Goal: Task Accomplishment & Management: Complete application form

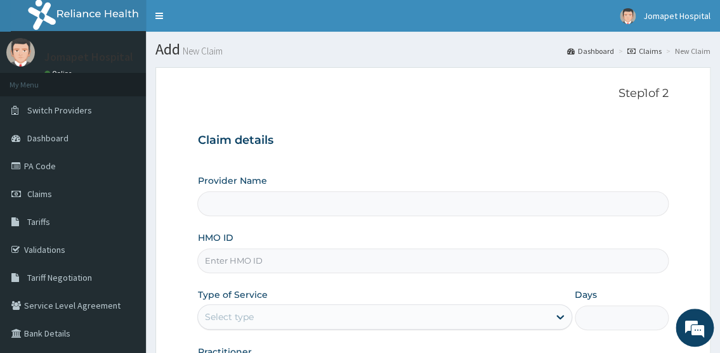
type input "Jomapet Hospital"
click at [223, 259] on input "HMO ID" at bounding box center [432, 261] width 471 height 25
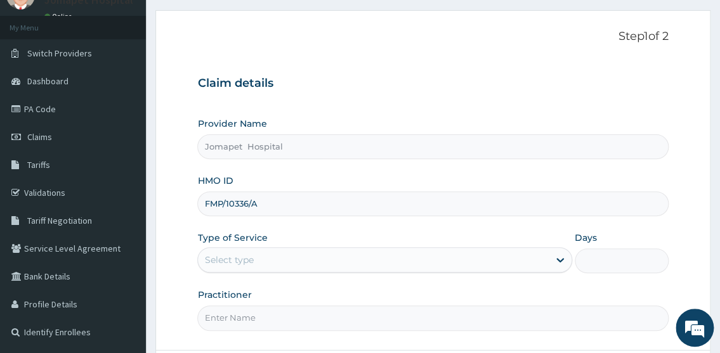
scroll to position [72, 0]
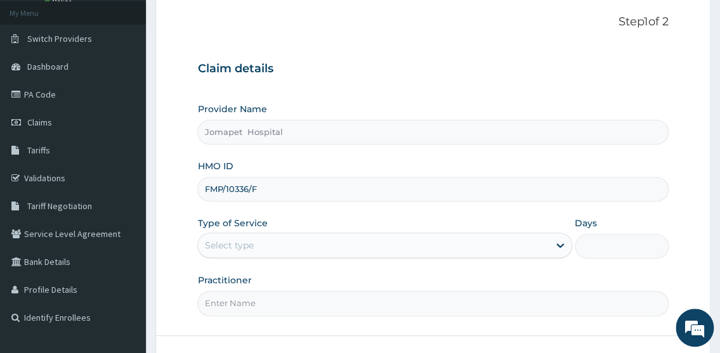
type input "FMP/10336/F"
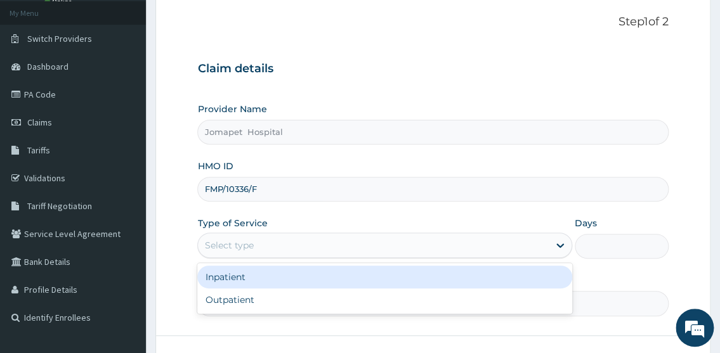
click at [314, 250] on div "Select type" at bounding box center [373, 245] width 350 height 20
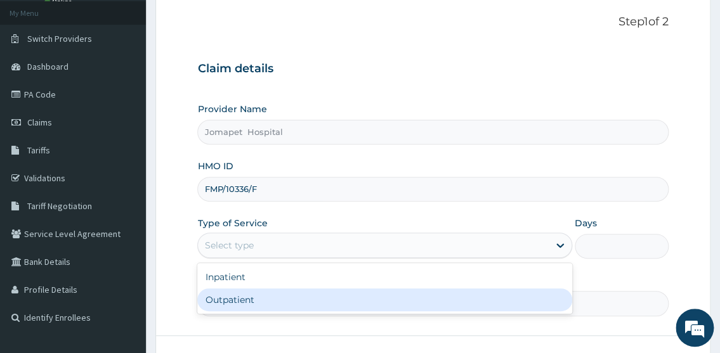
click at [278, 296] on div "Outpatient" at bounding box center [384, 300] width 374 height 23
type input "1"
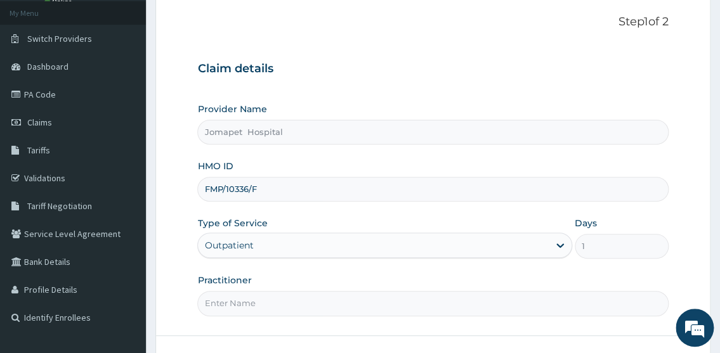
click at [259, 309] on input "Practitioner" at bounding box center [432, 303] width 471 height 25
type input "DR PAUL"
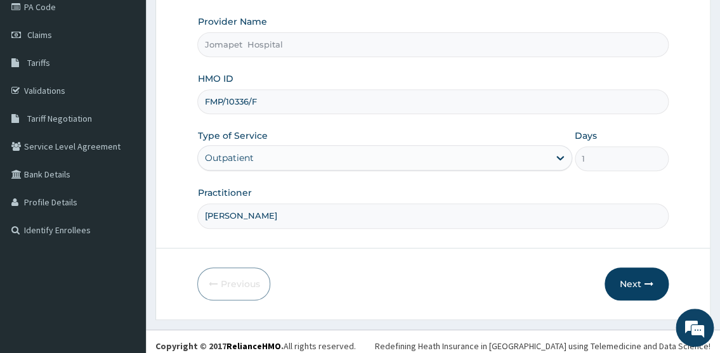
scroll to position [166, 0]
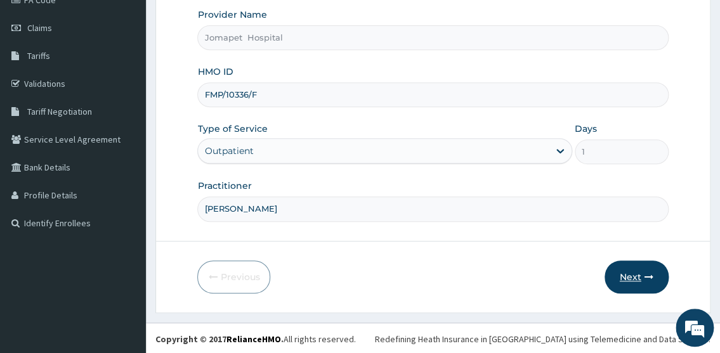
click at [623, 272] on button "Next" at bounding box center [636, 277] width 64 height 33
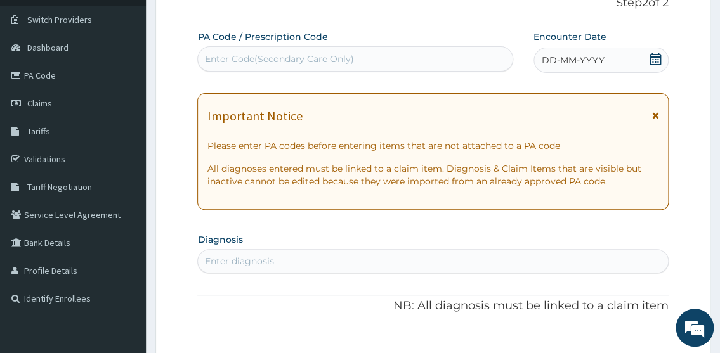
scroll to position [74, 0]
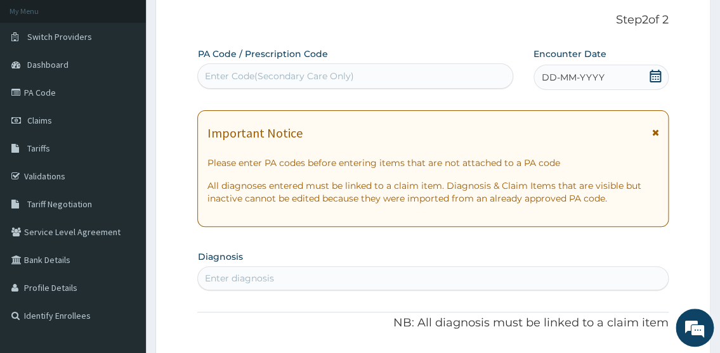
click at [259, 82] on div "Enter Code(Secondary Care Only)" at bounding box center [278, 76] width 149 height 13
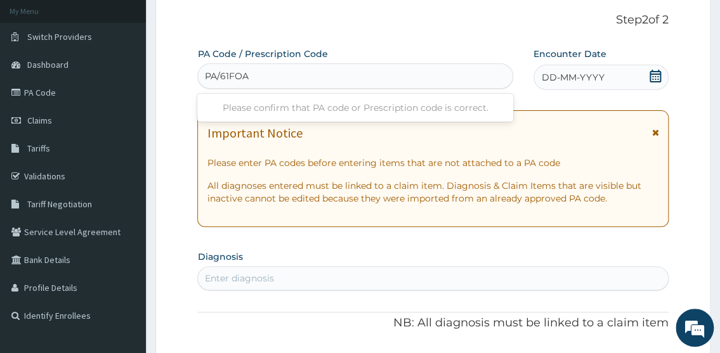
type input "PA/61FOAB"
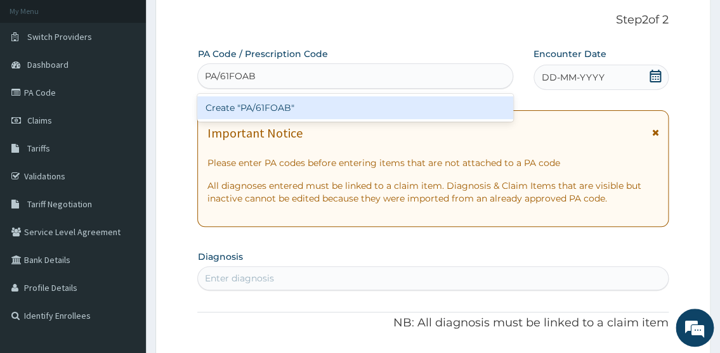
click at [222, 107] on div "Create "PA/61FOAB"" at bounding box center [354, 107] width 315 height 23
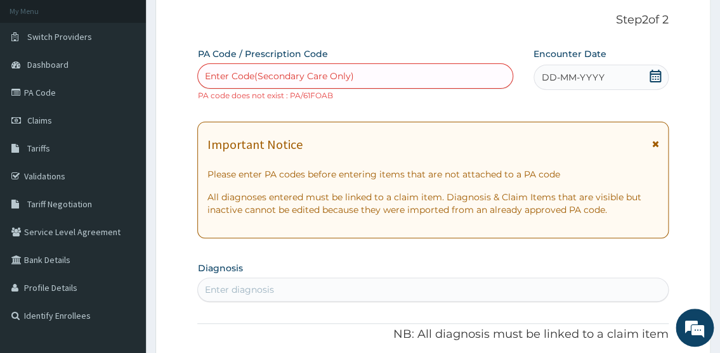
click at [224, 79] on div "Enter Code(Secondary Care Only)" at bounding box center [278, 76] width 149 height 13
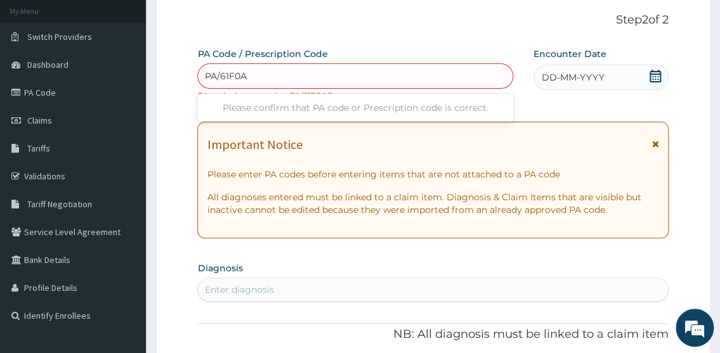
type input "PA/61F0AB"
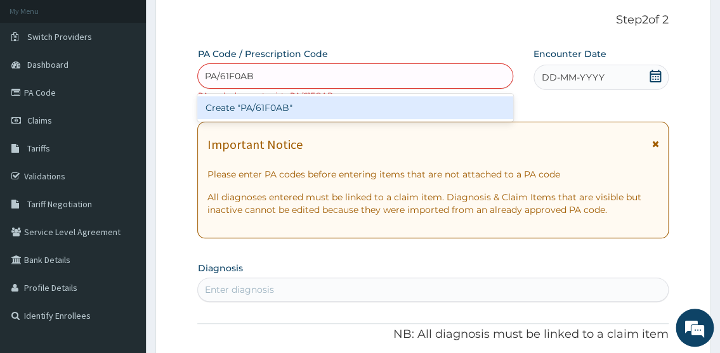
click at [218, 108] on div "Create "PA/61F0AB"" at bounding box center [354, 107] width 315 height 23
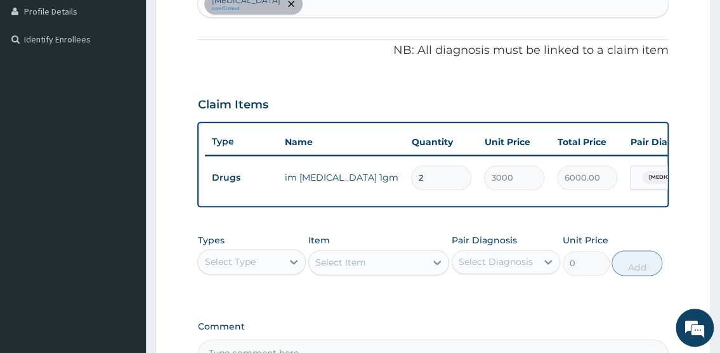
scroll to position [348, 0]
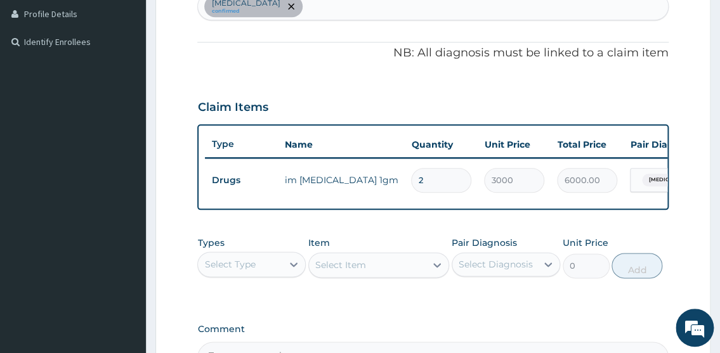
click at [380, 3] on div "[MEDICAL_DATA] confirmed" at bounding box center [432, 6] width 469 height 27
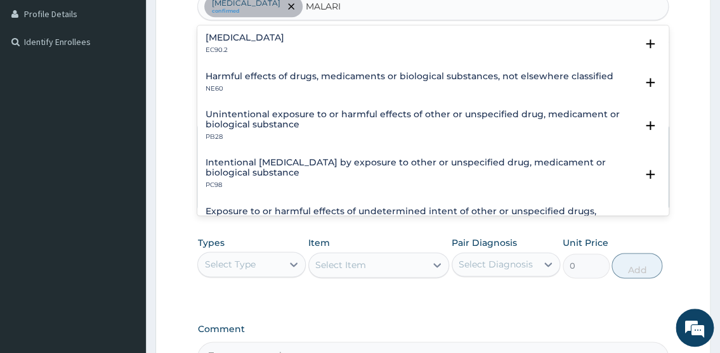
type input "[MEDICAL_DATA]"
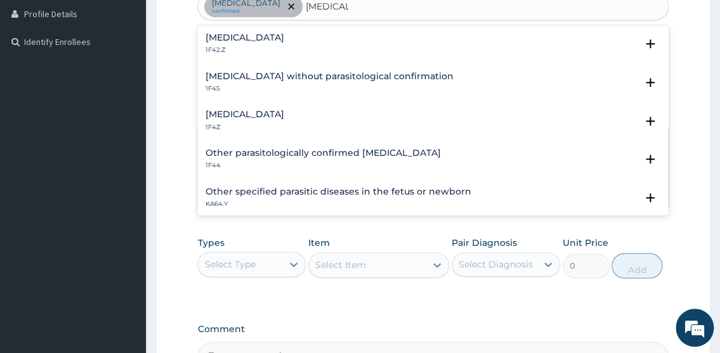
click at [283, 36] on h4 "Plasmodium malariae malaria without complication" at bounding box center [244, 38] width 79 height 10
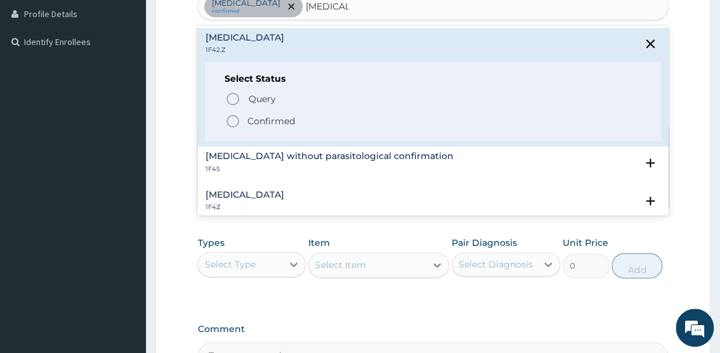
click at [233, 118] on icon "status option filled" at bounding box center [232, 121] width 15 height 15
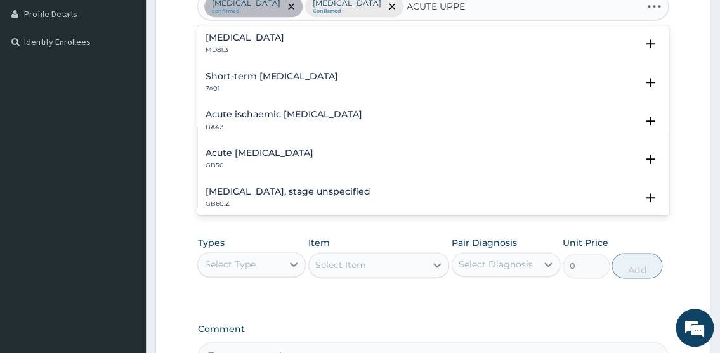
type input "ACUTE UPPER"
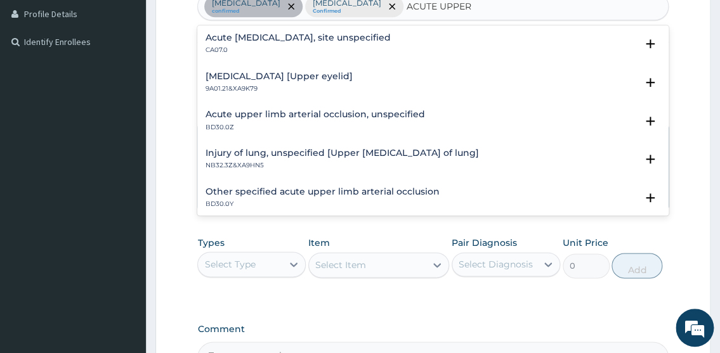
click at [387, 36] on h4 "Acute upper respiratory infection, site unspecified" at bounding box center [297, 38] width 185 height 10
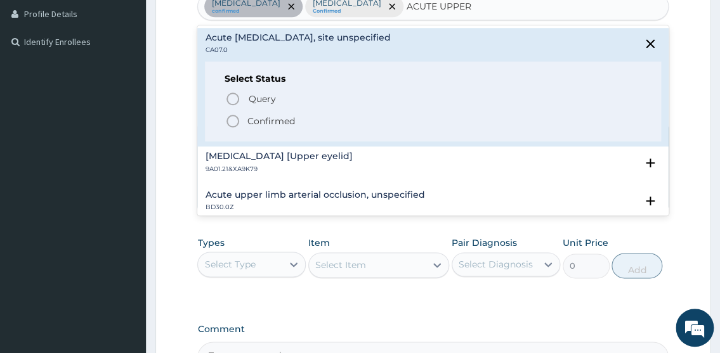
click at [233, 119] on icon "status option filled" at bounding box center [232, 121] width 15 height 15
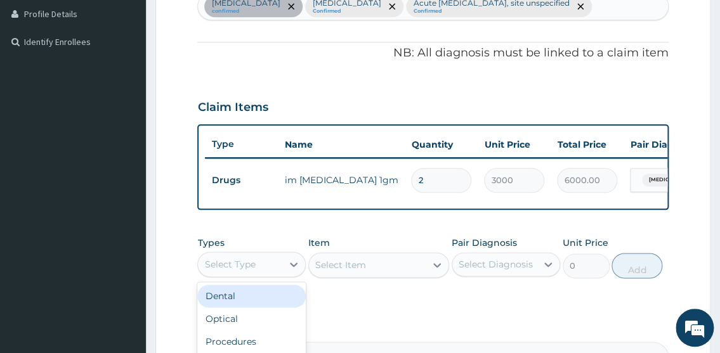
click at [266, 275] on div "Select Type" at bounding box center [240, 264] width 84 height 20
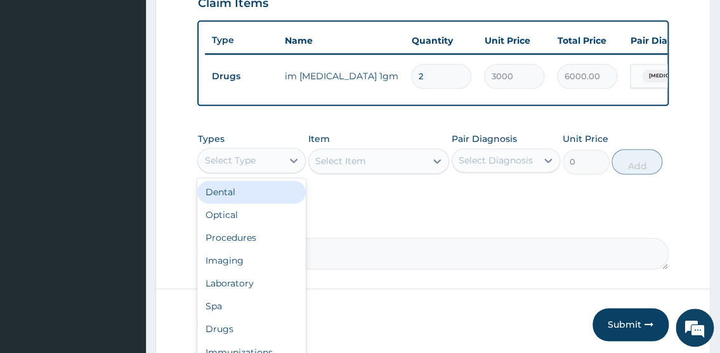
scroll to position [479, 0]
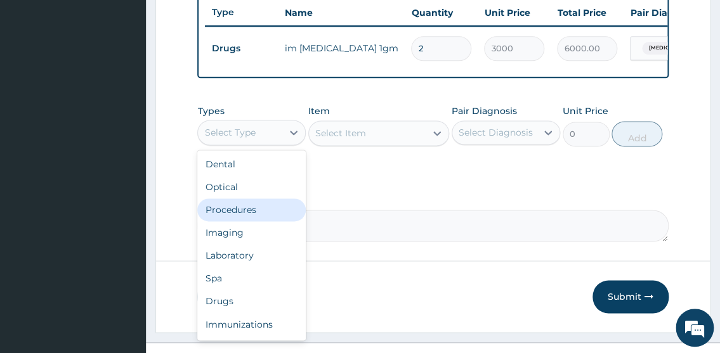
click at [264, 221] on div "Procedures" at bounding box center [251, 209] width 108 height 23
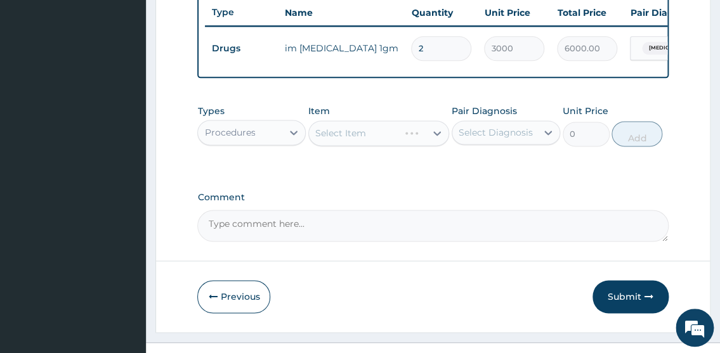
click at [315, 146] on div "Select Item" at bounding box center [378, 132] width 141 height 25
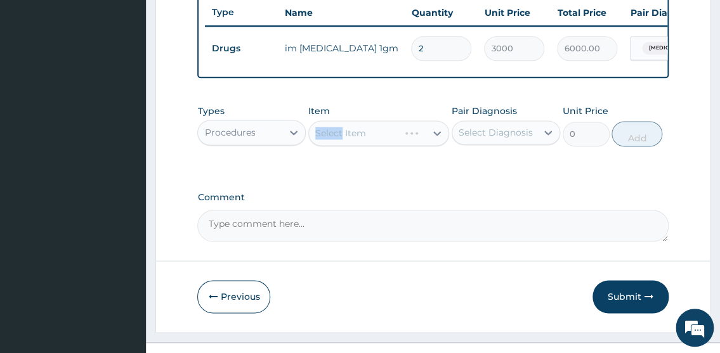
click at [315, 140] on div "Select Item" at bounding box center [340, 133] width 51 height 13
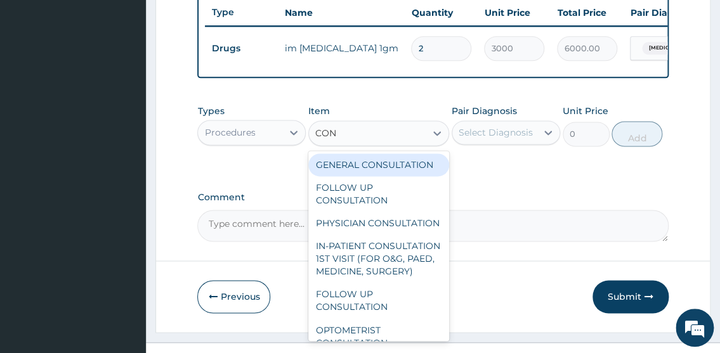
type input "CONS"
click at [339, 176] on div "GENERAL CONSULTATION" at bounding box center [378, 164] width 141 height 23
type input "2000"
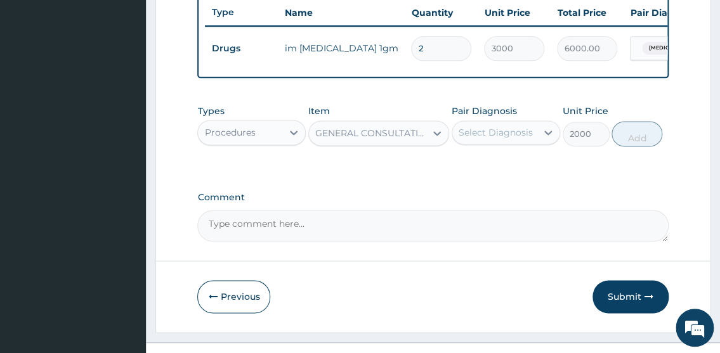
click at [457, 143] on div "Select Diagnosis" at bounding box center [494, 132] width 84 height 20
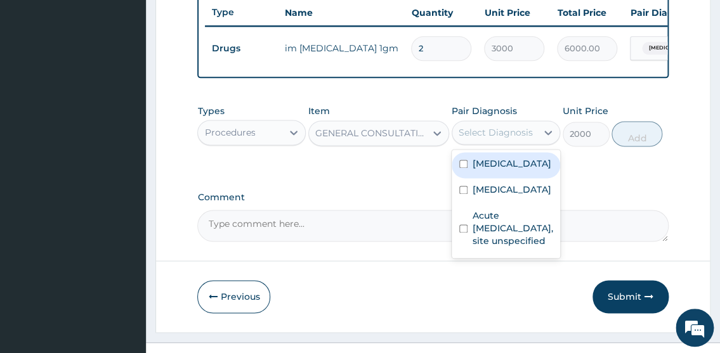
click at [462, 168] on input "checkbox" at bounding box center [463, 164] width 8 height 8
checkbox input "true"
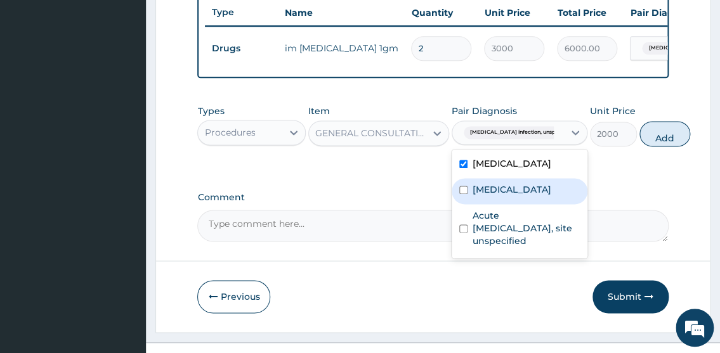
click at [463, 194] on input "checkbox" at bounding box center [463, 190] width 8 height 8
checkbox input "true"
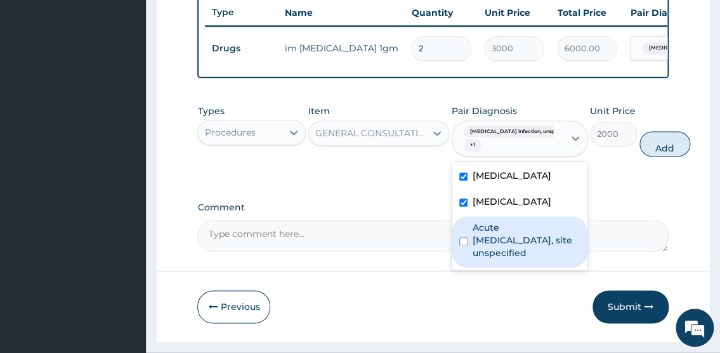
click at [463, 245] on input "checkbox" at bounding box center [463, 241] width 8 height 8
checkbox input "true"
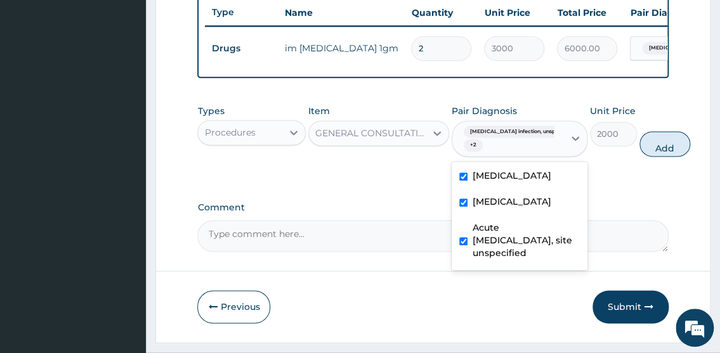
click at [644, 157] on button "Add" at bounding box center [664, 143] width 51 height 25
type input "0"
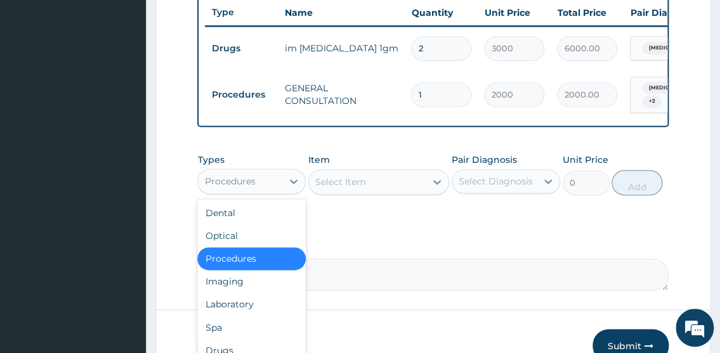
click at [221, 192] on div "Procedures" at bounding box center [240, 181] width 84 height 20
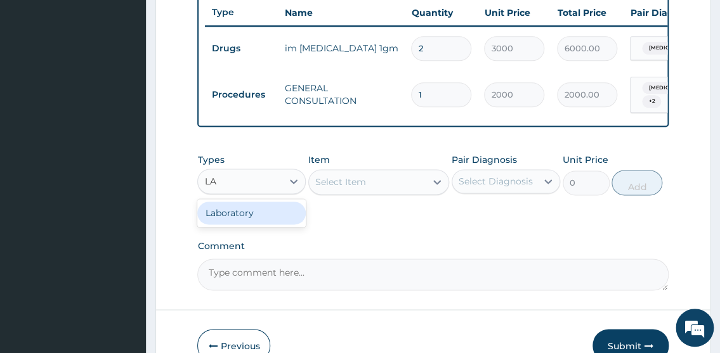
type input "LAB"
click at [232, 224] on div "Laboratory" at bounding box center [251, 213] width 108 height 23
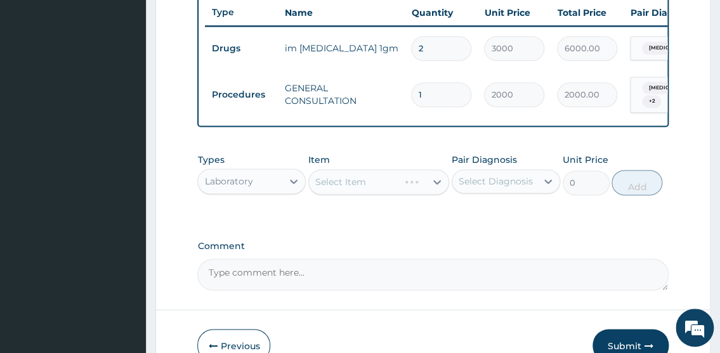
click at [323, 195] on div "Select Item" at bounding box center [378, 181] width 141 height 25
click at [315, 195] on div "Select Item" at bounding box center [378, 181] width 141 height 25
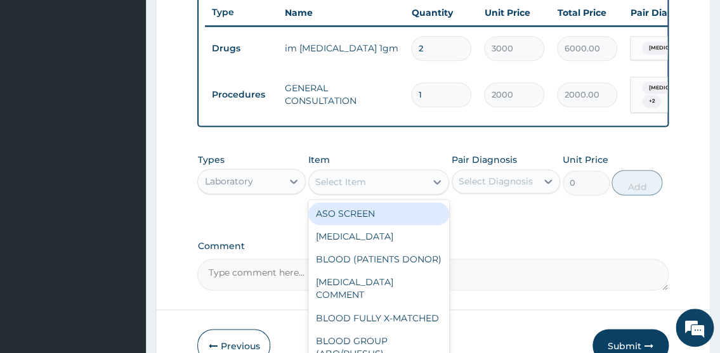
click at [315, 192] on div "Select Item" at bounding box center [367, 182] width 117 height 20
click at [315, 188] on div "Select Item" at bounding box center [340, 182] width 51 height 13
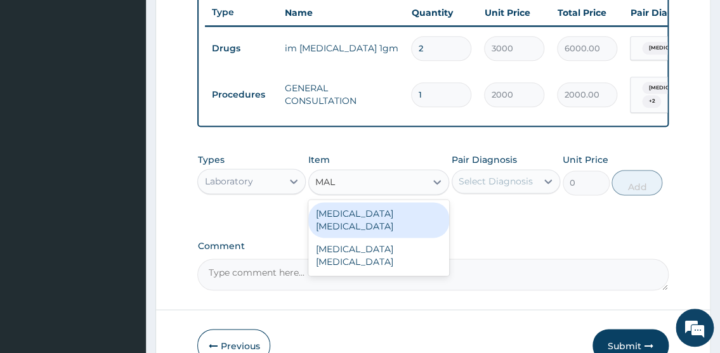
type input "MALA"
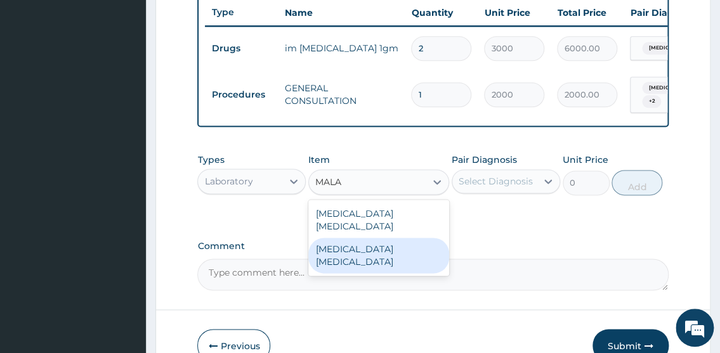
click at [365, 267] on div "Malaria parasite" at bounding box center [378, 256] width 141 height 36
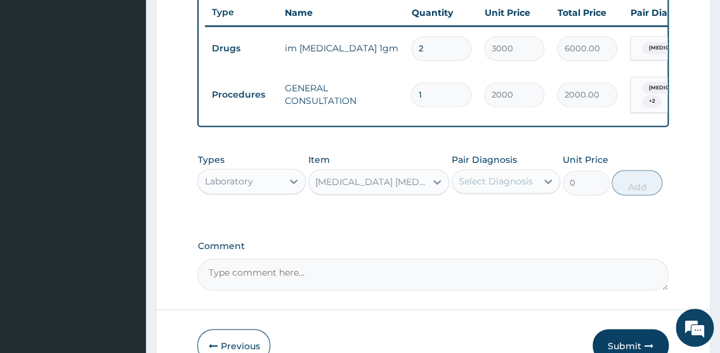
type input "1300"
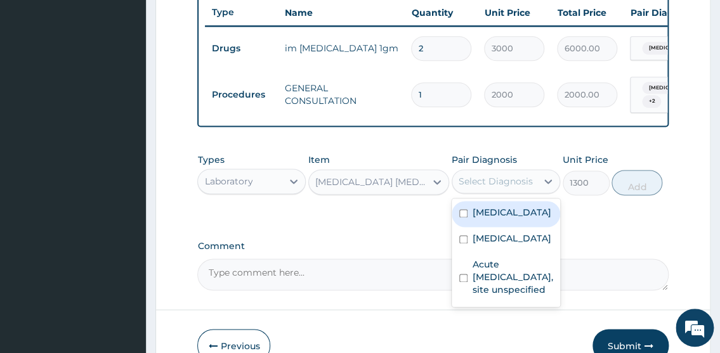
click at [462, 188] on div "Select Diagnosis" at bounding box center [495, 181] width 74 height 13
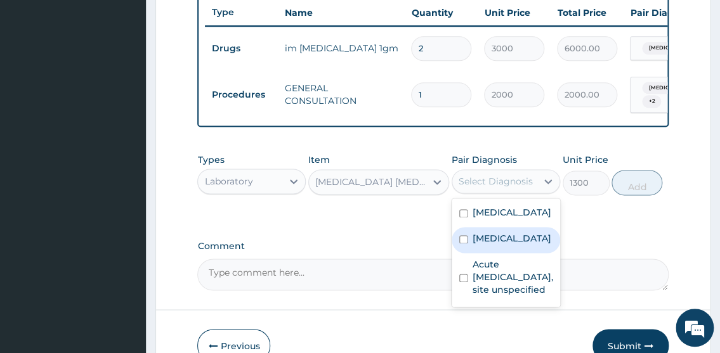
click at [463, 244] on input "checkbox" at bounding box center [463, 239] width 8 height 8
checkbox input "true"
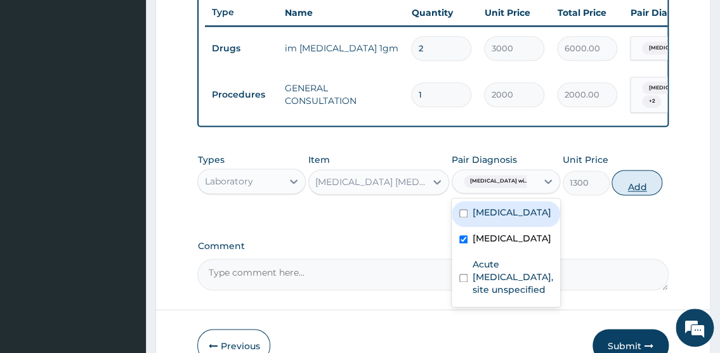
click at [659, 195] on button "Add" at bounding box center [636, 182] width 51 height 25
type input "0"
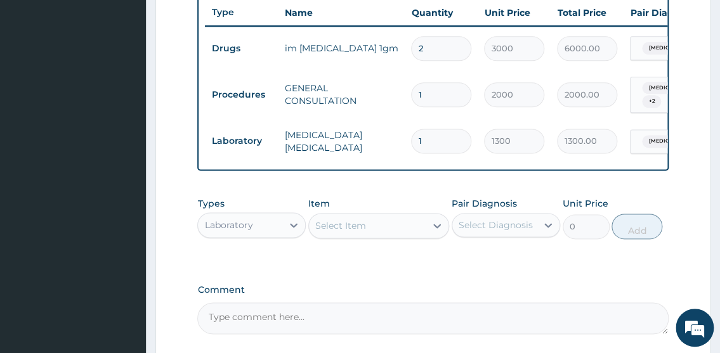
click at [367, 236] on div "Select Item" at bounding box center [367, 226] width 117 height 20
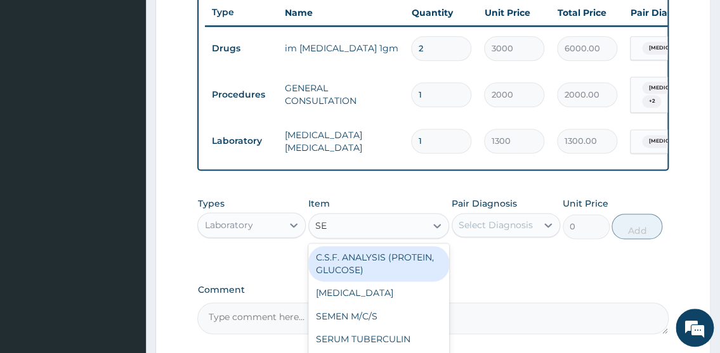
type input "S"
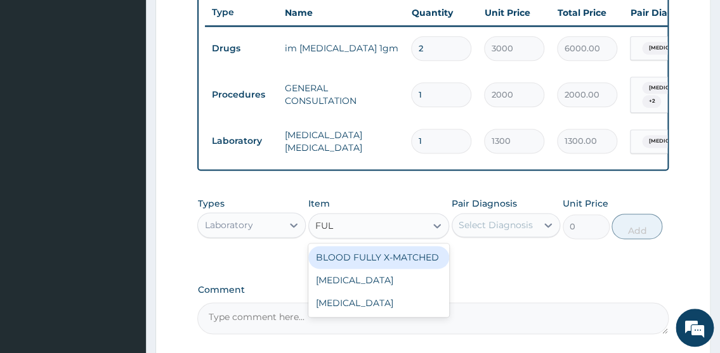
type input "FULL"
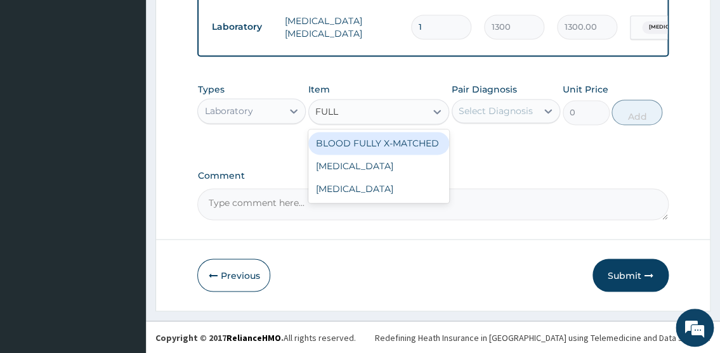
scroll to position [621, 0]
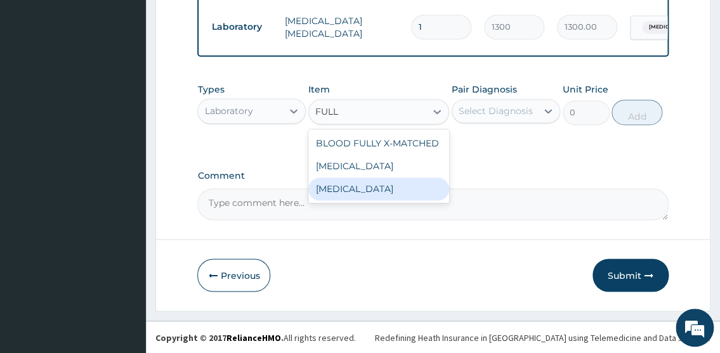
click at [403, 193] on div "FULL BLOOD COUNT" at bounding box center [378, 189] width 141 height 23
type input "4000"
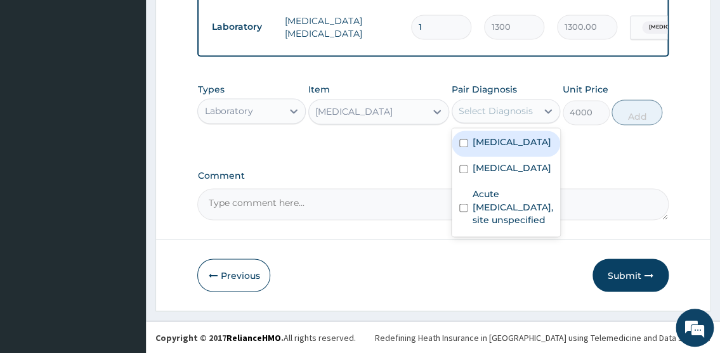
click at [472, 114] on div "Select Diagnosis" at bounding box center [495, 111] width 74 height 13
click at [468, 157] on div "Salmonella infection, unspecified" at bounding box center [506, 144] width 108 height 26
drag, startPoint x: 468, startPoint y: 159, endPoint x: 491, endPoint y: 222, distance: 67.6
click at [491, 222] on div "Salmonella infection, unspecified Plasmodium malariae malaria without complicat…" at bounding box center [506, 182] width 108 height 108
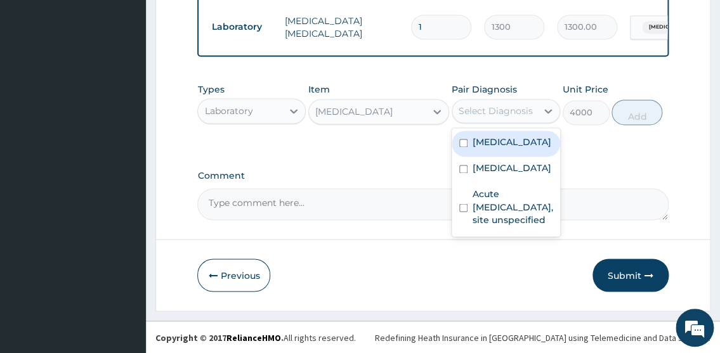
click at [462, 147] on input "checkbox" at bounding box center [463, 143] width 8 height 8
checkbox input "true"
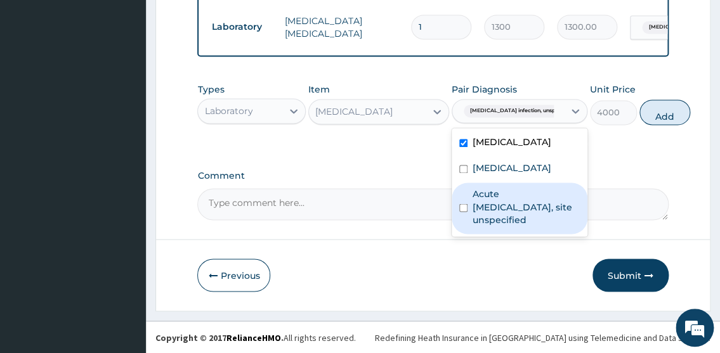
click at [466, 212] on input "checkbox" at bounding box center [463, 208] width 8 height 8
checkbox input "true"
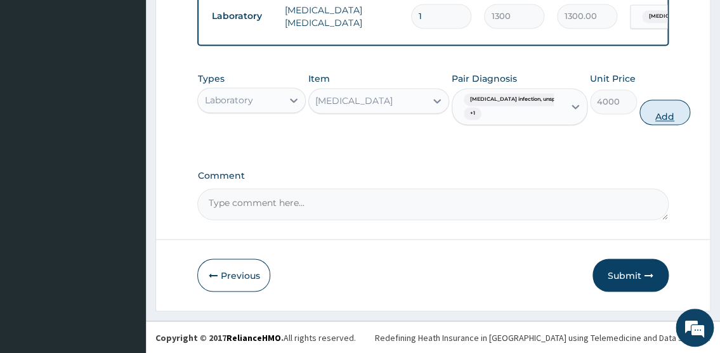
click at [639, 125] on button "Add" at bounding box center [664, 112] width 51 height 25
type input "0"
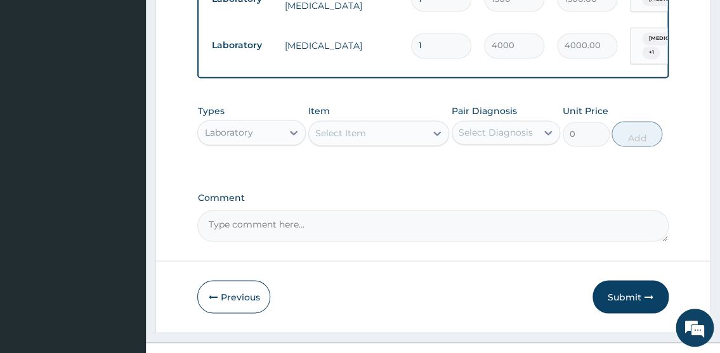
click at [356, 140] on div "Select Item" at bounding box center [340, 133] width 51 height 13
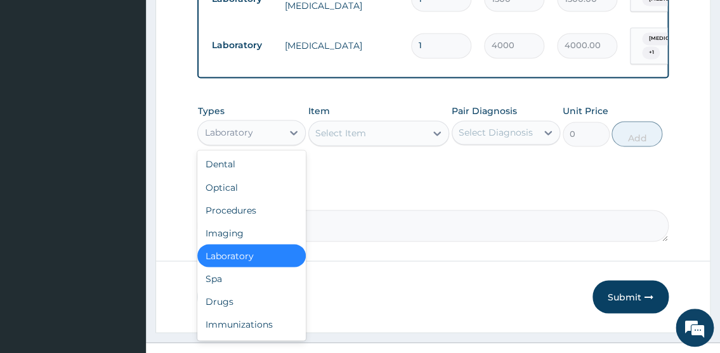
click at [216, 139] on div "Laboratory" at bounding box center [228, 132] width 48 height 13
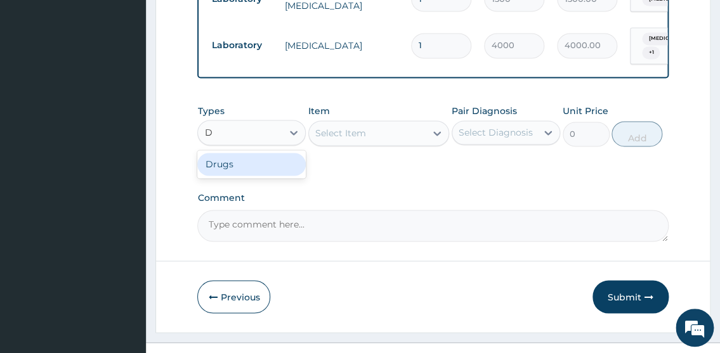
type input "DR"
click at [224, 176] on div "Drugs" at bounding box center [251, 164] width 108 height 23
click at [323, 146] on div "Select Item" at bounding box center [378, 132] width 141 height 25
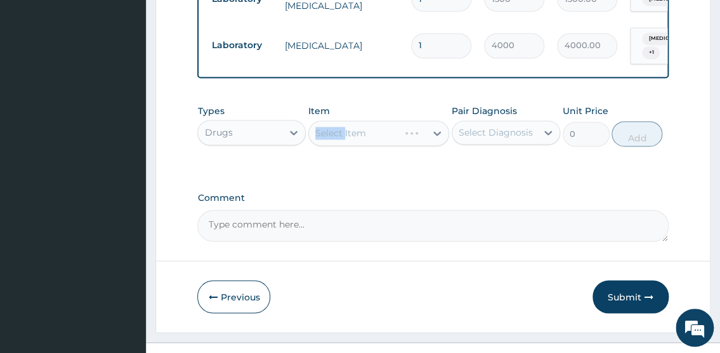
click at [323, 146] on div "Select Item" at bounding box center [378, 132] width 141 height 25
click at [323, 140] on div "Select Item" at bounding box center [340, 133] width 51 height 13
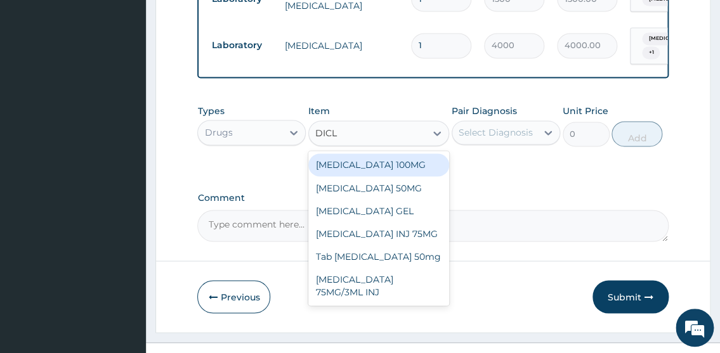
type input "DICLO"
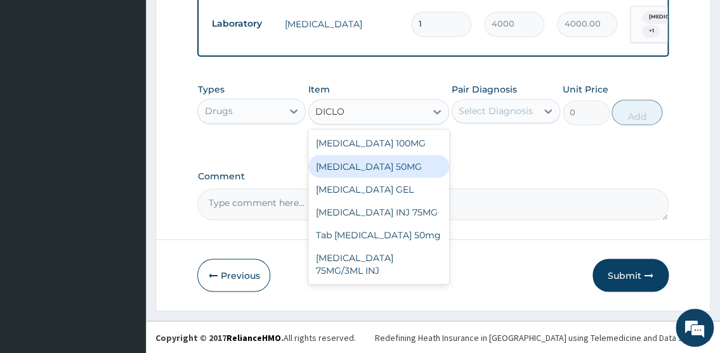
scroll to position [674, 0]
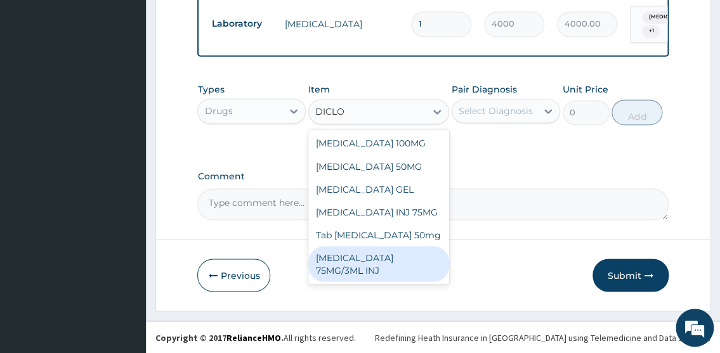
click at [410, 257] on div "DICLOFENAC 75MG/3ML INJ" at bounding box center [378, 264] width 141 height 36
type input "1000"
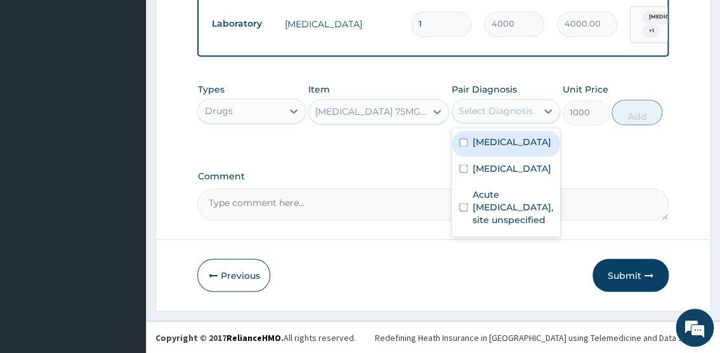
click at [471, 110] on div "Select Diagnosis" at bounding box center [495, 111] width 74 height 13
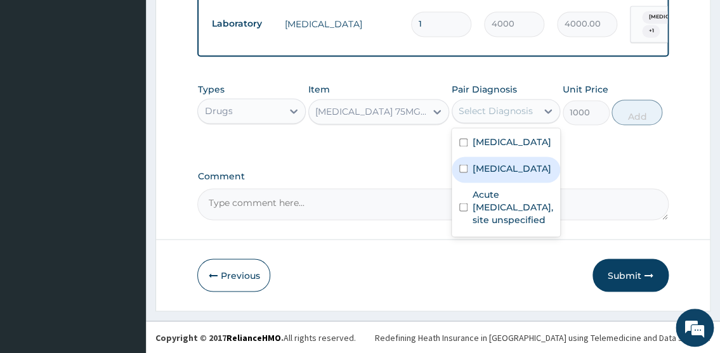
click at [467, 172] on input "checkbox" at bounding box center [463, 168] width 8 height 8
checkbox input "true"
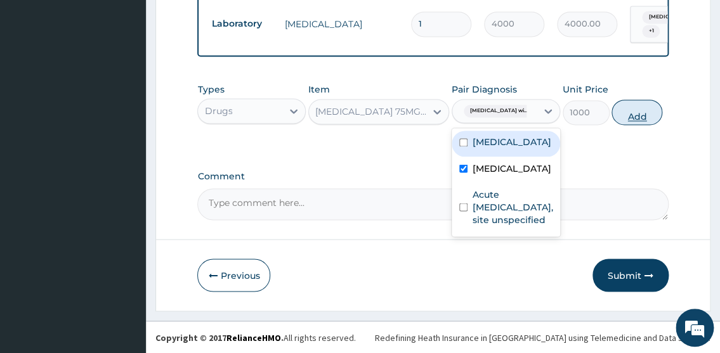
click at [640, 118] on button "Add" at bounding box center [636, 112] width 51 height 25
type input "0"
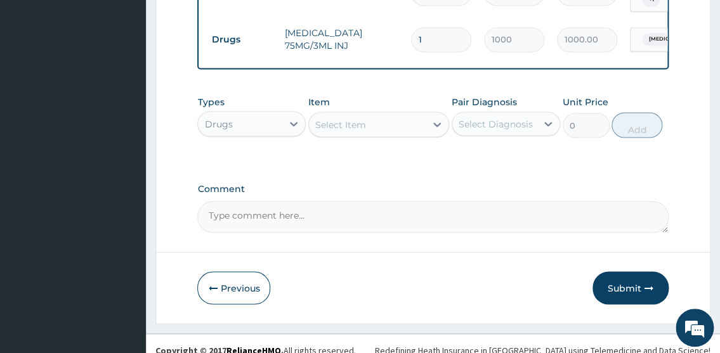
click at [370, 134] on div "Select Item" at bounding box center [367, 124] width 117 height 20
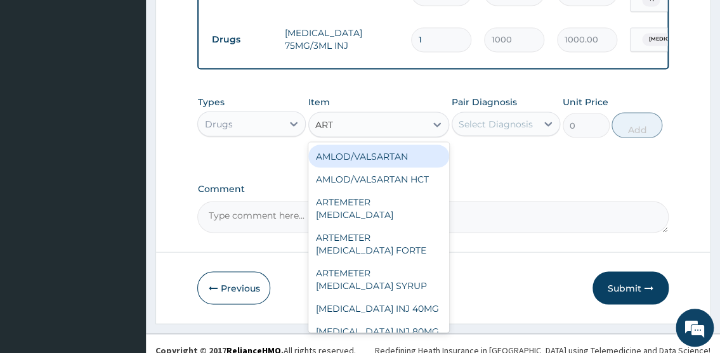
type input "ARTE"
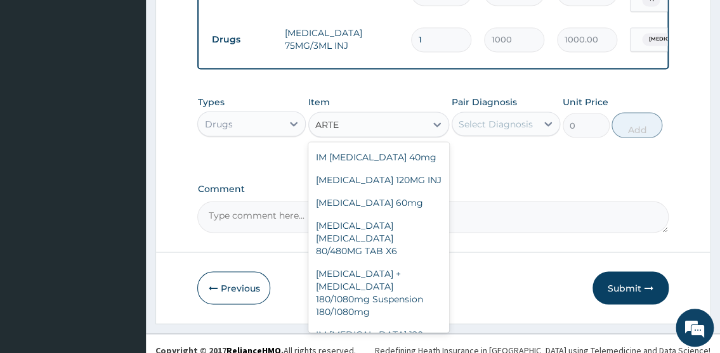
scroll to position [469, 0]
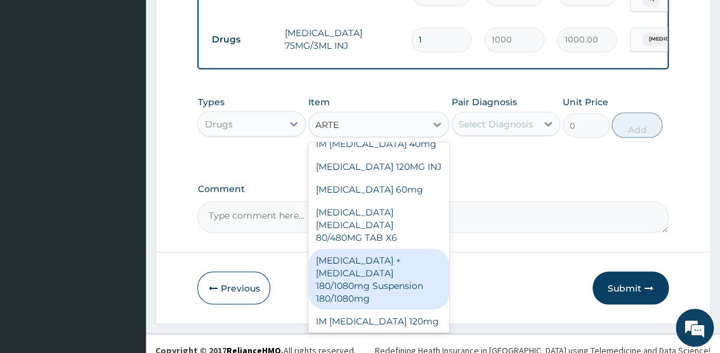
click at [393, 299] on div "Artemether + Lumefantrine 180/1080mg Suspension 180/1080mg" at bounding box center [378, 279] width 141 height 61
type input "1500"
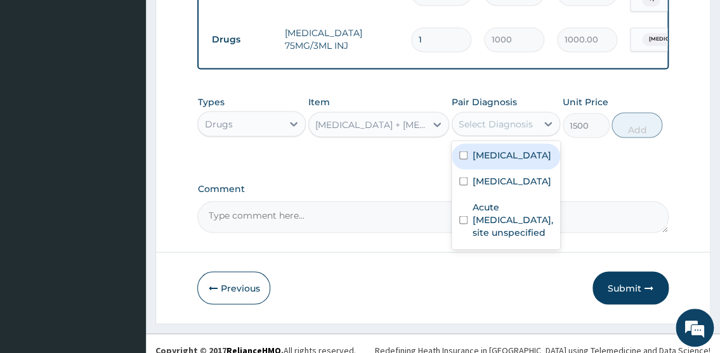
click at [480, 130] on div "Select Diagnosis" at bounding box center [495, 123] width 74 height 13
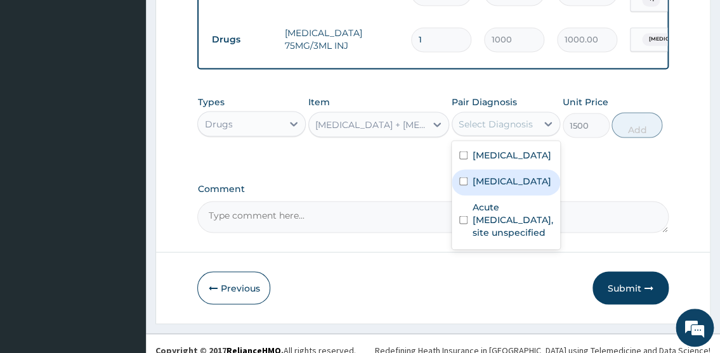
click at [461, 195] on div "Plasmodium malariae malaria without complication" at bounding box center [506, 182] width 108 height 26
checkbox input "true"
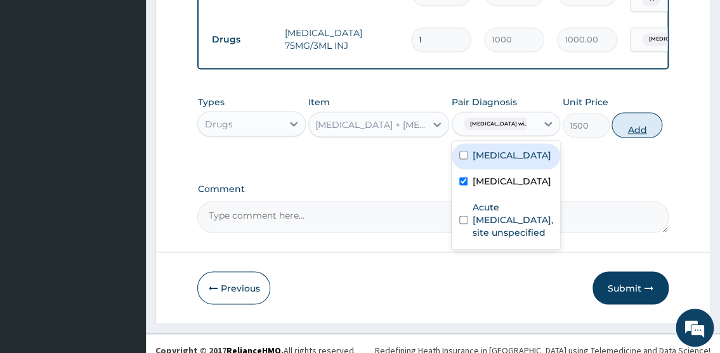
click at [643, 138] on button "Add" at bounding box center [636, 124] width 51 height 25
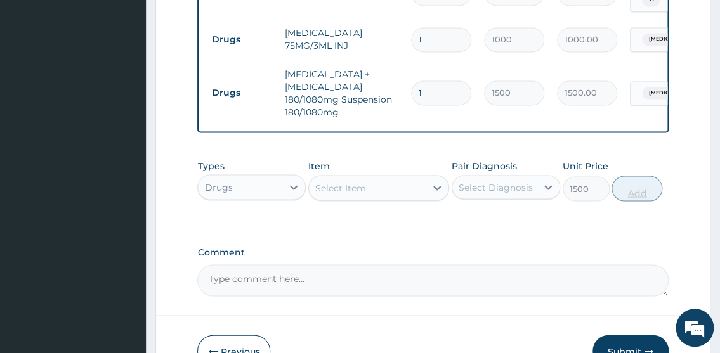
type input "0"
click at [349, 194] on div "Select Item" at bounding box center [340, 187] width 51 height 13
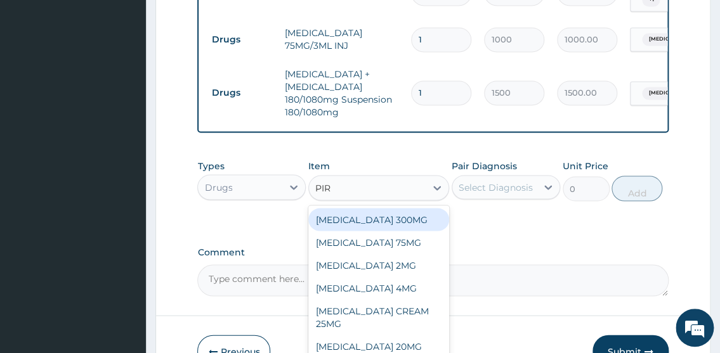
type input "PIRI"
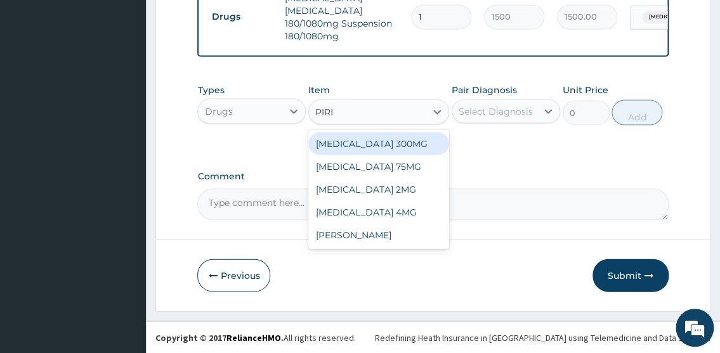
scroll to position [776, 0]
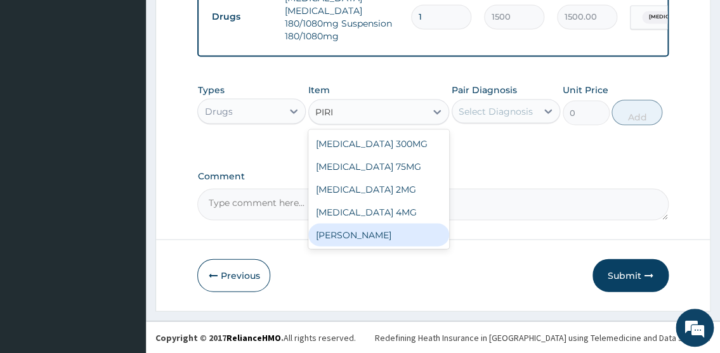
click at [358, 242] on div "Syr Piriton" at bounding box center [378, 234] width 141 height 23
type input "1000"
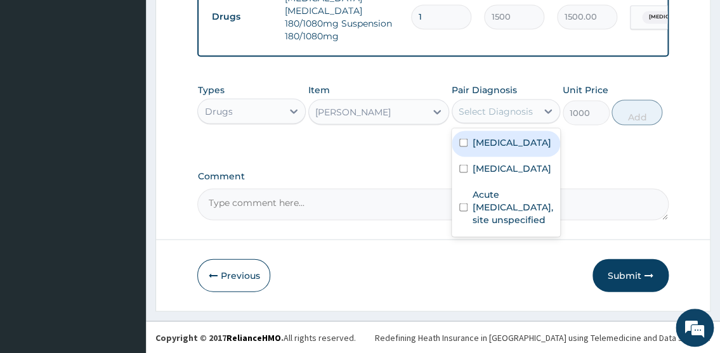
click at [483, 114] on div "Select Diagnosis" at bounding box center [495, 111] width 74 height 13
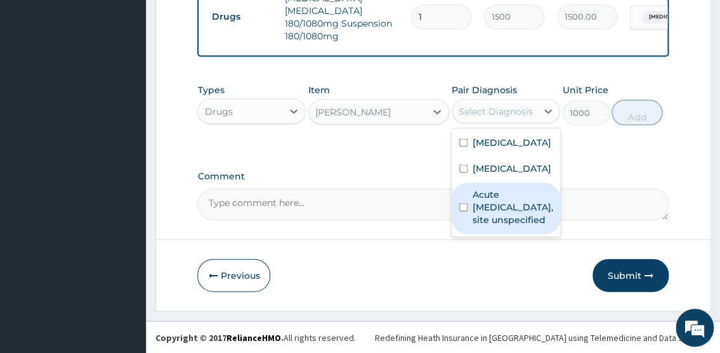
click at [463, 211] on input "checkbox" at bounding box center [463, 207] width 8 height 8
checkbox input "true"
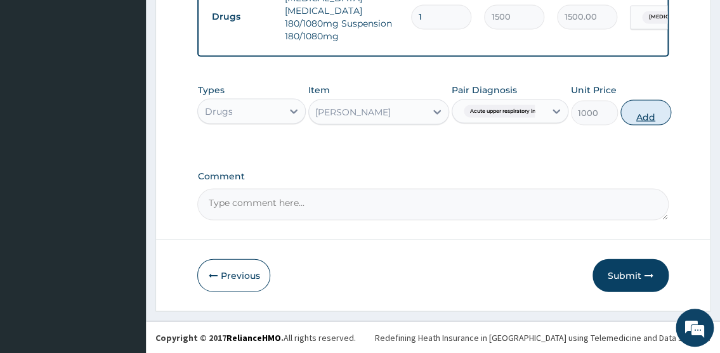
click at [632, 117] on button "Add" at bounding box center [645, 112] width 51 height 25
type input "0"
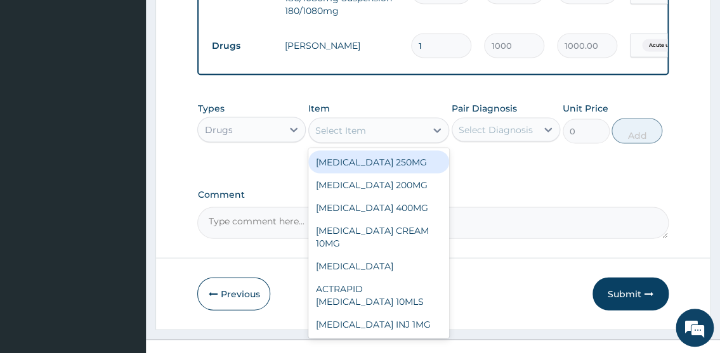
click at [374, 140] on div "Select Item" at bounding box center [367, 130] width 117 height 20
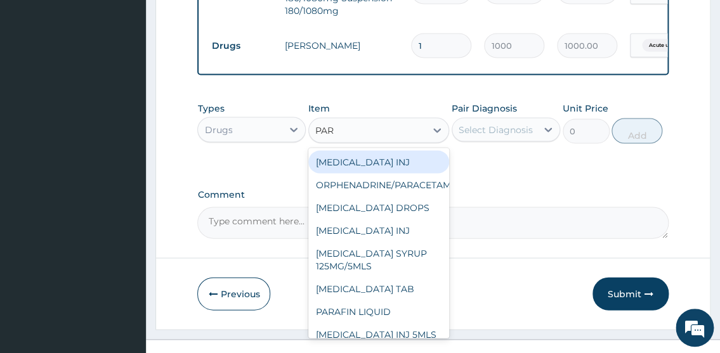
type input "PARA"
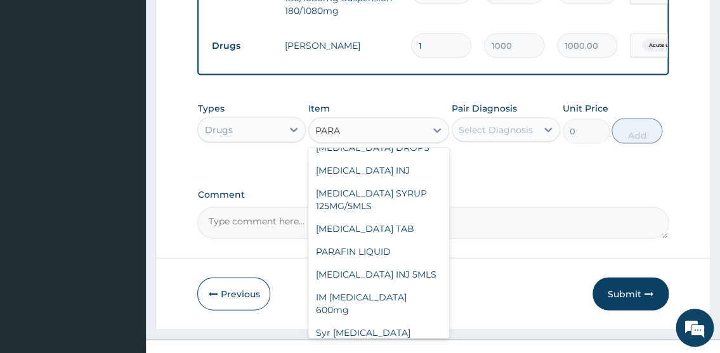
scroll to position [41, 0]
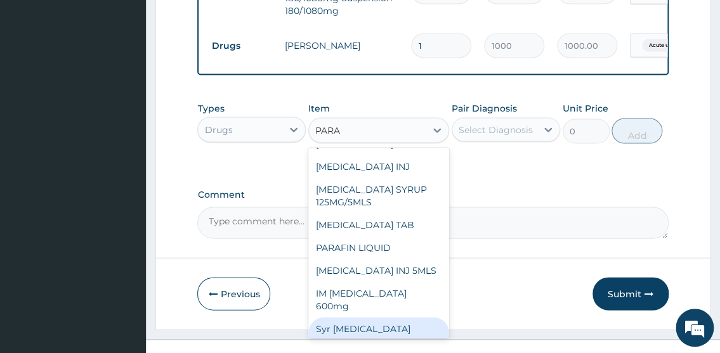
click at [378, 344] on div "Syr Paracetamol 500mg" at bounding box center [378, 335] width 141 height 36
type input "1000"
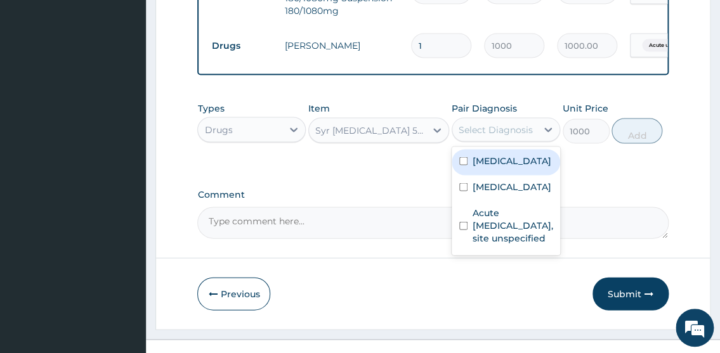
click at [484, 136] on div "Select Diagnosis" at bounding box center [495, 129] width 74 height 13
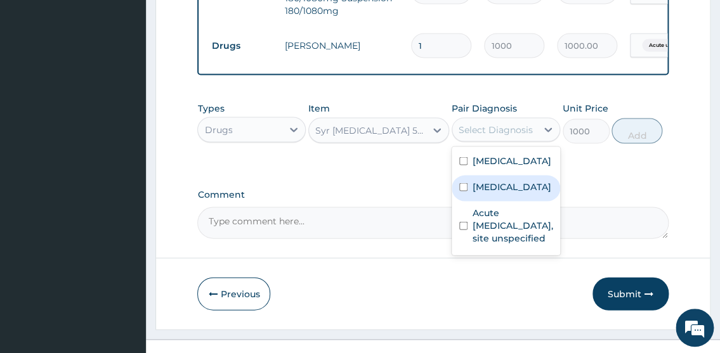
click at [465, 191] on input "checkbox" at bounding box center [463, 187] width 8 height 8
checkbox input "true"
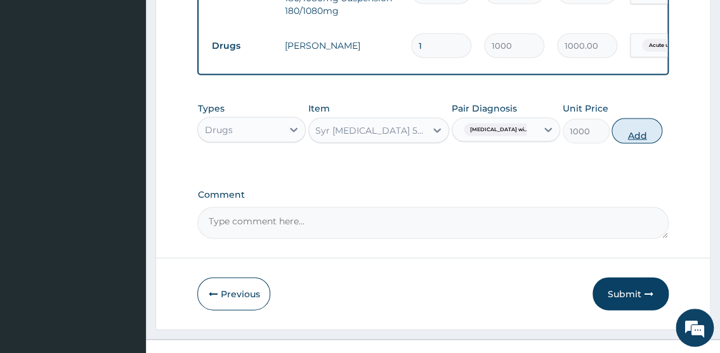
click at [655, 143] on button "Add" at bounding box center [636, 130] width 51 height 25
type input "0"
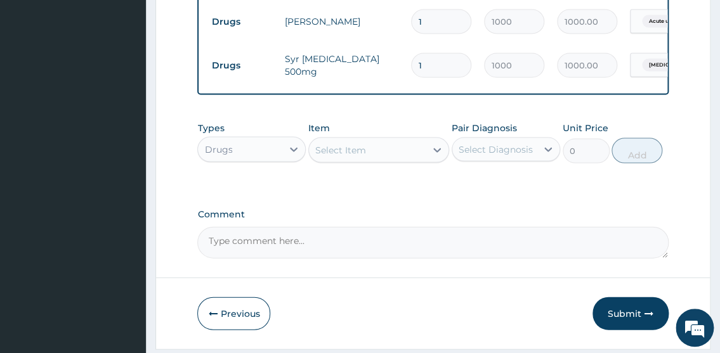
scroll to position [869, 0]
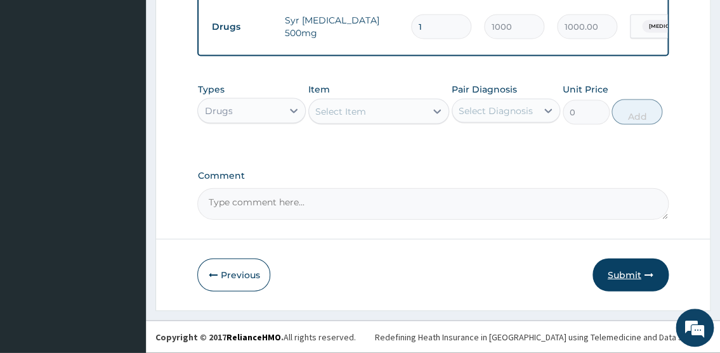
click at [630, 273] on button "Submit" at bounding box center [630, 275] width 76 height 33
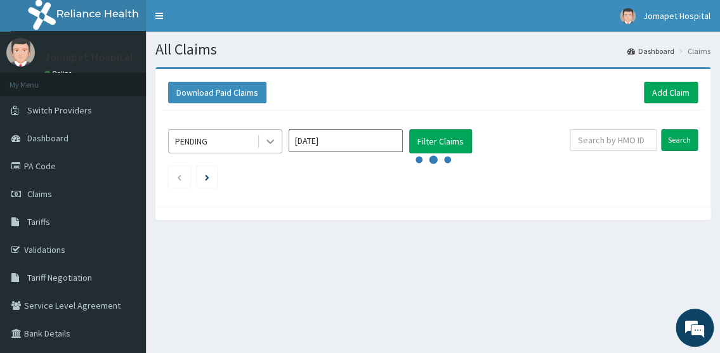
click at [268, 140] on icon at bounding box center [270, 141] width 13 height 13
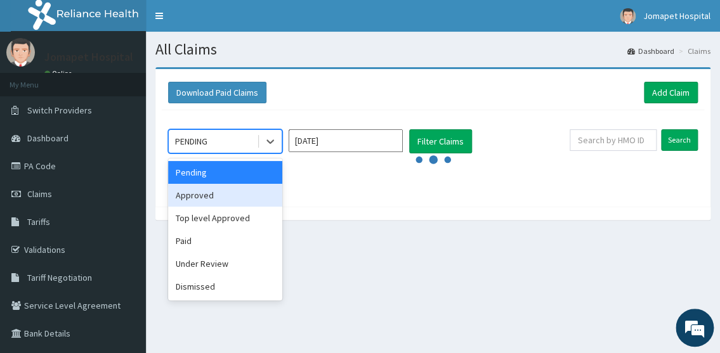
drag, startPoint x: 268, startPoint y: 140, endPoint x: 242, endPoint y: 197, distance: 63.0
click at [242, 153] on div "option Approved focused, 2 of 6. 6 results available. Use Up and Down to choose…" at bounding box center [225, 141] width 114 height 24
click at [242, 197] on div "Approved" at bounding box center [225, 195] width 114 height 23
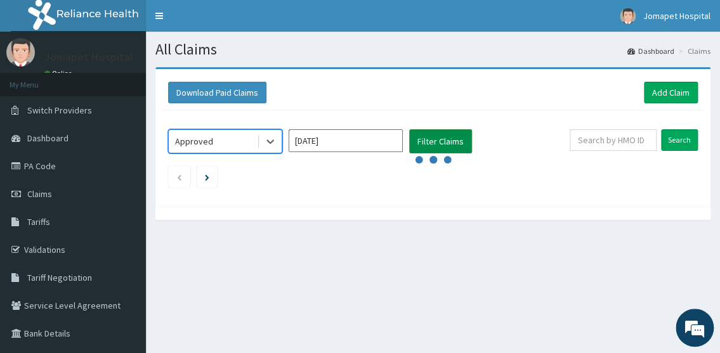
click at [423, 137] on button "Filter Claims" at bounding box center [440, 141] width 63 height 24
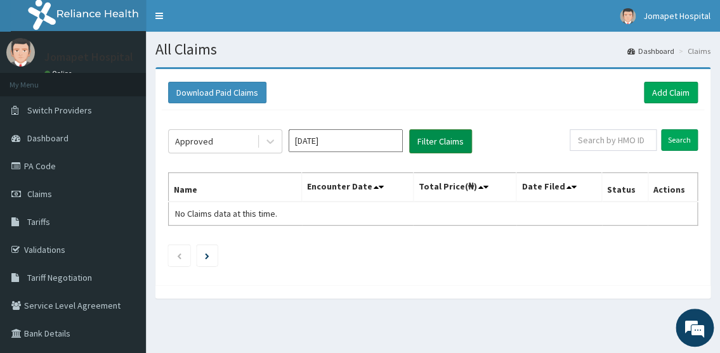
click at [423, 137] on button "Filter Claims" at bounding box center [440, 141] width 63 height 24
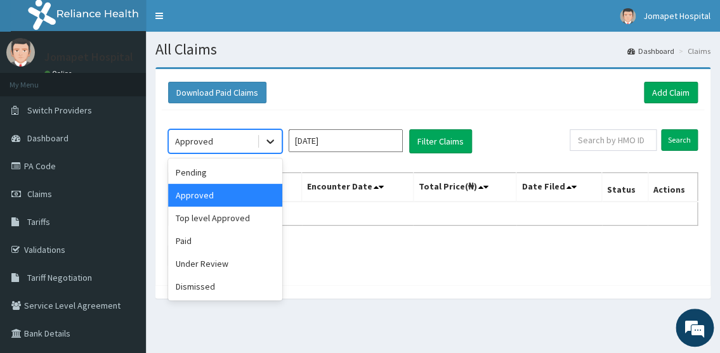
click at [272, 137] on icon at bounding box center [270, 141] width 13 height 13
click at [233, 215] on div "Top level Approved" at bounding box center [225, 218] width 114 height 23
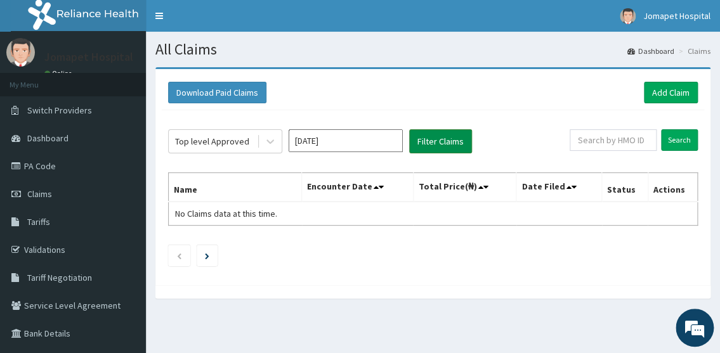
click at [443, 139] on button "Filter Claims" at bounding box center [440, 141] width 63 height 24
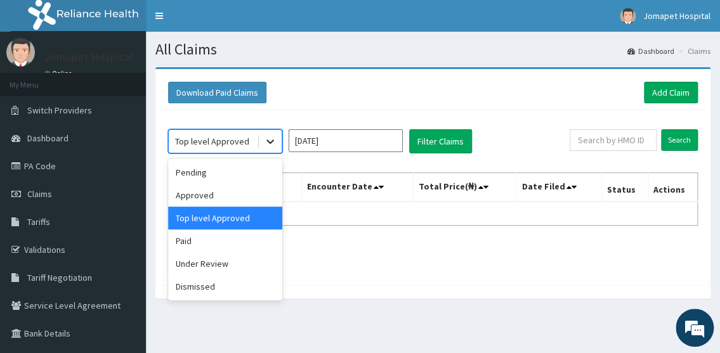
click at [275, 139] on icon at bounding box center [270, 141] width 13 height 13
click at [236, 170] on div "Pending" at bounding box center [225, 172] width 114 height 23
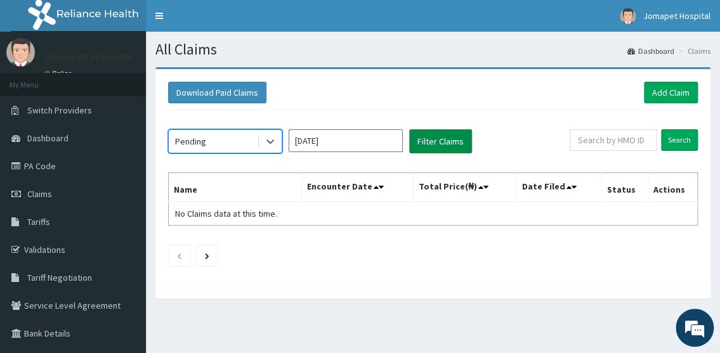
click at [440, 143] on button "Filter Claims" at bounding box center [440, 141] width 63 height 24
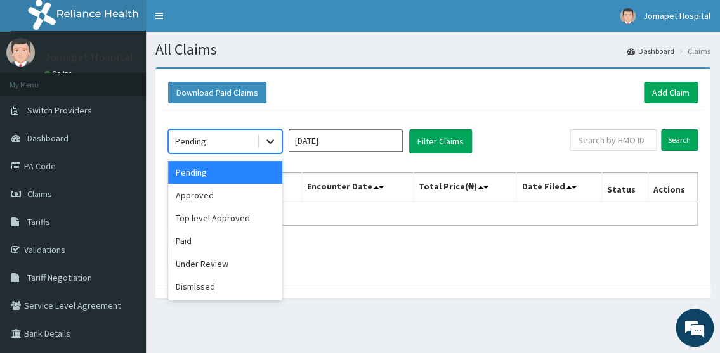
click at [268, 143] on icon at bounding box center [270, 141] width 13 height 13
click at [241, 183] on div "Pending" at bounding box center [225, 172] width 114 height 23
click at [278, 144] on div at bounding box center [270, 141] width 23 height 23
click at [217, 197] on div "Approved" at bounding box center [225, 195] width 114 height 23
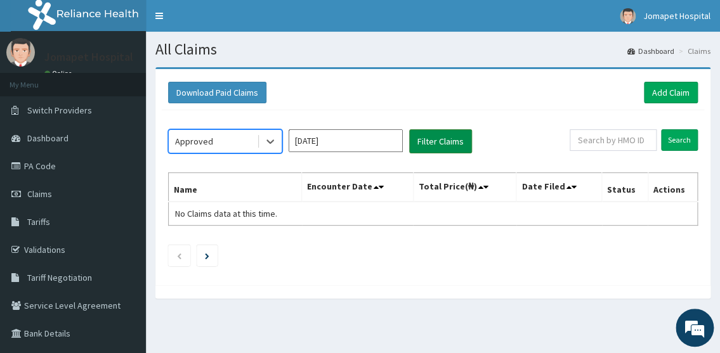
click at [427, 140] on button "Filter Claims" at bounding box center [440, 141] width 63 height 24
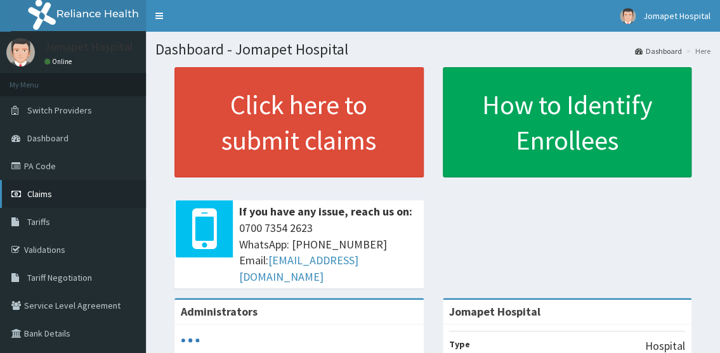
click at [40, 195] on span "Claims" at bounding box center [39, 193] width 25 height 11
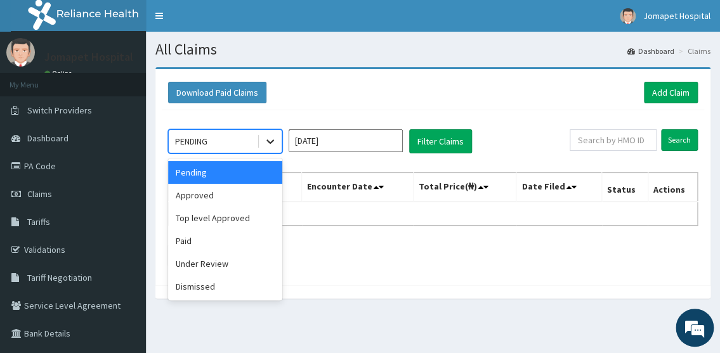
click at [272, 145] on icon at bounding box center [270, 141] width 13 height 13
click at [247, 188] on div "Approved" at bounding box center [225, 195] width 114 height 23
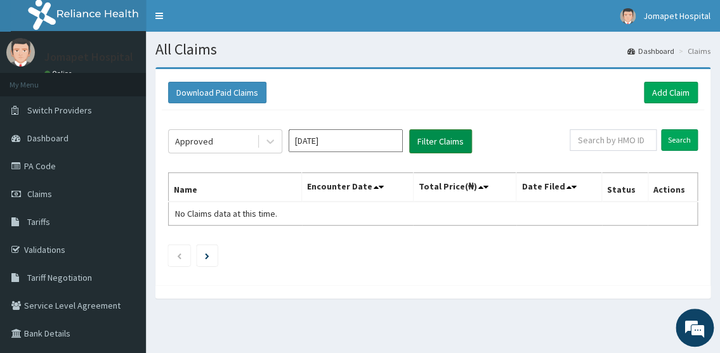
click at [440, 141] on button "Filter Claims" at bounding box center [440, 141] width 63 height 24
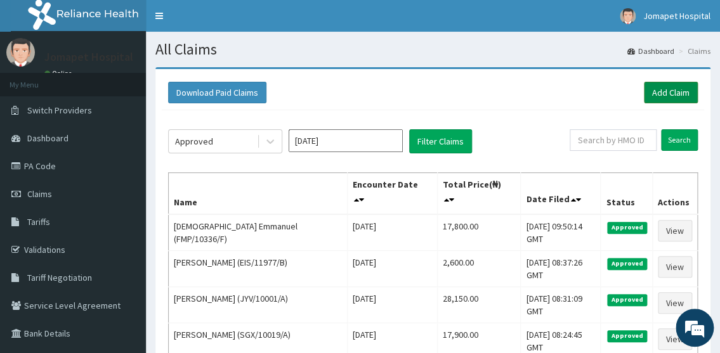
click at [661, 86] on link "Add Claim" at bounding box center [671, 93] width 54 height 22
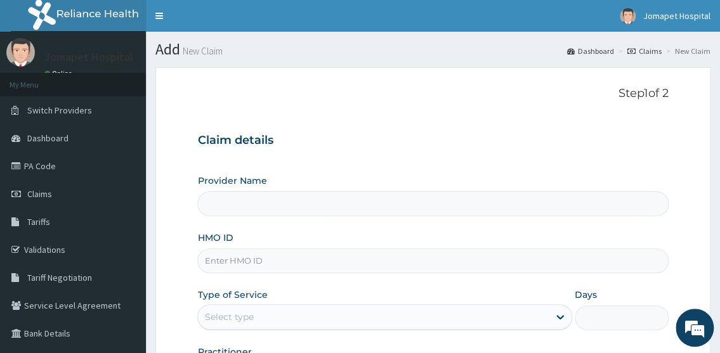
type input "Jomapet Hospital"
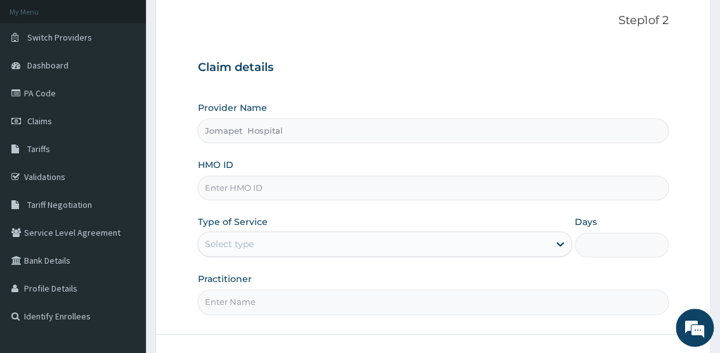
scroll to position [81, 0]
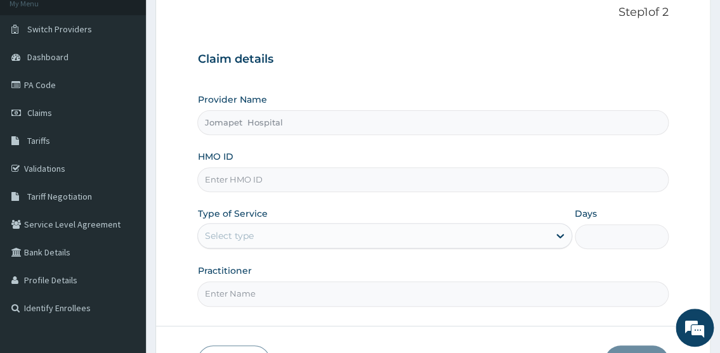
click at [216, 181] on input "HMO ID" at bounding box center [432, 179] width 471 height 25
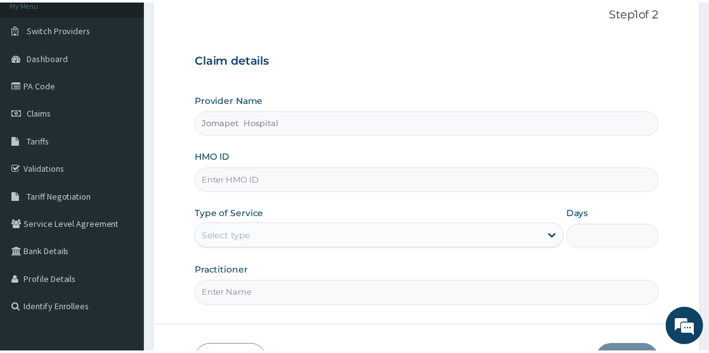
scroll to position [0, 0]
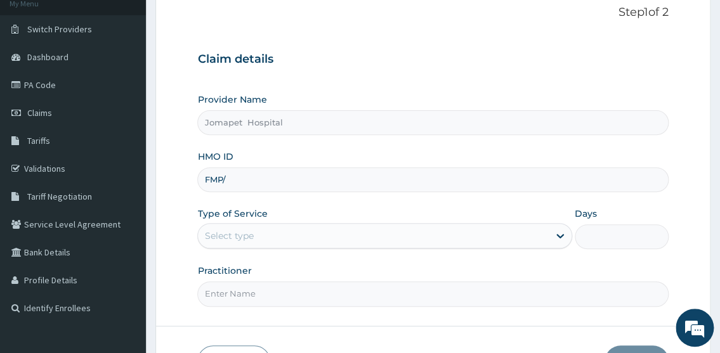
type input "FMP/10336/E"
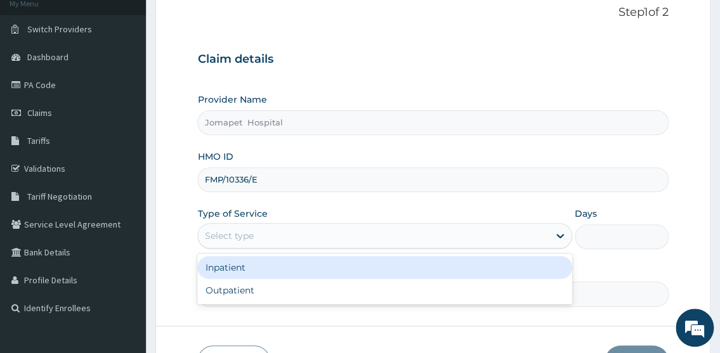
click at [235, 230] on div "Select type" at bounding box center [228, 236] width 49 height 13
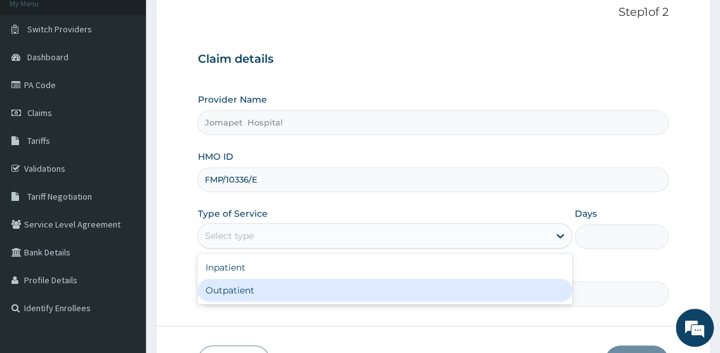
click at [235, 287] on div "Outpatient" at bounding box center [384, 290] width 374 height 23
type input "1"
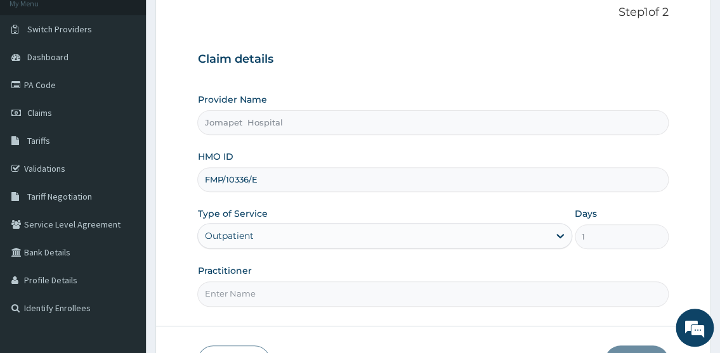
click at [259, 289] on input "Practitioner" at bounding box center [432, 294] width 471 height 25
type input "DR PAUL"
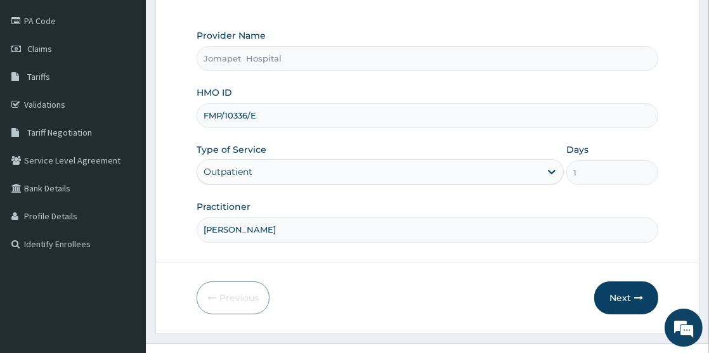
scroll to position [147, 0]
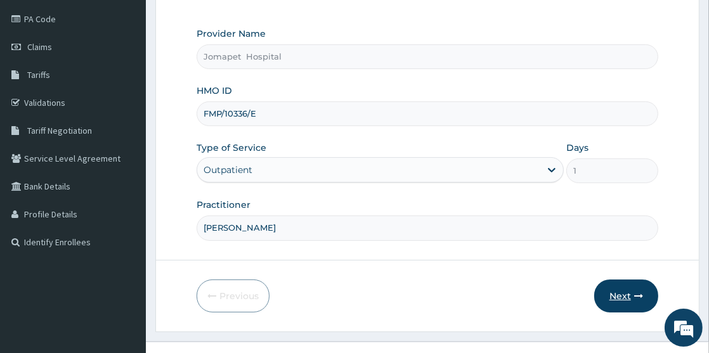
click at [617, 291] on button "Next" at bounding box center [626, 296] width 64 height 33
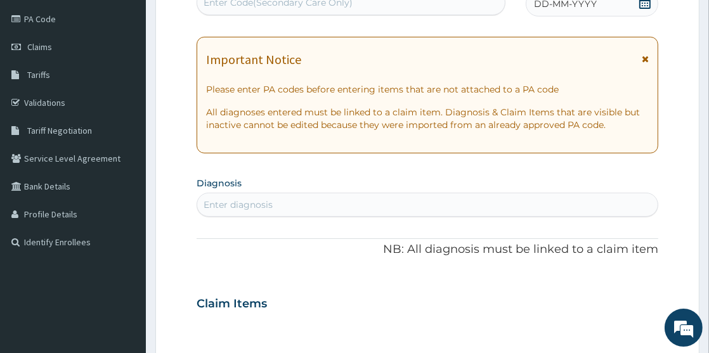
scroll to position [0, 0]
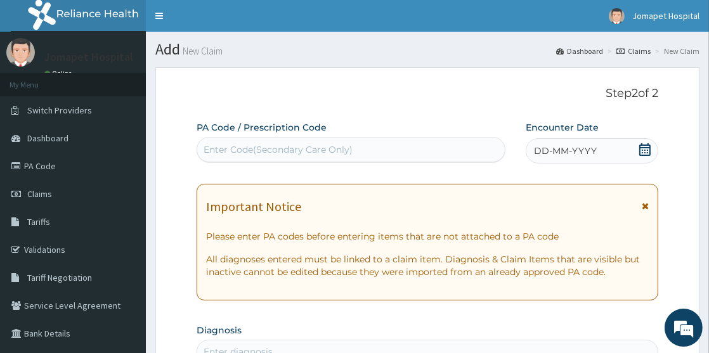
click at [379, 145] on div "Enter Code(Secondary Care Only)" at bounding box center [351, 150] width 308 height 20
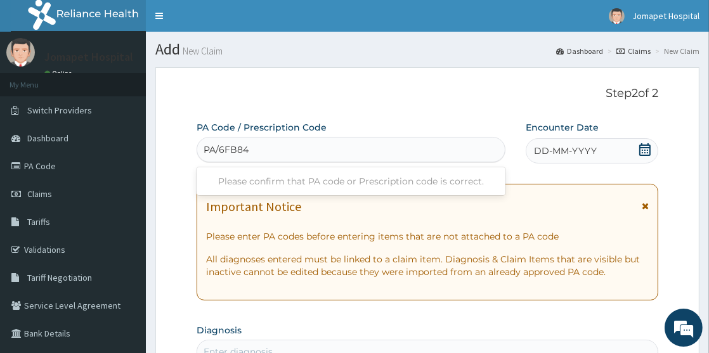
type input "PA/6FB84F"
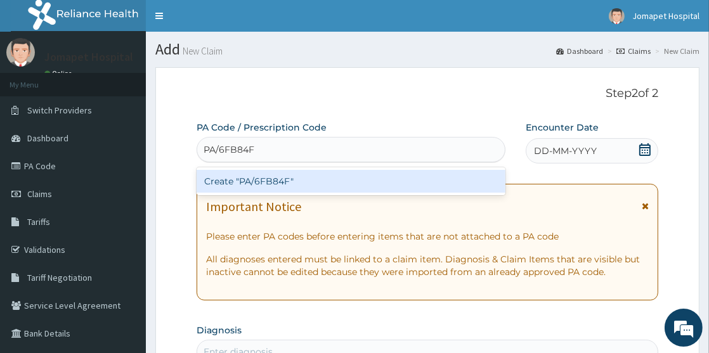
click at [224, 182] on div "Create "PA/6FB84F"" at bounding box center [351, 181] width 309 height 23
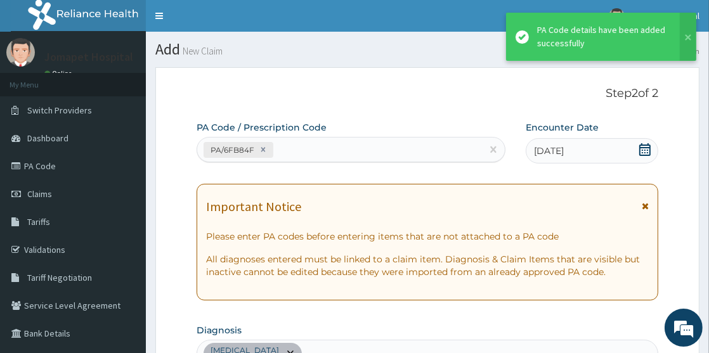
scroll to position [350, 0]
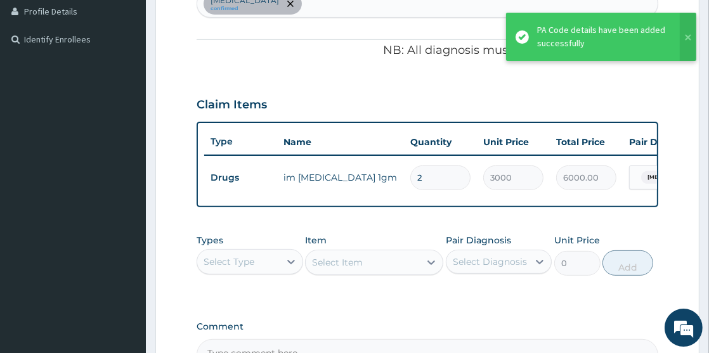
click at [431, 22] on div "PA Code / Prescription Code PA/6FB84F Encounter Date 13-10-2025 Important Notic…" at bounding box center [428, 71] width 462 height 600
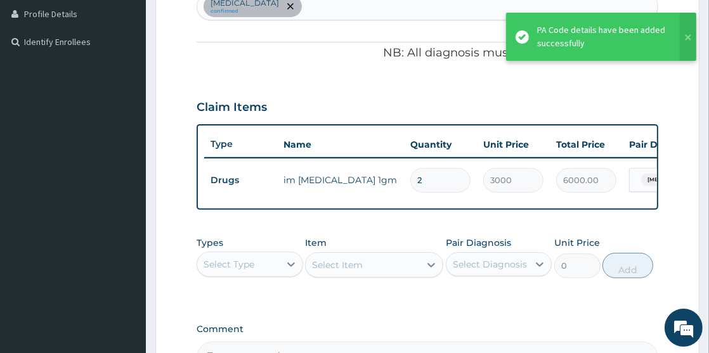
click at [387, 5] on div "Salmonella infection, unspecified confirmed" at bounding box center [427, 6] width 460 height 27
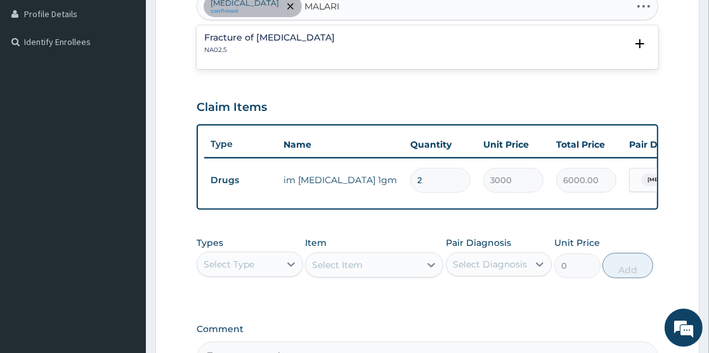
type input "MALARIA"
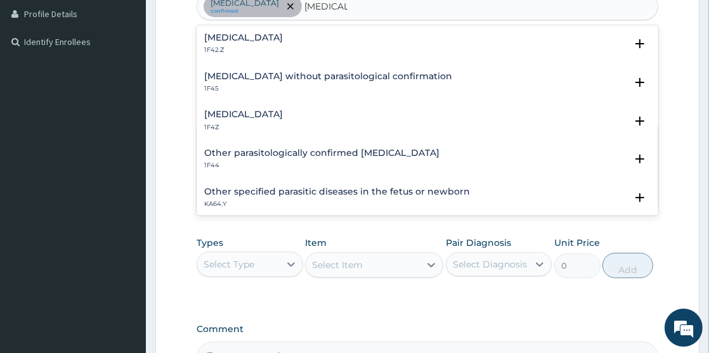
click at [283, 36] on h4 "Plasmodium malariae malaria without complication" at bounding box center [243, 38] width 79 height 10
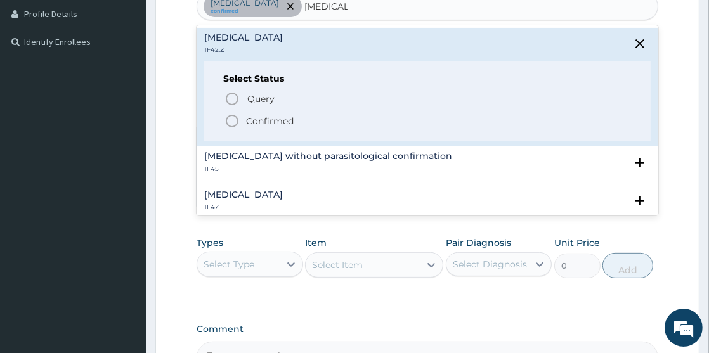
click at [233, 118] on icon "status option filled" at bounding box center [231, 121] width 15 height 15
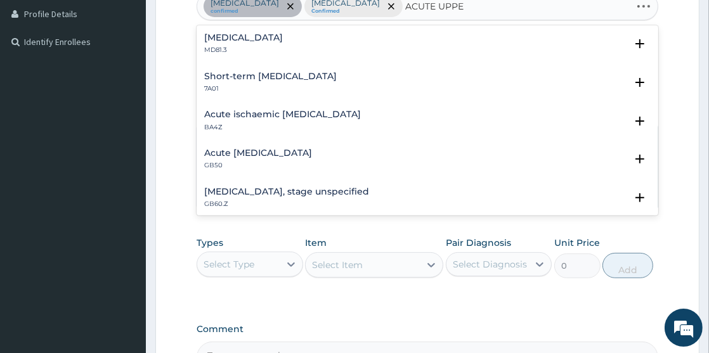
type input "ACUTE UPPER"
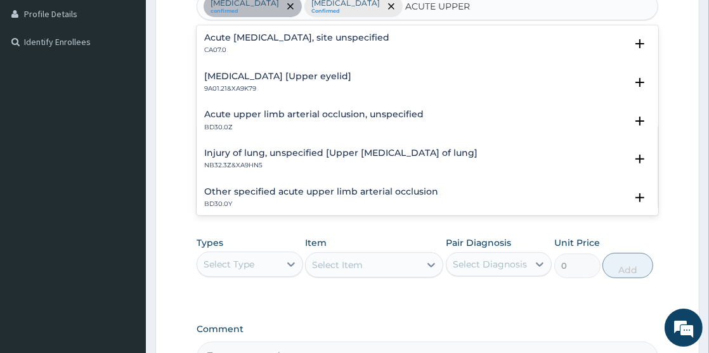
click at [282, 42] on h4 "Acute upper respiratory infection, site unspecified" at bounding box center [296, 38] width 185 height 10
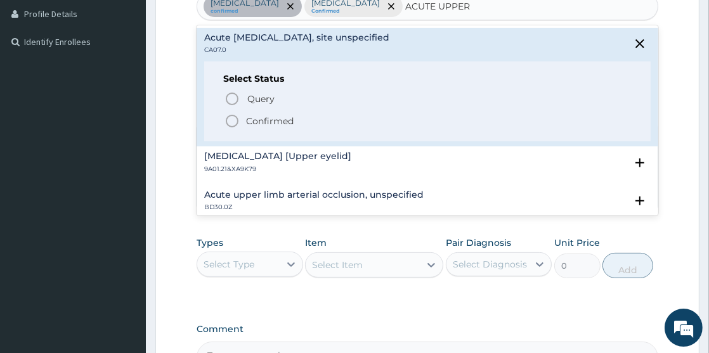
click at [233, 129] on icon "status option filled" at bounding box center [231, 121] width 15 height 15
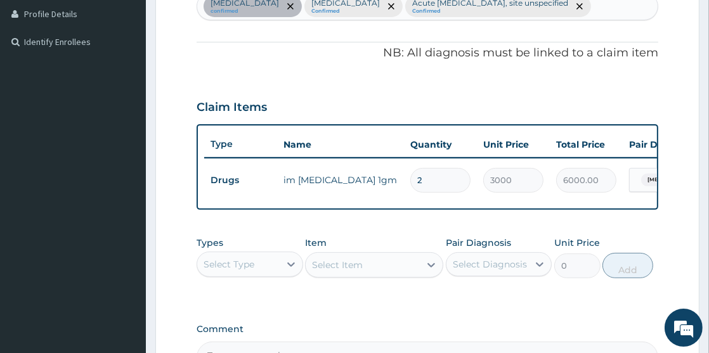
click at [260, 275] on div "Select Type" at bounding box center [238, 264] width 82 height 20
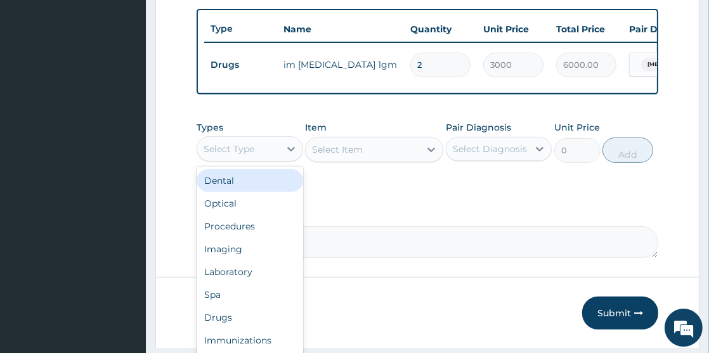
scroll to position [467, 0]
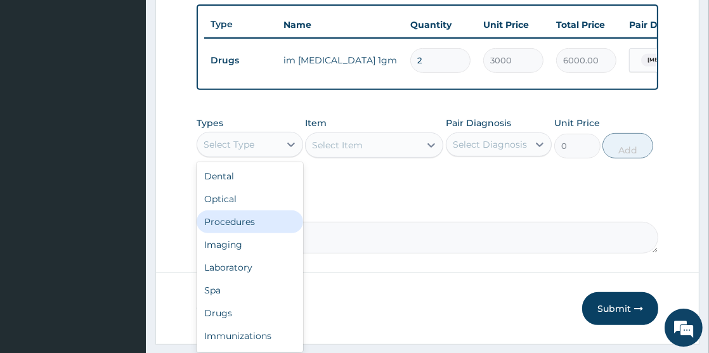
click at [239, 233] on div "Procedures" at bounding box center [250, 222] width 106 height 23
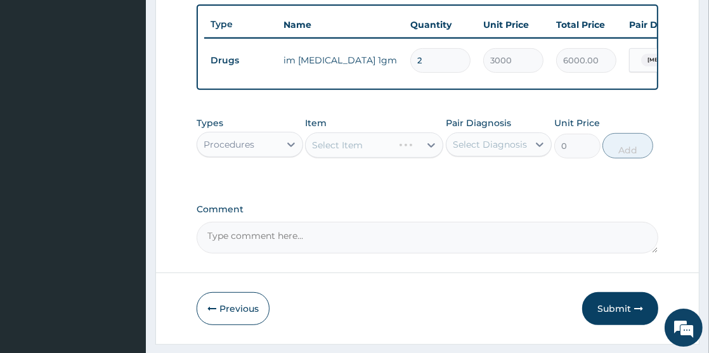
click at [316, 158] on div "Select Item" at bounding box center [374, 145] width 138 height 25
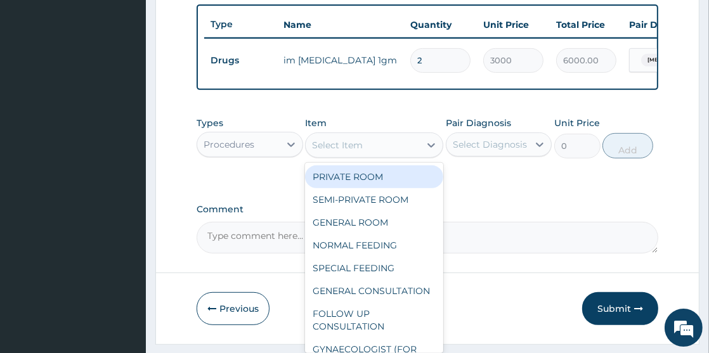
click at [316, 152] on div "Select Item" at bounding box center [337, 145] width 51 height 13
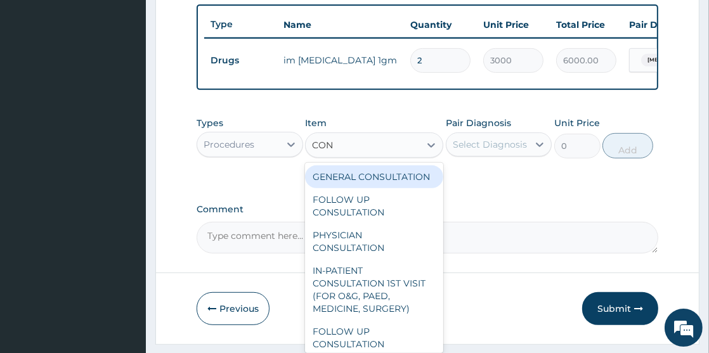
type input "CONS"
click at [389, 188] on div "GENERAL CONSULTATION" at bounding box center [374, 177] width 138 height 23
type input "2000"
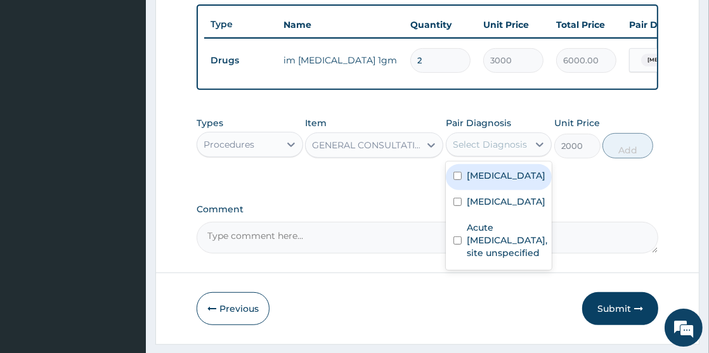
click at [454, 151] on div "Select Diagnosis" at bounding box center [490, 144] width 74 height 13
click at [455, 180] on input "checkbox" at bounding box center [457, 176] width 8 height 8
checkbox input "true"
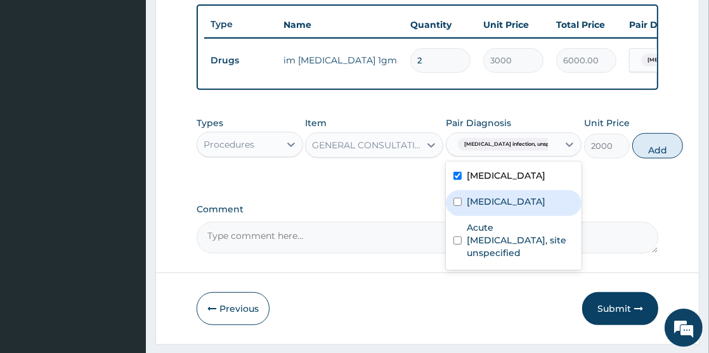
click at [458, 206] on input "checkbox" at bounding box center [457, 202] width 8 height 8
checkbox input "true"
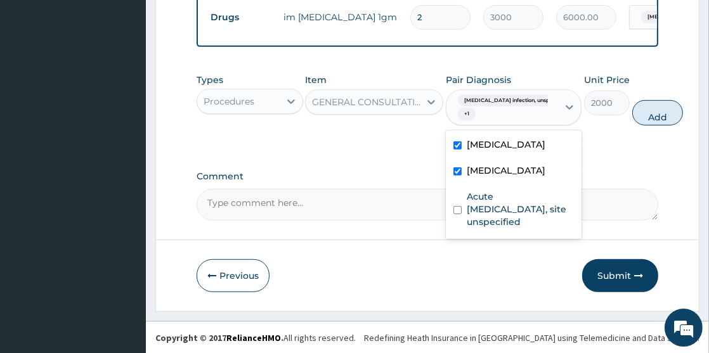
scroll to position [543, 0]
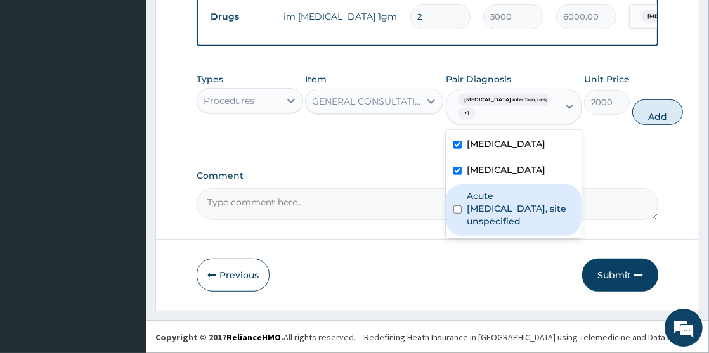
click at [457, 214] on input "checkbox" at bounding box center [457, 209] width 8 height 8
checkbox input "true"
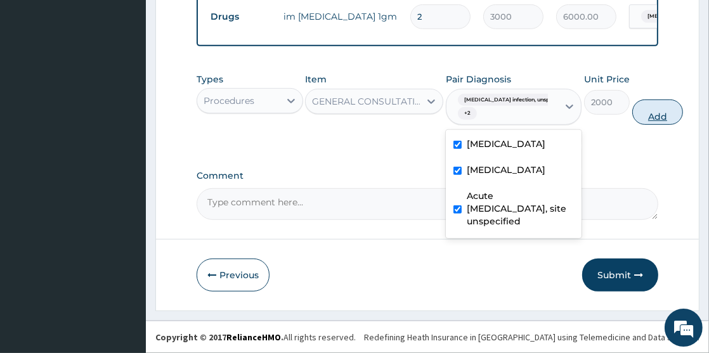
click at [634, 112] on button "Add" at bounding box center [657, 112] width 51 height 25
type input "0"
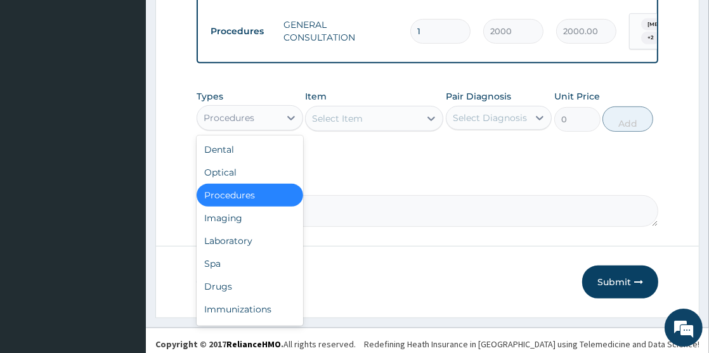
click at [230, 124] on div "Procedures" at bounding box center [229, 118] width 51 height 13
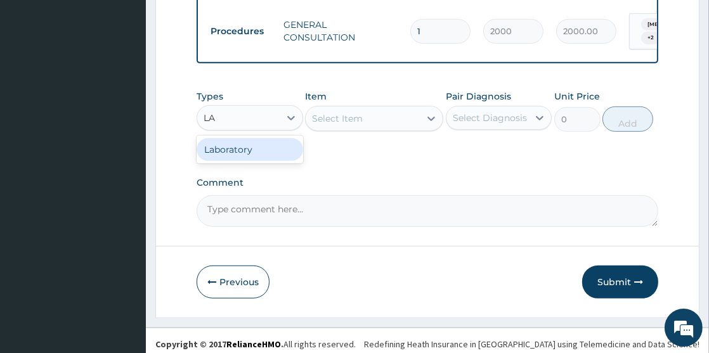
type input "LAB"
click at [237, 161] on div "Laboratory" at bounding box center [250, 149] width 106 height 23
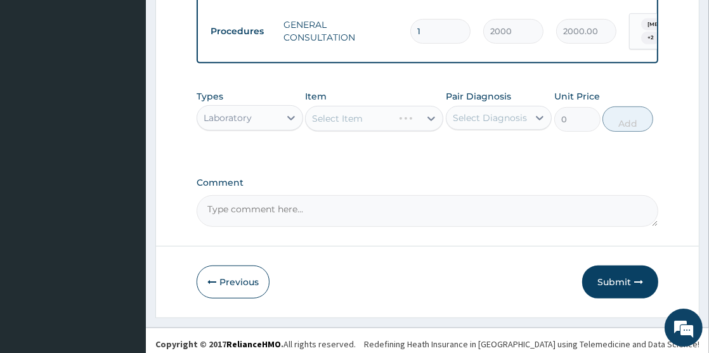
click at [325, 131] on div "Select Item" at bounding box center [374, 118] width 138 height 25
click at [318, 131] on div "Select Item" at bounding box center [374, 118] width 138 height 25
click at [318, 125] on div "Select Item" at bounding box center [337, 118] width 51 height 13
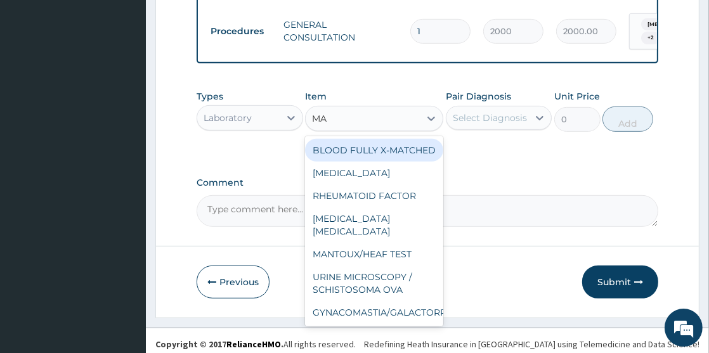
type input "MAL"
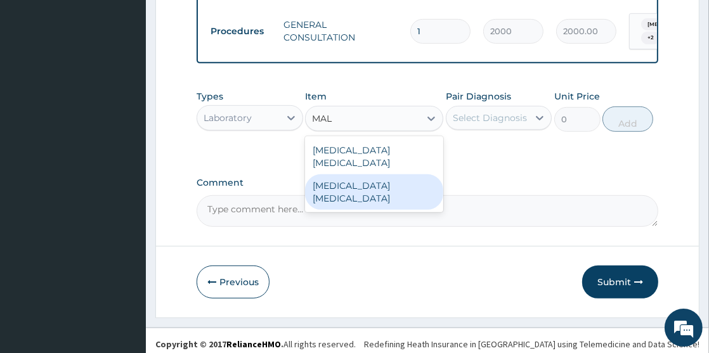
click at [349, 206] on div "Malaria parasite" at bounding box center [374, 192] width 138 height 36
type input "1300"
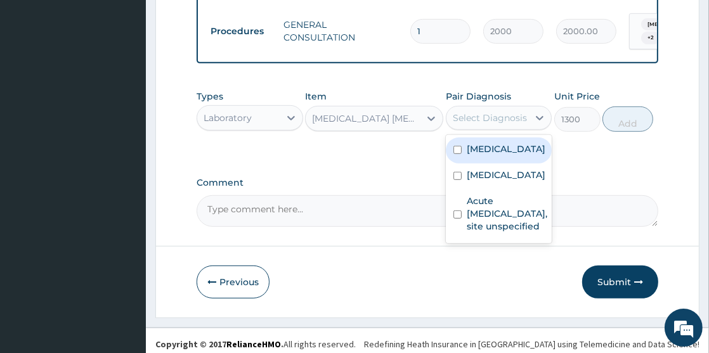
click at [471, 124] on div "Select Diagnosis" at bounding box center [490, 118] width 74 height 13
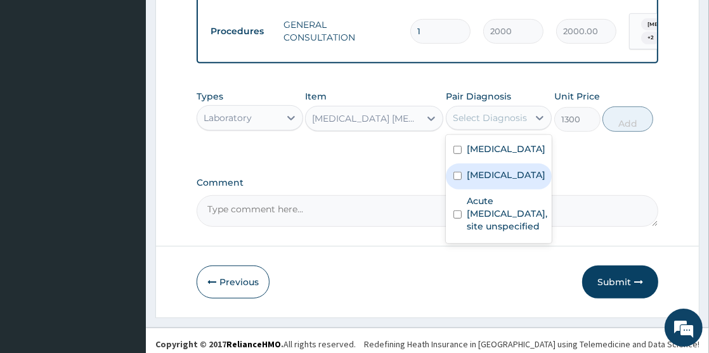
click at [458, 180] on input "checkbox" at bounding box center [457, 176] width 8 height 8
checkbox input "true"
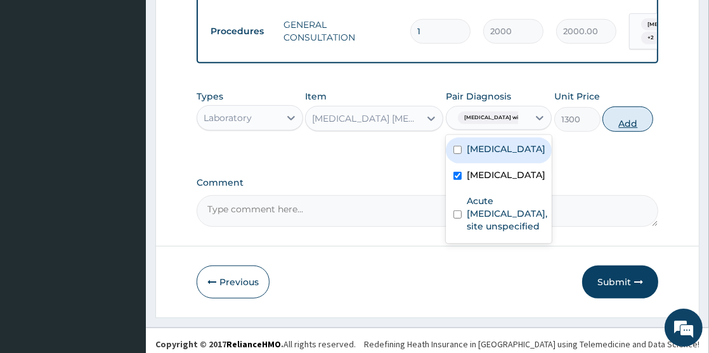
click at [627, 132] on button "Add" at bounding box center [627, 119] width 51 height 25
type input "0"
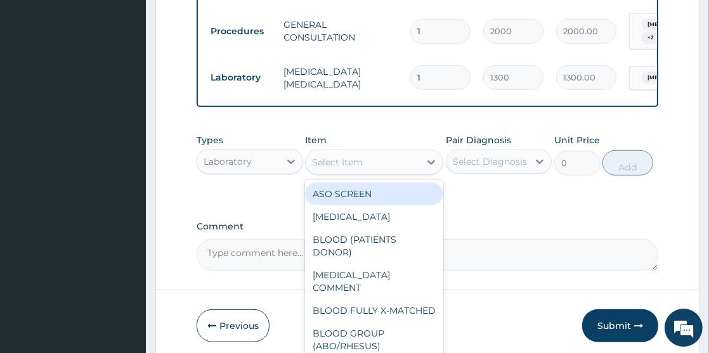
click at [332, 169] on div "Select Item" at bounding box center [337, 162] width 51 height 13
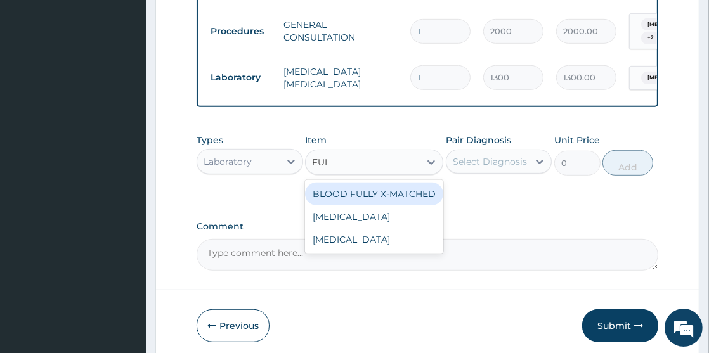
type input "FULL"
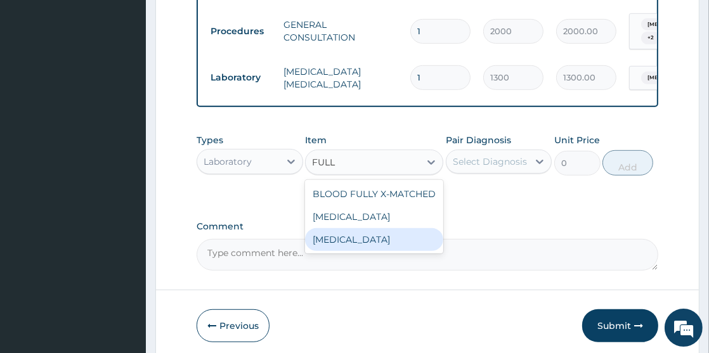
click at [350, 251] on div "FULL BLOOD COUNT" at bounding box center [374, 239] width 138 height 23
type input "4000"
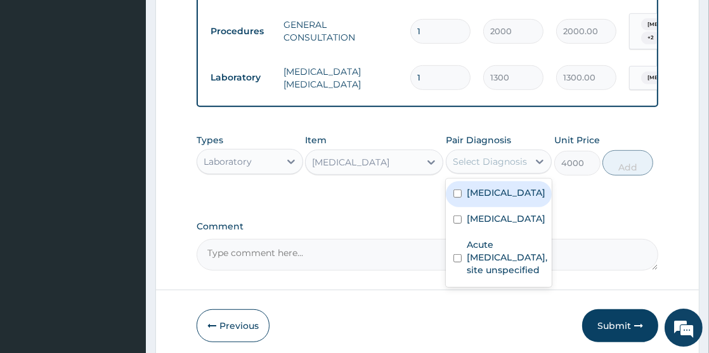
click at [460, 168] on div "Select Diagnosis" at bounding box center [490, 161] width 74 height 13
click at [457, 198] on input "checkbox" at bounding box center [457, 194] width 8 height 8
checkbox input "true"
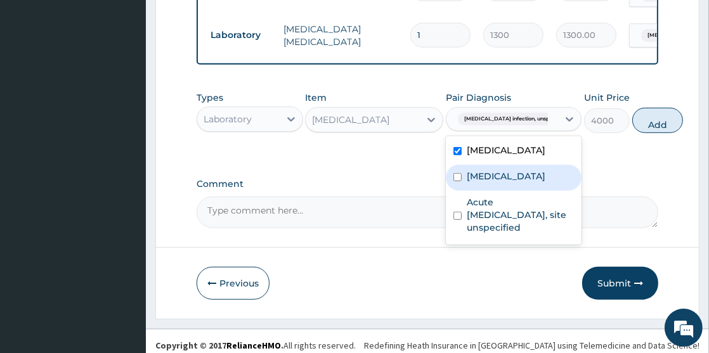
scroll to position [601, 0]
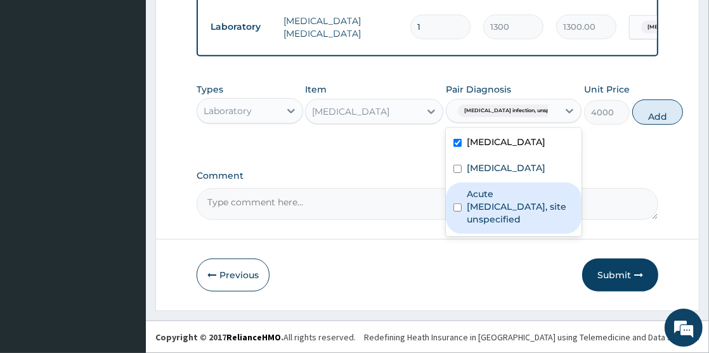
click at [460, 212] on input "checkbox" at bounding box center [457, 208] width 8 height 8
checkbox input "true"
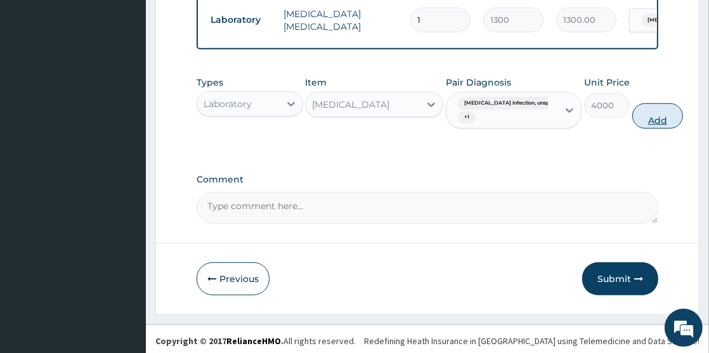
click at [634, 129] on button "Add" at bounding box center [657, 115] width 51 height 25
type input "0"
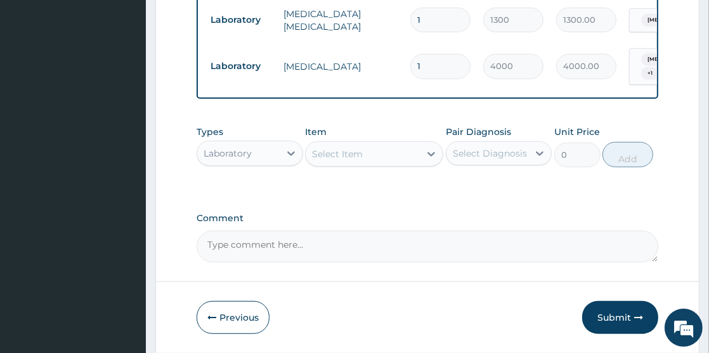
click at [273, 164] on div "Laboratory" at bounding box center [238, 153] width 82 height 20
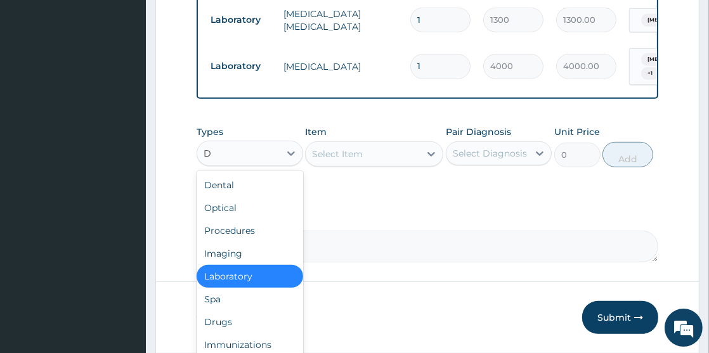
type input "DR"
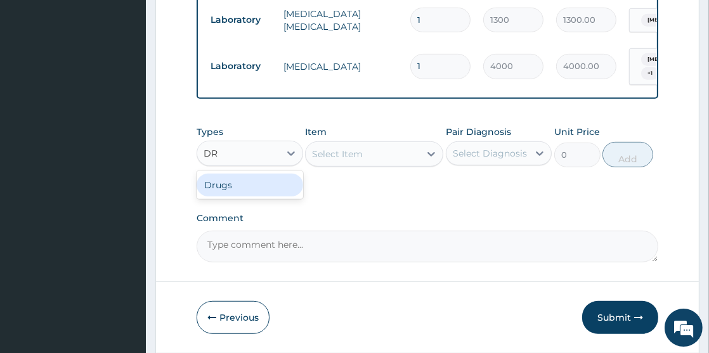
click at [256, 197] on div "Drugs" at bounding box center [250, 185] width 106 height 23
click at [321, 167] on div "Select Item" at bounding box center [374, 153] width 138 height 25
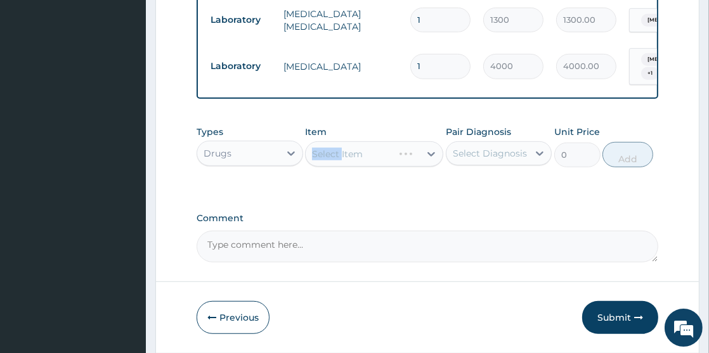
click at [321, 167] on div "Select Item" at bounding box center [374, 153] width 138 height 25
click at [320, 160] on div "Select Item" at bounding box center [337, 154] width 51 height 13
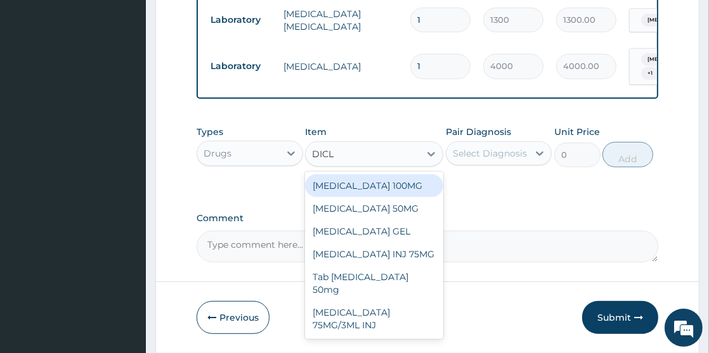
type input "DICLO"
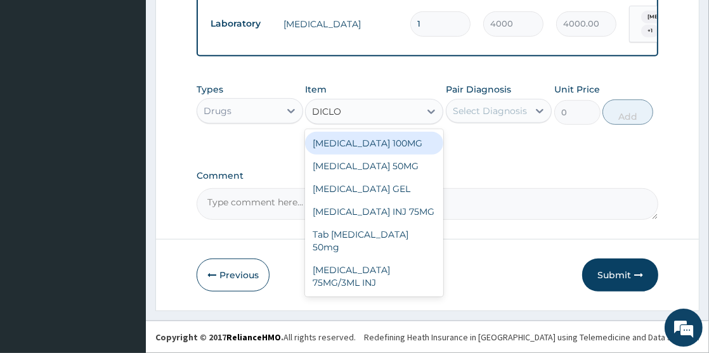
scroll to position [674, 0]
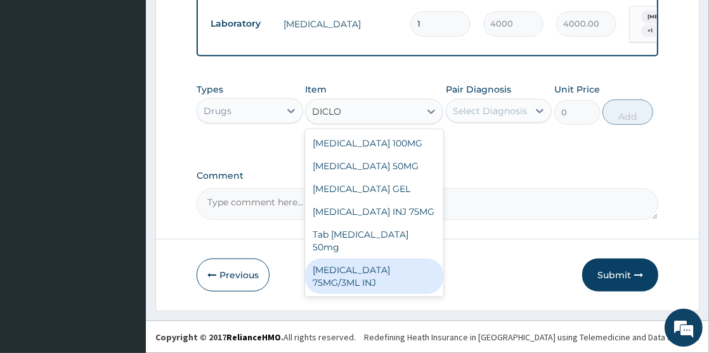
click at [359, 263] on div "[MEDICAL_DATA] 75MG/3ML INJ" at bounding box center [374, 277] width 138 height 36
type input "1000"
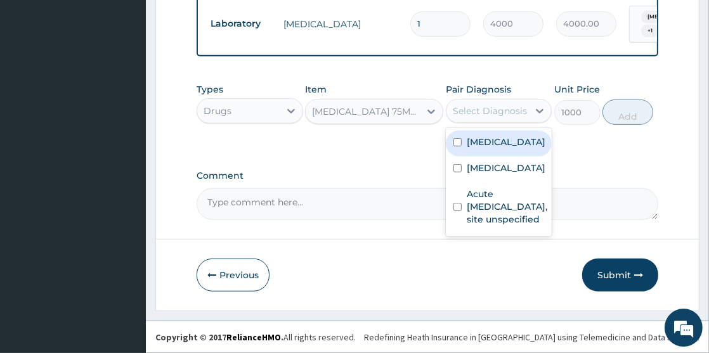
click at [477, 110] on div "Select Diagnosis" at bounding box center [490, 111] width 74 height 13
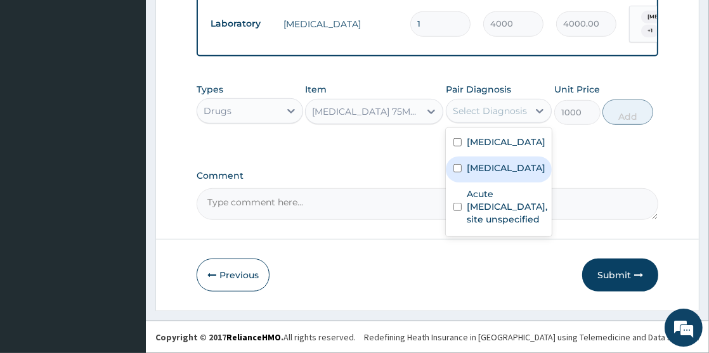
click at [460, 172] on input "checkbox" at bounding box center [457, 168] width 8 height 8
checkbox input "true"
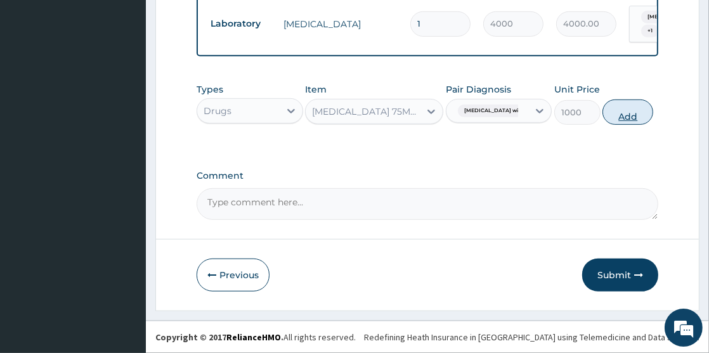
click at [635, 114] on button "Add" at bounding box center [627, 112] width 51 height 25
type input "0"
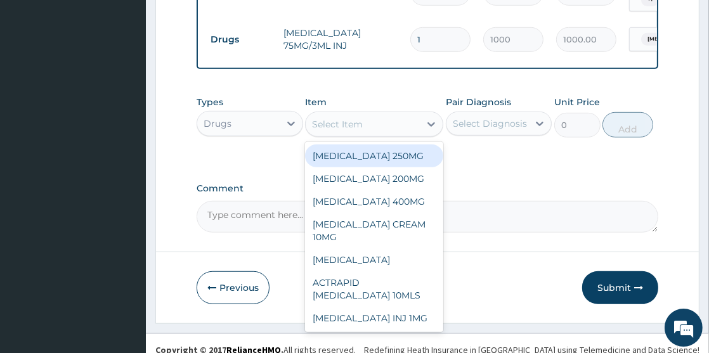
click at [315, 131] on div "Select Item" at bounding box center [337, 124] width 51 height 13
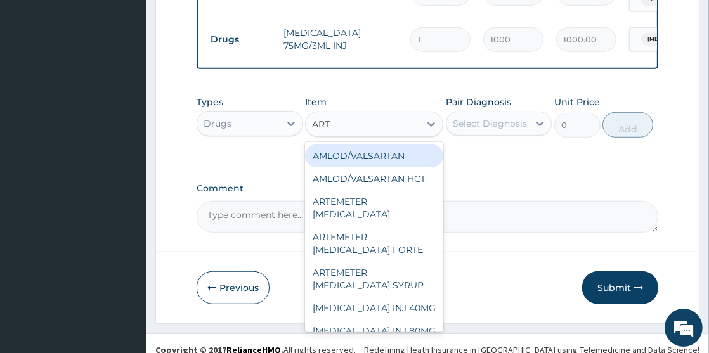
type input "ARTE"
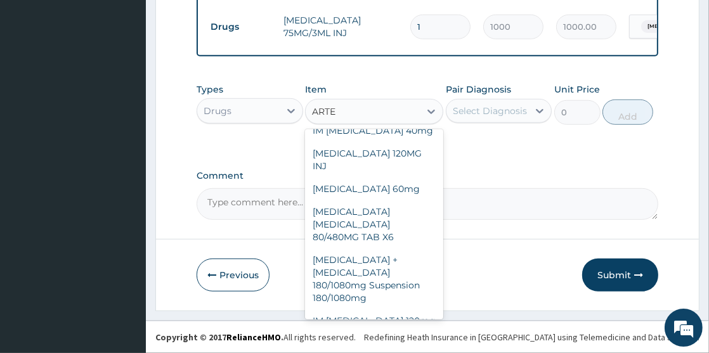
scroll to position [718, 0]
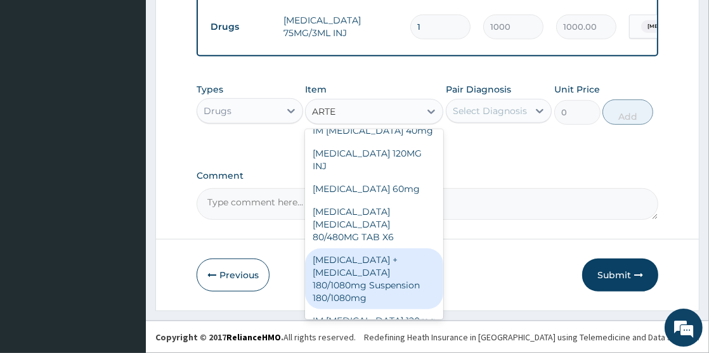
click at [401, 249] on div "[MEDICAL_DATA] + [MEDICAL_DATA] 180/1080mg Suspension 180/1080mg" at bounding box center [374, 279] width 138 height 61
type input "1500"
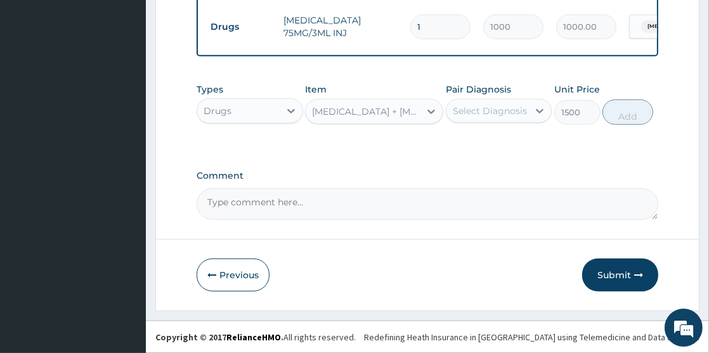
click at [488, 115] on div "Select Diagnosis" at bounding box center [490, 111] width 74 height 13
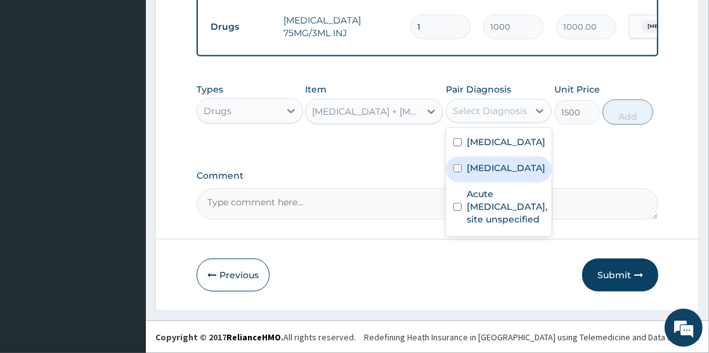
click at [462, 183] on div "[MEDICAL_DATA]" at bounding box center [499, 170] width 106 height 26
checkbox input "true"
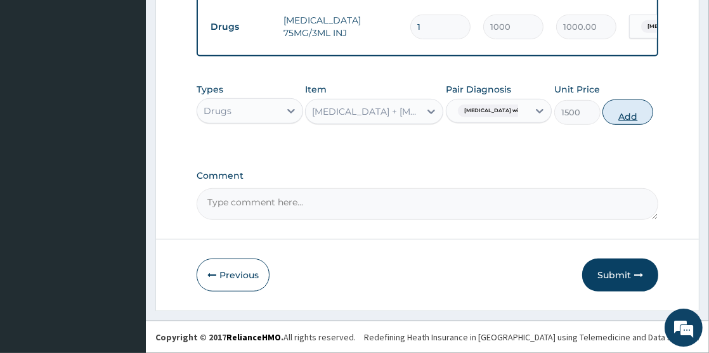
click at [646, 108] on button "Add" at bounding box center [627, 112] width 51 height 25
type input "0"
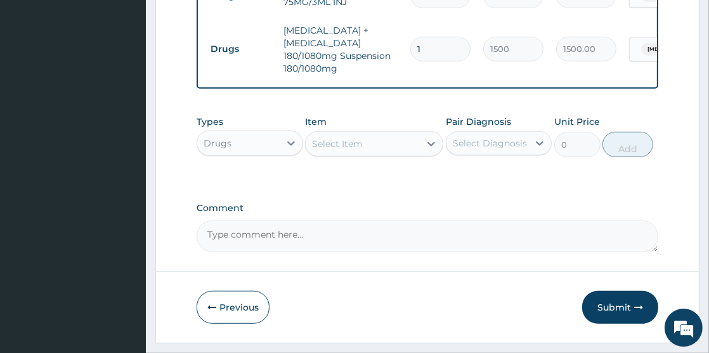
click at [356, 150] on div "Select Item" at bounding box center [337, 144] width 51 height 13
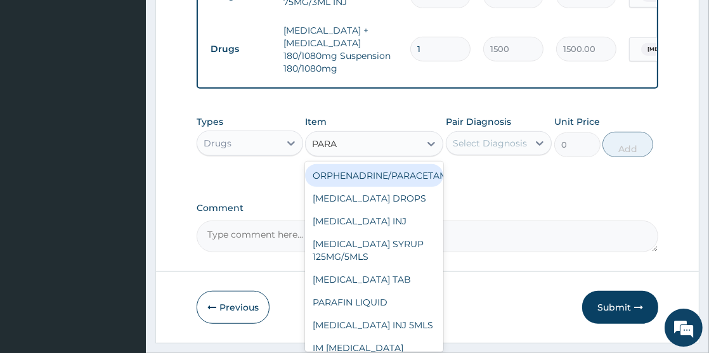
type input "PARAC"
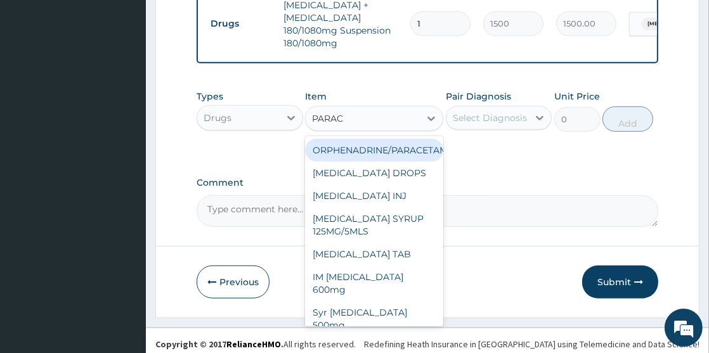
scroll to position [781, 0]
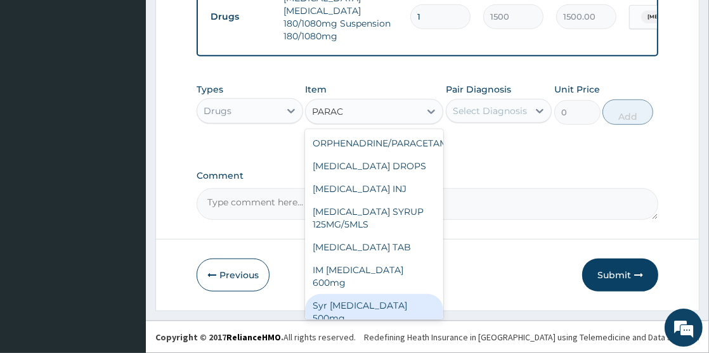
click at [382, 294] on div "Syr Paracetamol 500mg" at bounding box center [374, 312] width 138 height 36
type input "1000"
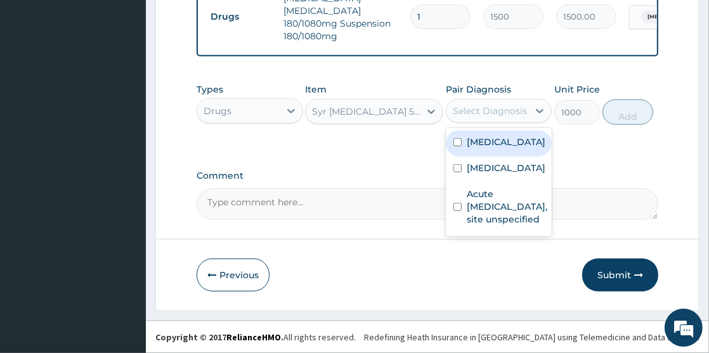
click at [469, 107] on div "Select Diagnosis" at bounding box center [490, 111] width 74 height 13
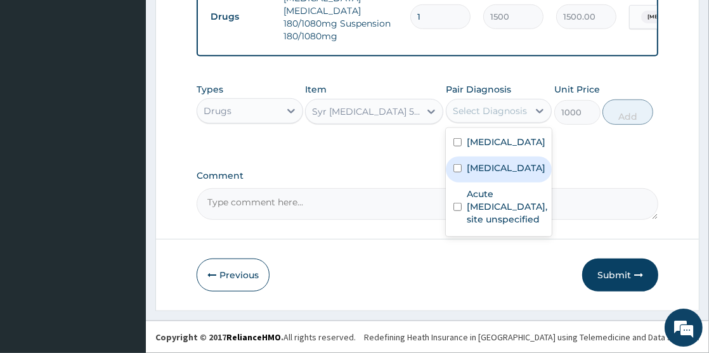
click at [461, 172] on input "checkbox" at bounding box center [457, 168] width 8 height 8
checkbox input "true"
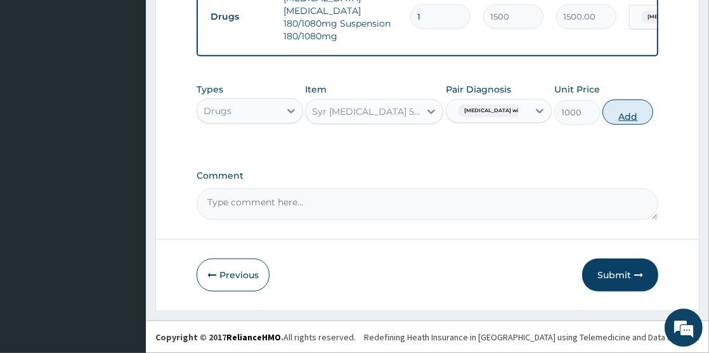
click at [644, 117] on button "Add" at bounding box center [627, 112] width 51 height 25
type input "0"
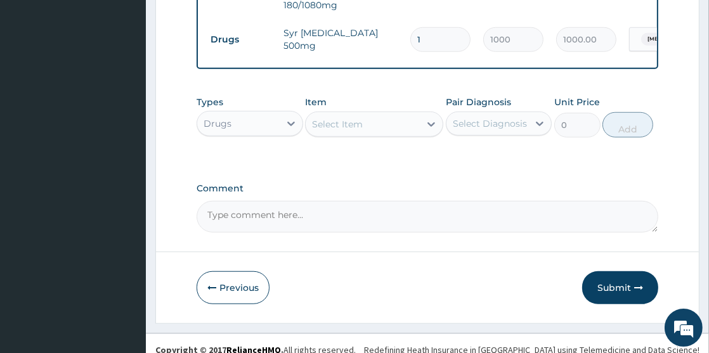
click at [369, 134] on div "Select Item" at bounding box center [363, 124] width 114 height 20
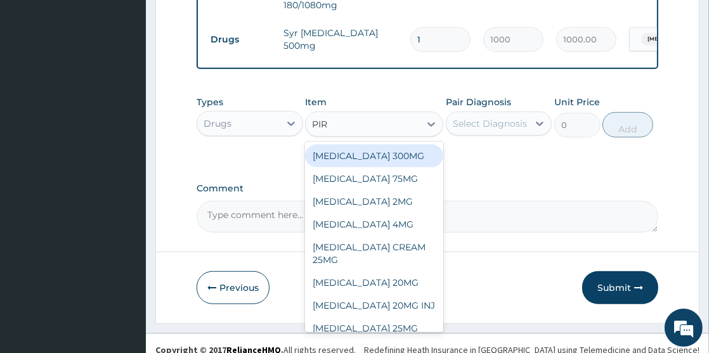
type input "PIRI"
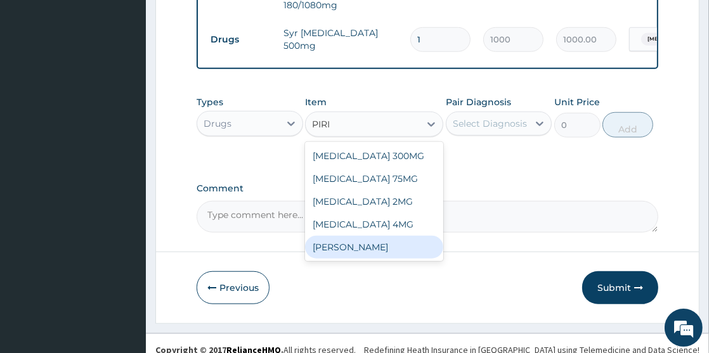
click at [337, 259] on div "Syr Piriton" at bounding box center [374, 247] width 138 height 23
type input "1000"
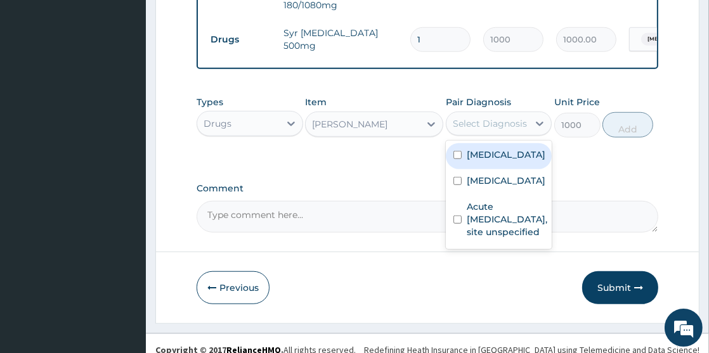
click at [466, 130] on div "Select Diagnosis" at bounding box center [490, 123] width 74 height 13
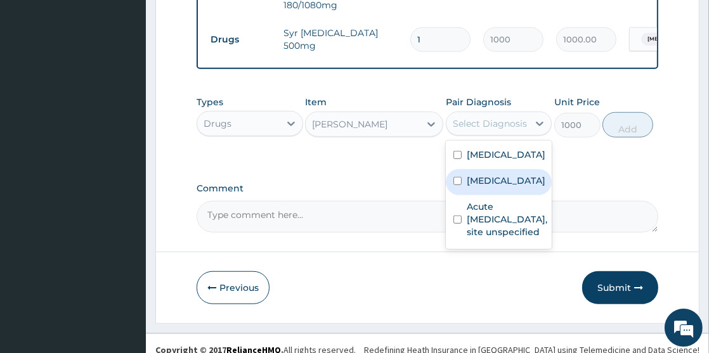
scroll to position [826, 0]
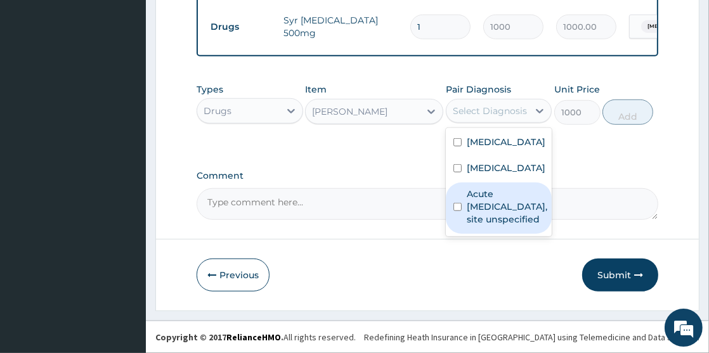
click at [453, 211] on input "checkbox" at bounding box center [457, 207] width 8 height 8
checkbox input "true"
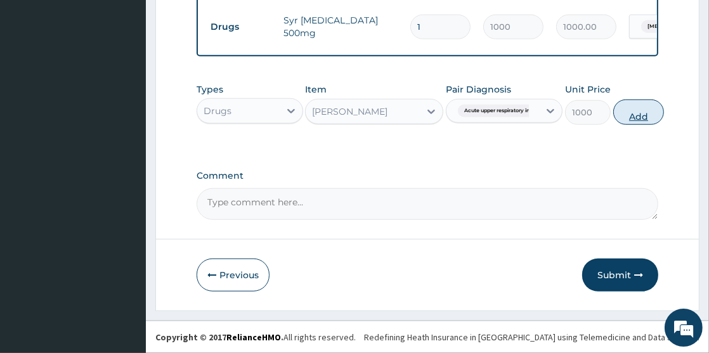
click at [638, 114] on button "Add" at bounding box center [638, 112] width 51 height 25
type input "0"
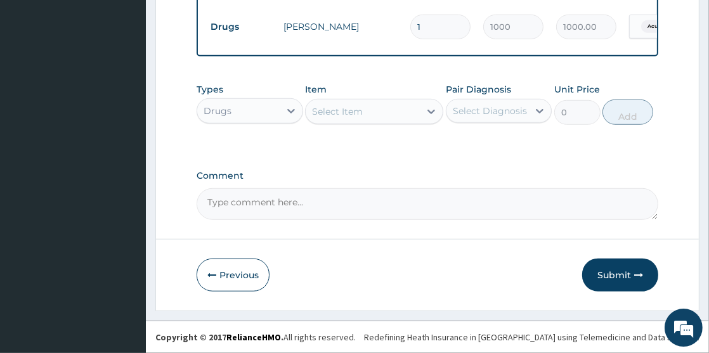
scroll to position [869, 0]
click at [618, 275] on button "Submit" at bounding box center [620, 275] width 76 height 33
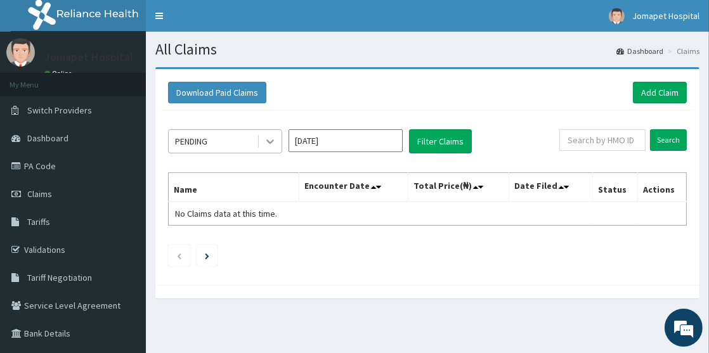
click at [273, 142] on icon at bounding box center [270, 141] width 13 height 13
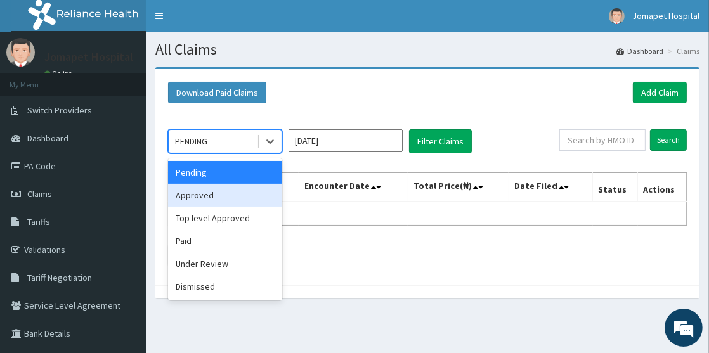
click at [241, 194] on div "Approved" at bounding box center [225, 195] width 114 height 23
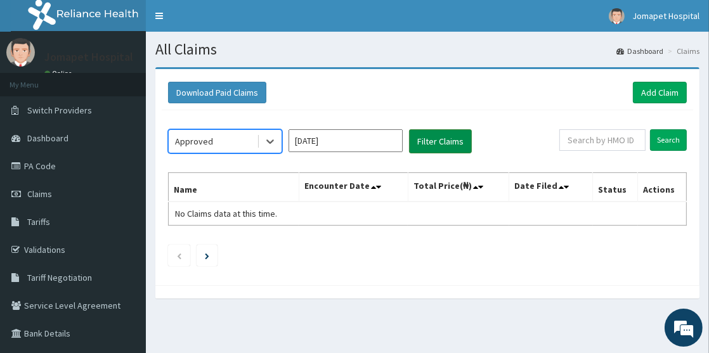
click at [420, 142] on button "Filter Claims" at bounding box center [440, 141] width 63 height 24
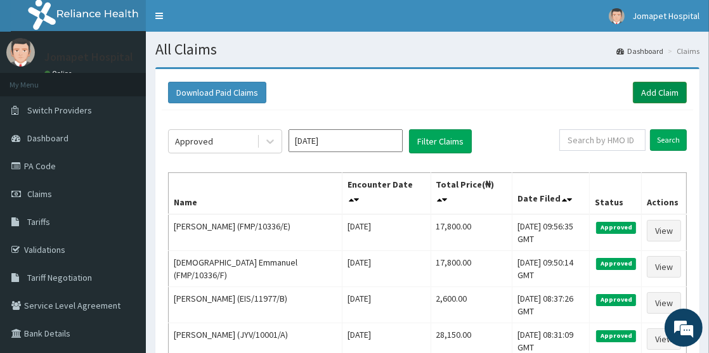
click at [651, 91] on link "Add Claim" at bounding box center [660, 93] width 54 height 22
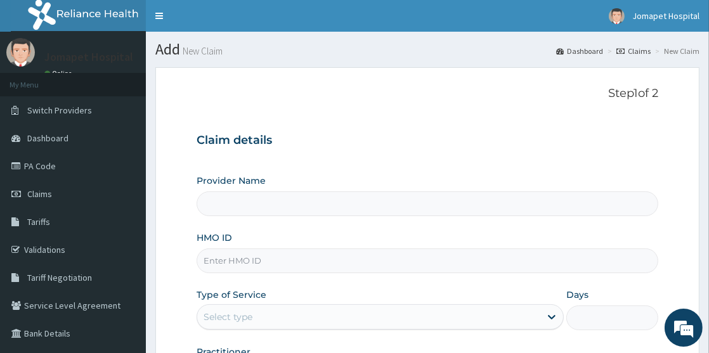
type input "Jomapet Hospital"
click at [230, 260] on input "HMO ID" at bounding box center [428, 261] width 462 height 25
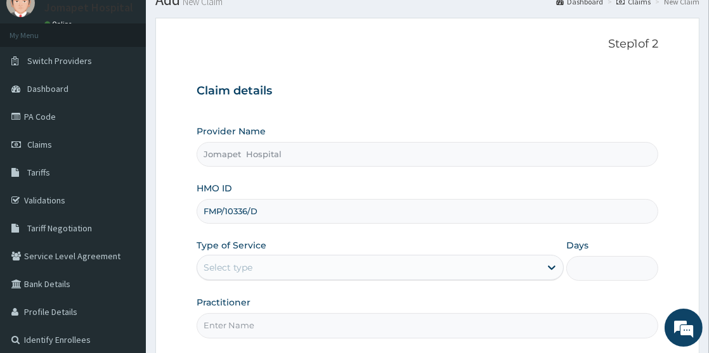
scroll to position [91, 0]
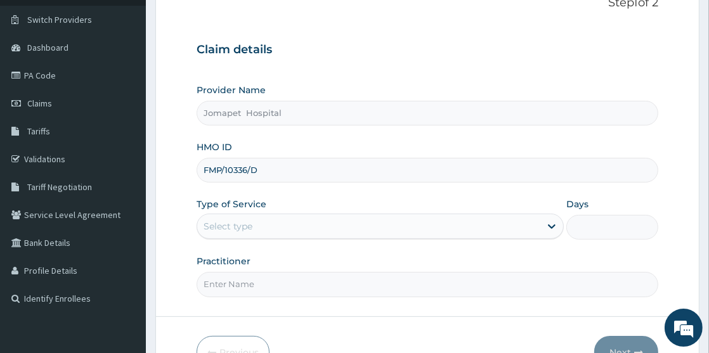
type input "FMP/10336/D"
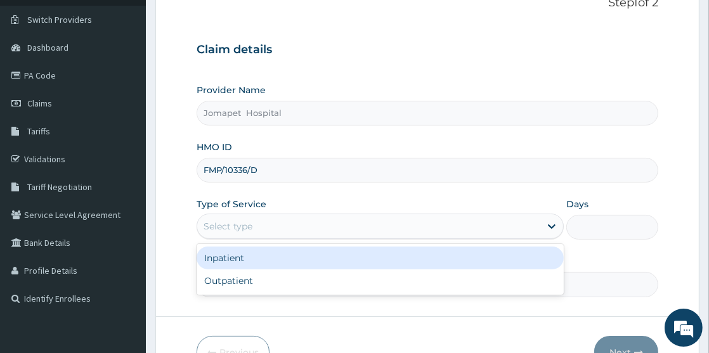
click at [264, 234] on div "Select type" at bounding box center [368, 226] width 343 height 20
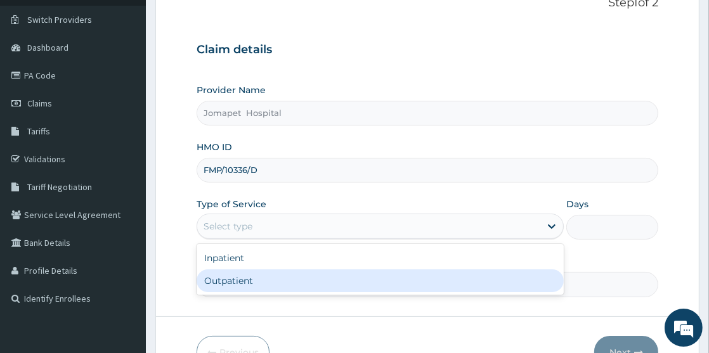
click at [265, 276] on div "Outpatient" at bounding box center [380, 281] width 367 height 23
type input "1"
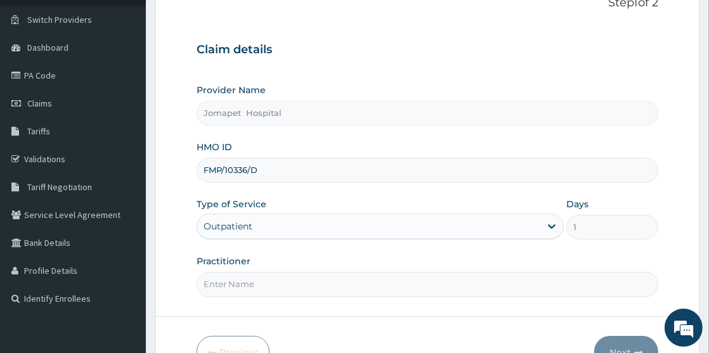
click at [256, 278] on input "Practitioner" at bounding box center [428, 284] width 462 height 25
type input "DR PAUL"
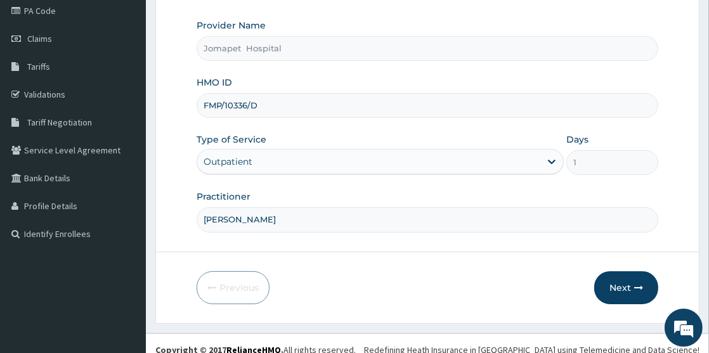
scroll to position [165, 0]
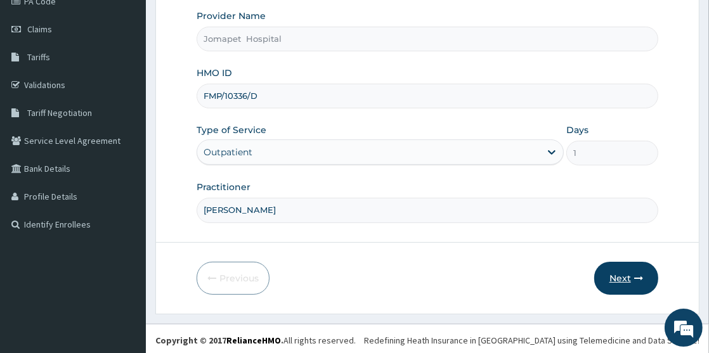
click at [622, 273] on button "Next" at bounding box center [626, 278] width 64 height 33
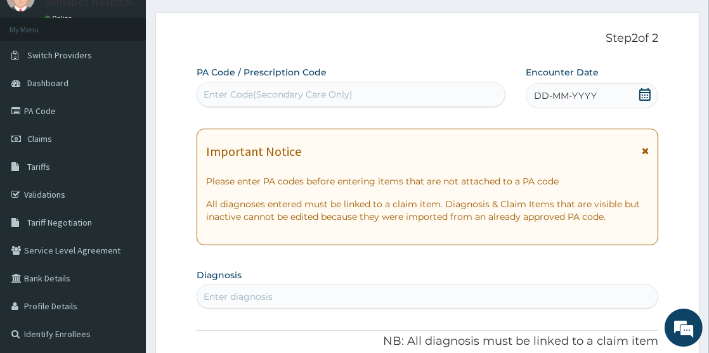
scroll to position [13, 0]
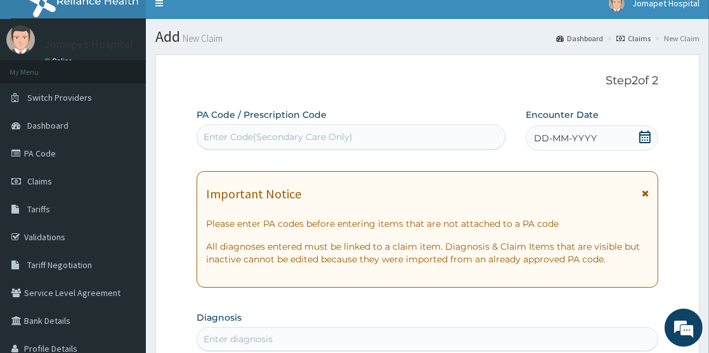
click at [545, 140] on span "DD-MM-YYYY" at bounding box center [565, 138] width 63 height 13
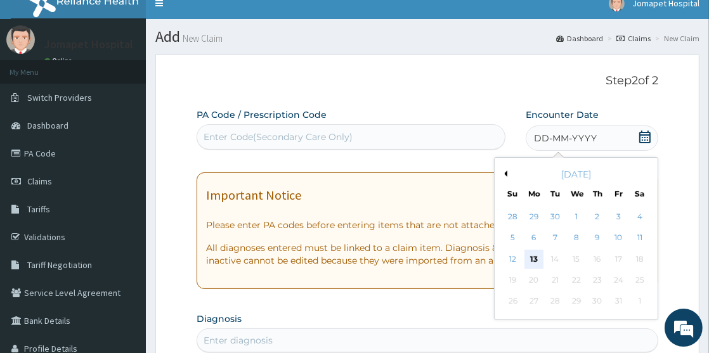
click at [533, 259] on div "13" at bounding box center [533, 259] width 19 height 19
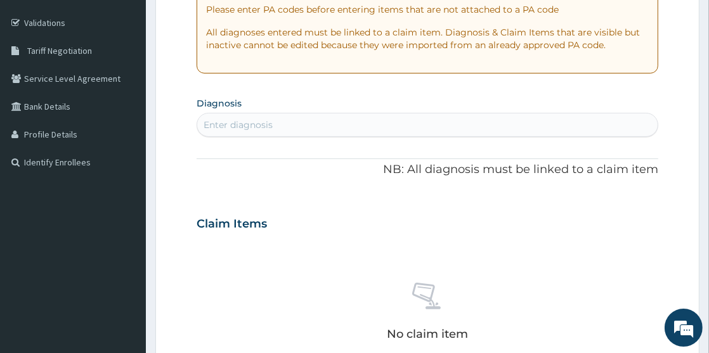
scroll to position [244, 0]
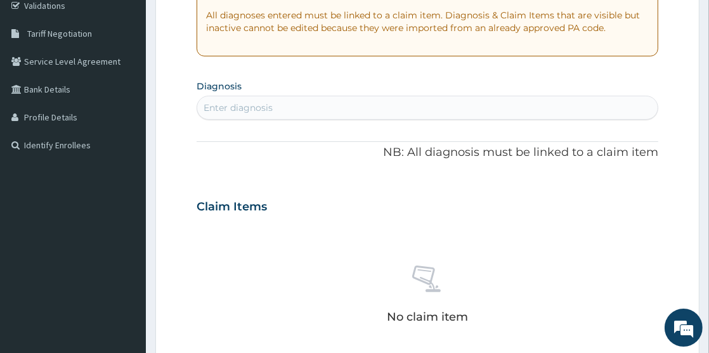
click at [316, 114] on div "Enter diagnosis" at bounding box center [427, 108] width 460 height 20
type input "P"
type input "MALARIA"
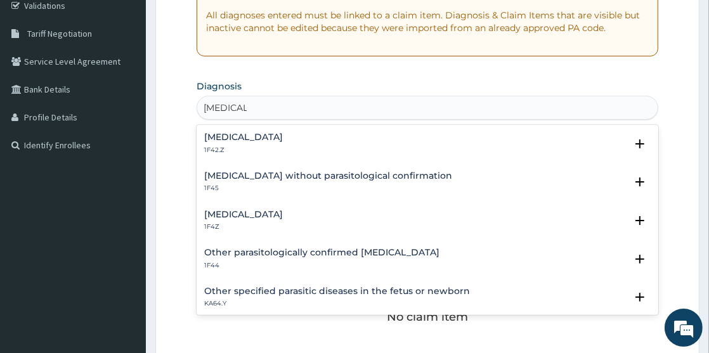
click at [283, 136] on h4 "Plasmodium malariae malaria without complication" at bounding box center [243, 138] width 79 height 10
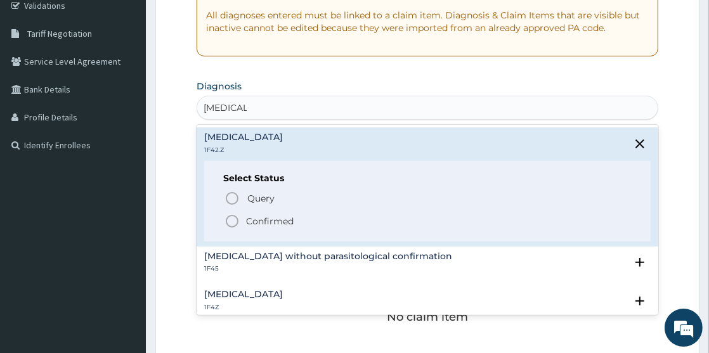
click at [235, 224] on icon "status option filled" at bounding box center [231, 221] width 15 height 15
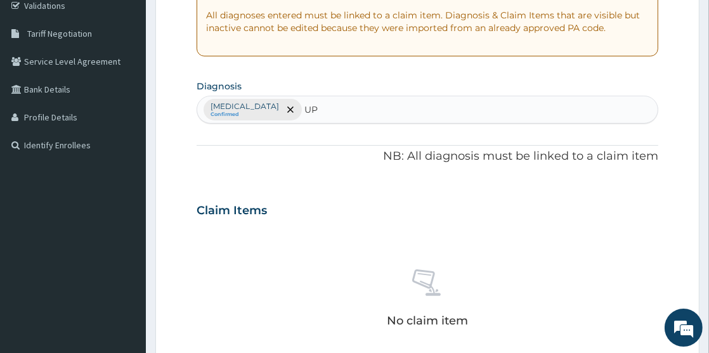
type input "U"
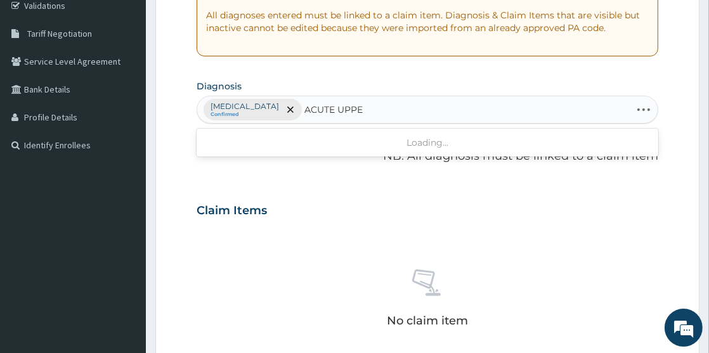
type input "ACUTE UPPER"
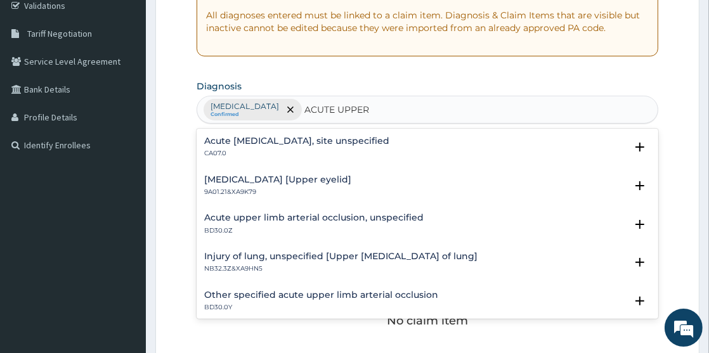
click at [389, 139] on h4 "Acute upper respiratory infection, site unspecified" at bounding box center [296, 141] width 185 height 10
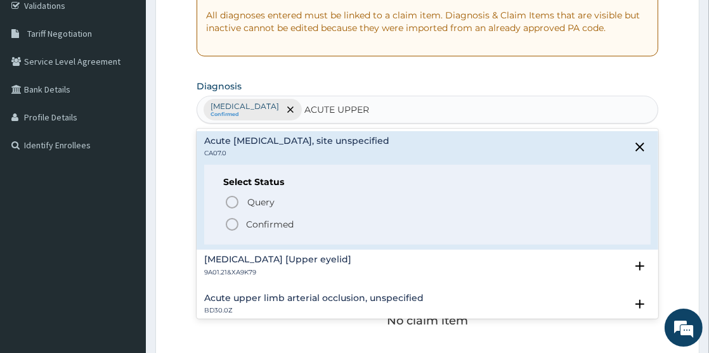
click at [235, 222] on icon "status option filled" at bounding box center [231, 224] width 15 height 15
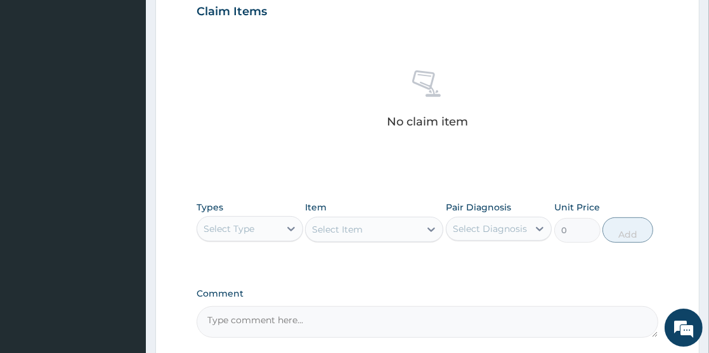
scroll to position [456, 0]
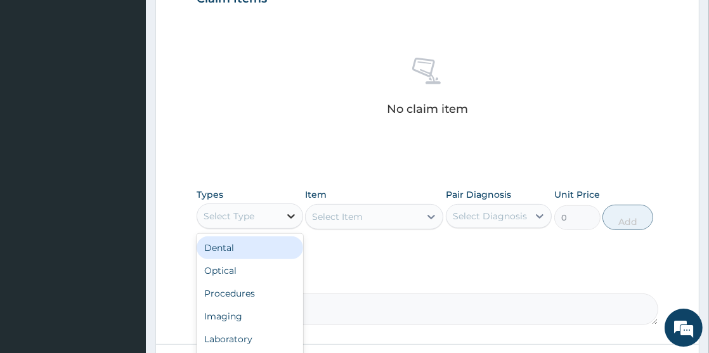
click at [288, 223] on icon at bounding box center [291, 216] width 13 height 13
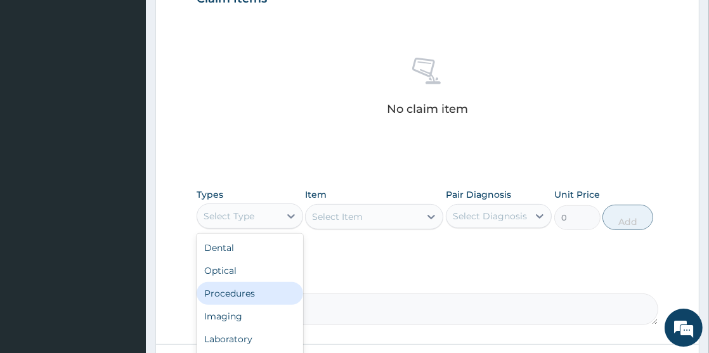
click at [253, 305] on div "Procedures" at bounding box center [250, 293] width 106 height 23
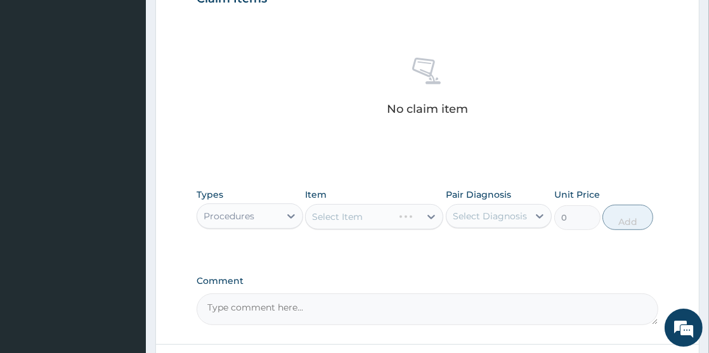
click at [330, 230] on div "Select Item" at bounding box center [374, 216] width 138 height 25
click at [325, 230] on div "Select Item" at bounding box center [374, 216] width 138 height 25
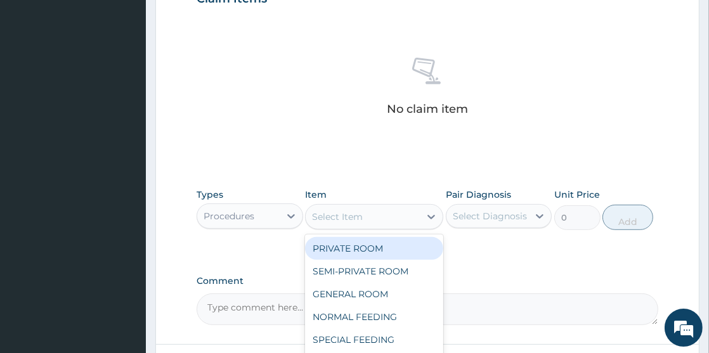
click at [325, 223] on div "Select Item" at bounding box center [337, 217] width 51 height 13
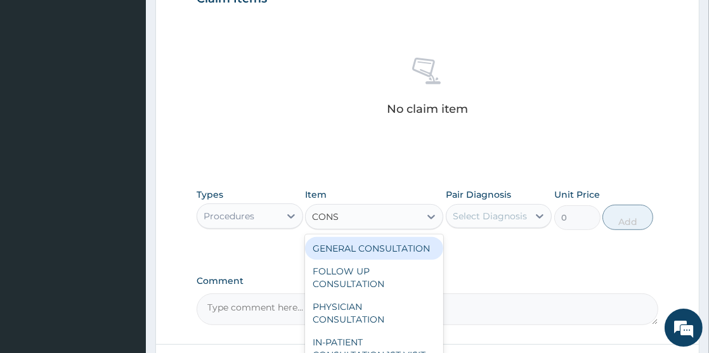
type input "CONSU"
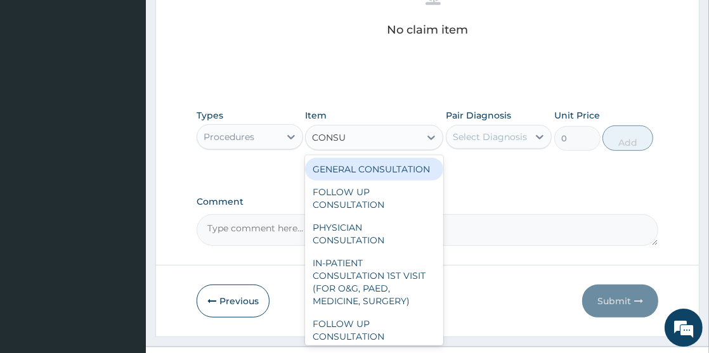
scroll to position [540, 0]
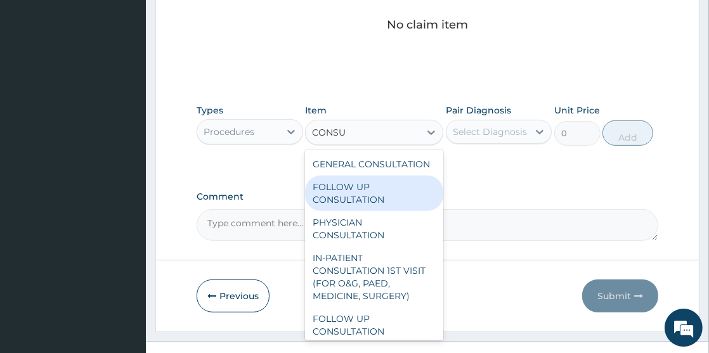
click at [377, 211] on div "FOLLOW UP CONSULTATION" at bounding box center [374, 194] width 138 height 36
type input "1000"
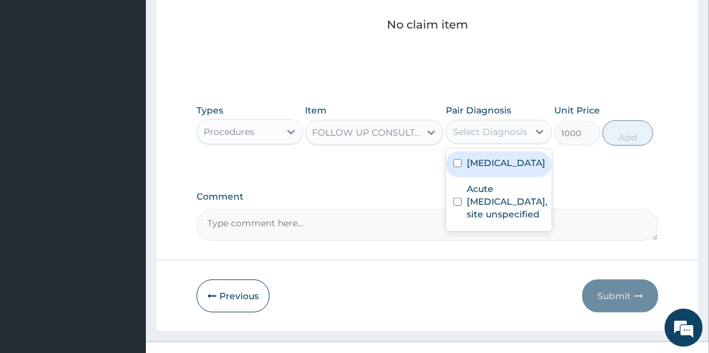
click at [452, 142] on div "Select Diagnosis" at bounding box center [487, 132] width 82 height 20
click at [453, 167] on input "checkbox" at bounding box center [457, 163] width 8 height 8
checkbox input "true"
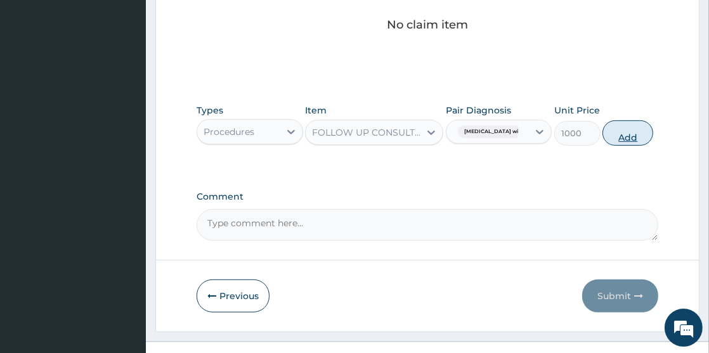
click at [637, 146] on button "Add" at bounding box center [627, 132] width 51 height 25
type input "0"
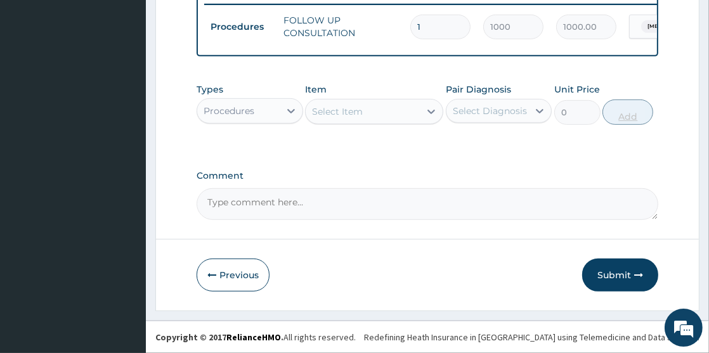
scroll to position [533, 0]
click at [251, 117] on div "Procedures" at bounding box center [229, 111] width 51 height 13
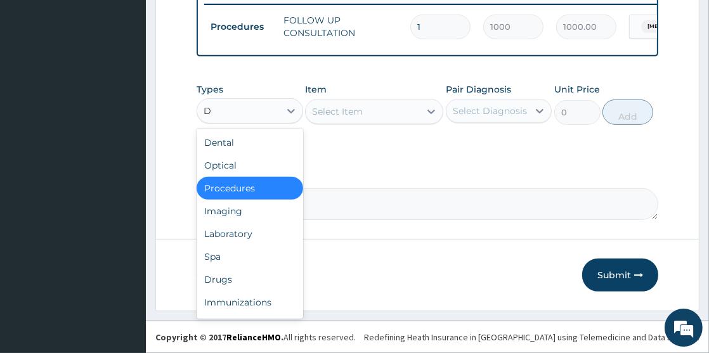
type input "DR"
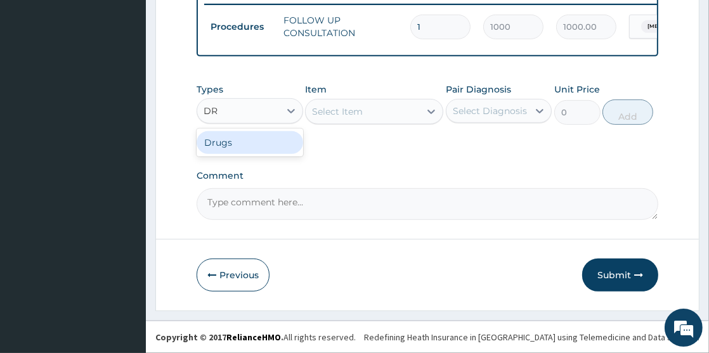
click at [249, 145] on div "Drugs" at bounding box center [250, 142] width 106 height 23
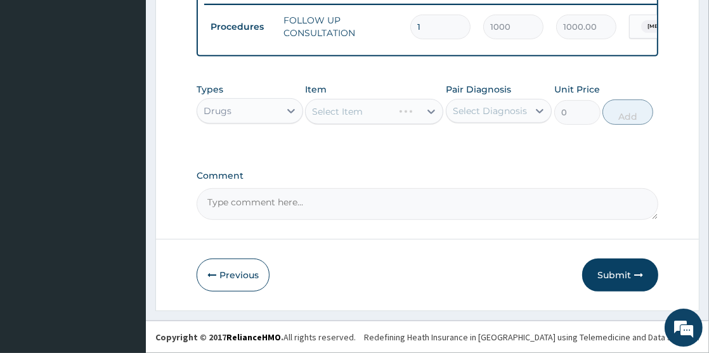
click at [310, 108] on div "Select Item" at bounding box center [374, 111] width 138 height 25
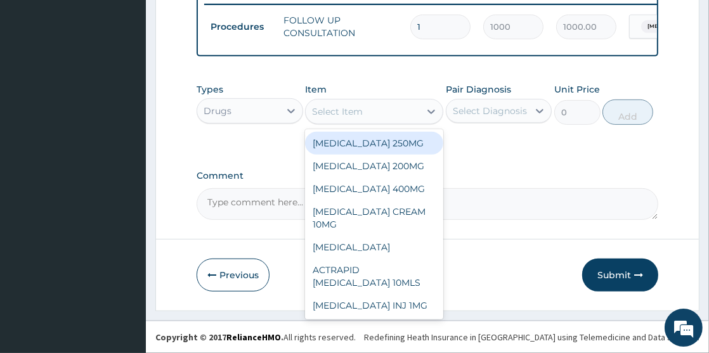
click at [310, 108] on div "Select Item" at bounding box center [363, 111] width 114 height 20
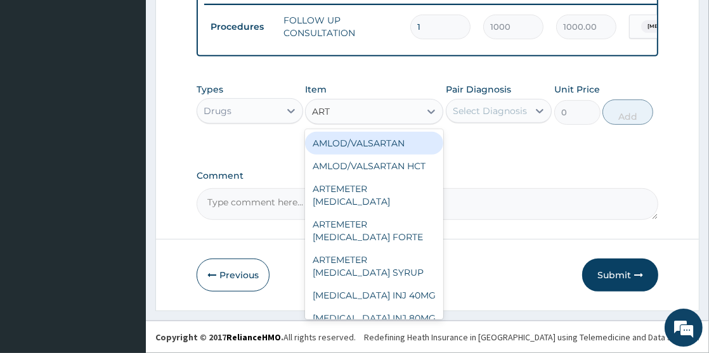
type input "ARTE"
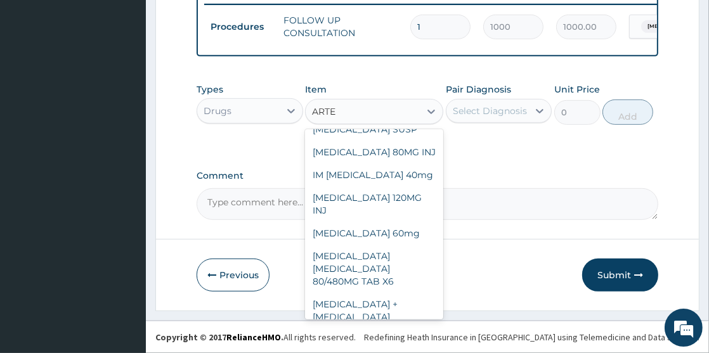
scroll to position [452, 0]
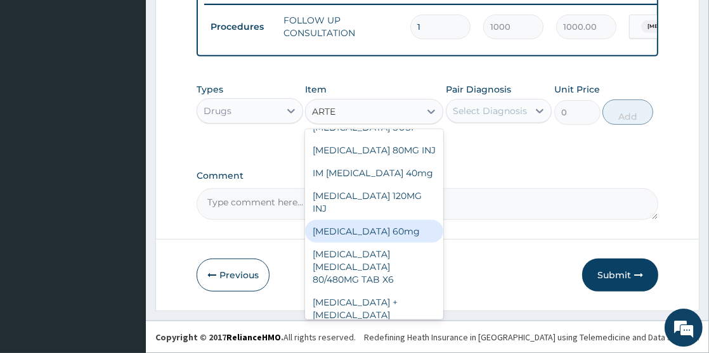
click at [394, 220] on div "Artesunate 60mg" at bounding box center [374, 231] width 138 height 23
type input "2200"
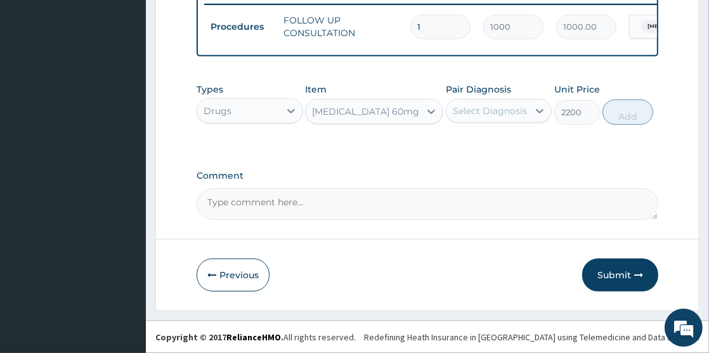
click at [488, 96] on div "Pair Diagnosis Select Diagnosis" at bounding box center [499, 104] width 106 height 42
click at [479, 105] on div "Select Diagnosis" at bounding box center [490, 111] width 74 height 13
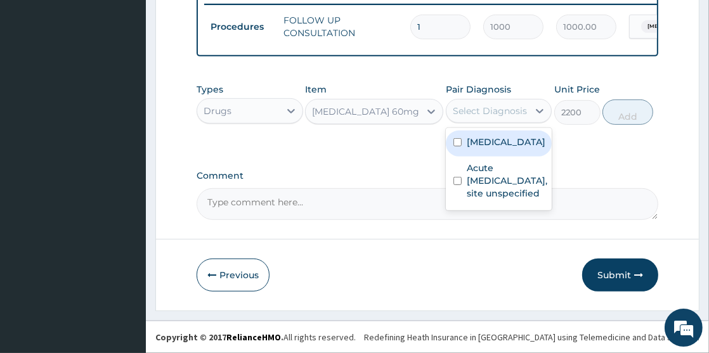
click at [460, 146] on input "checkbox" at bounding box center [457, 142] width 8 height 8
checkbox input "true"
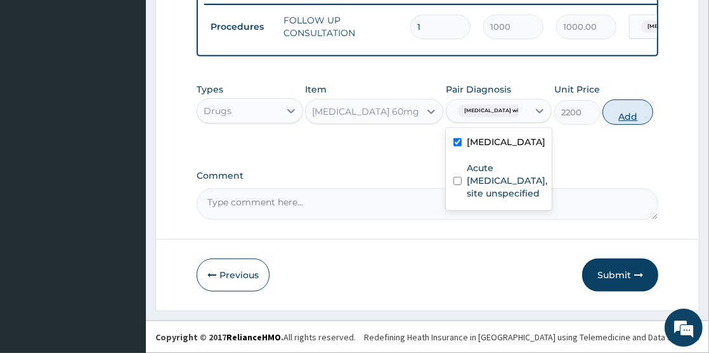
click at [635, 114] on button "Add" at bounding box center [627, 112] width 51 height 25
type input "0"
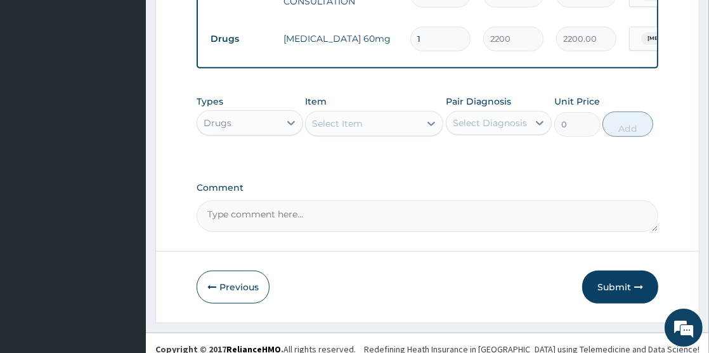
type input "0.00"
type input "3"
type input "6600.00"
type input "3"
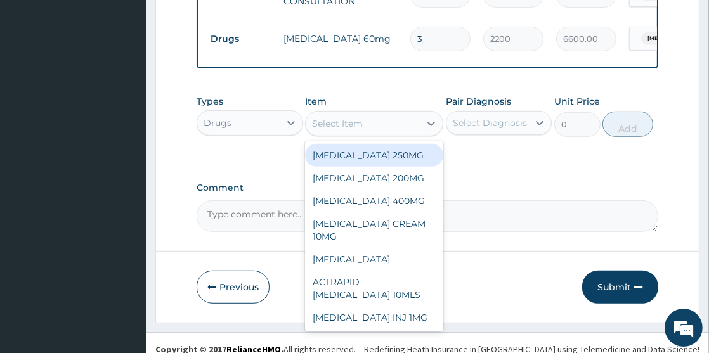
click at [349, 130] on div "Select Item" at bounding box center [337, 123] width 51 height 13
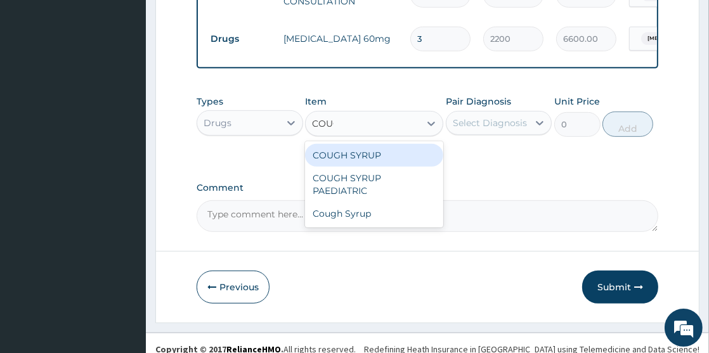
type input "COUGH"
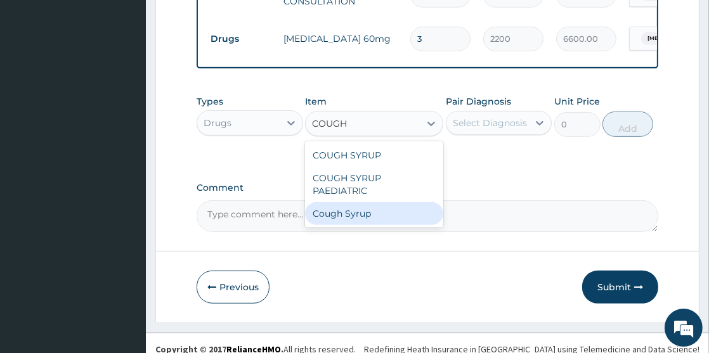
click at [356, 225] on div "Cough Syrup" at bounding box center [374, 213] width 138 height 23
type input "1000"
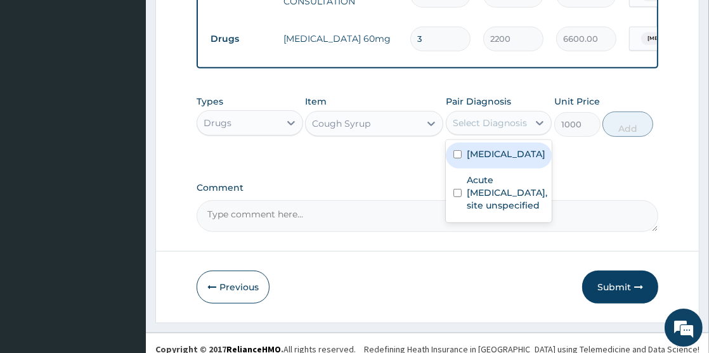
click at [480, 129] on div "Select Diagnosis" at bounding box center [490, 123] width 74 height 13
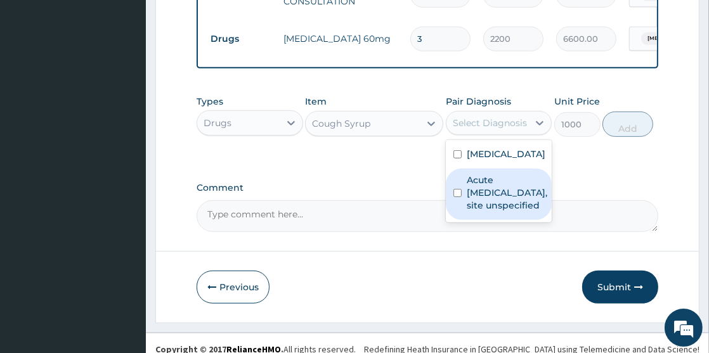
click at [460, 197] on input "checkbox" at bounding box center [457, 193] width 8 height 8
checkbox input "true"
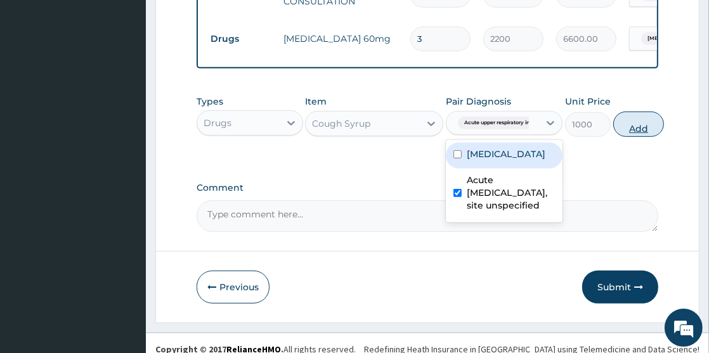
click at [639, 137] on button "Add" at bounding box center [638, 124] width 51 height 25
type input "0"
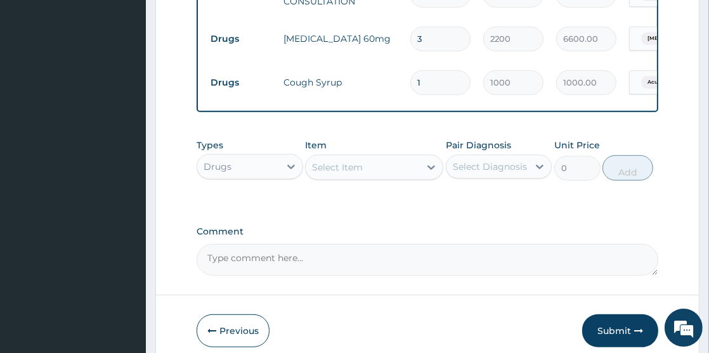
click at [329, 174] on div "Select Item" at bounding box center [337, 167] width 51 height 13
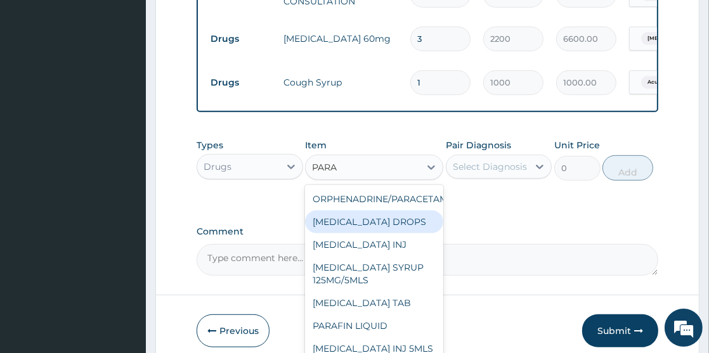
type input "PARAC"
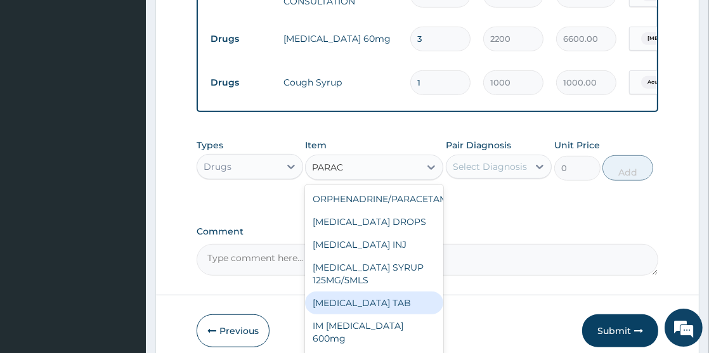
click at [390, 315] on div "PARACETAMOL TAB" at bounding box center [374, 303] width 138 height 23
type input "30"
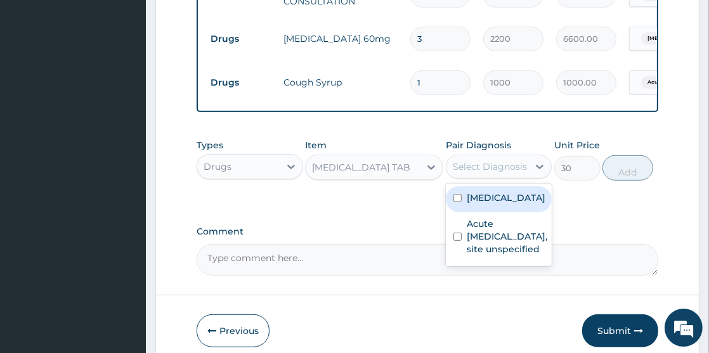
click at [453, 173] on div "Select Diagnosis" at bounding box center [490, 166] width 74 height 13
click at [455, 202] on input "checkbox" at bounding box center [457, 198] width 8 height 8
checkbox input "true"
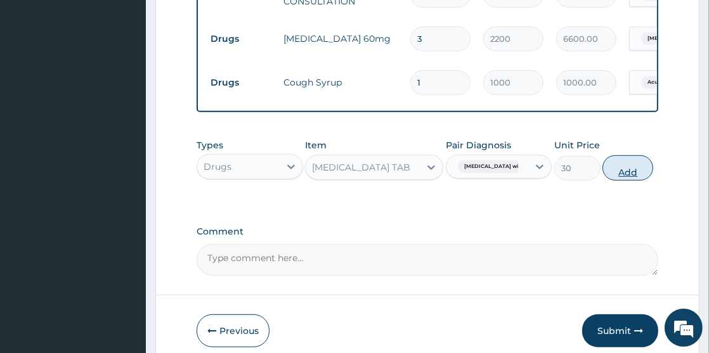
click at [648, 181] on button "Add" at bounding box center [627, 167] width 51 height 25
type input "0"
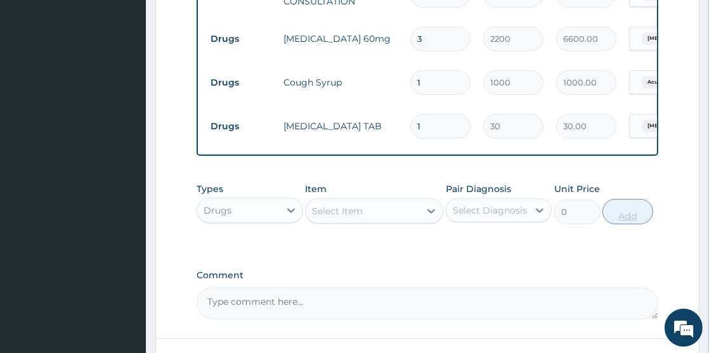
type input "10"
type input "300.00"
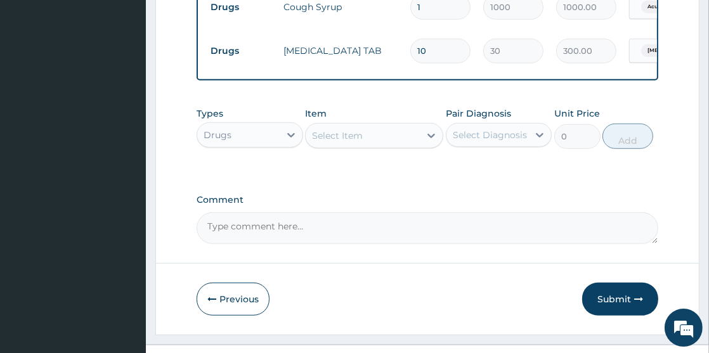
scroll to position [665, 0]
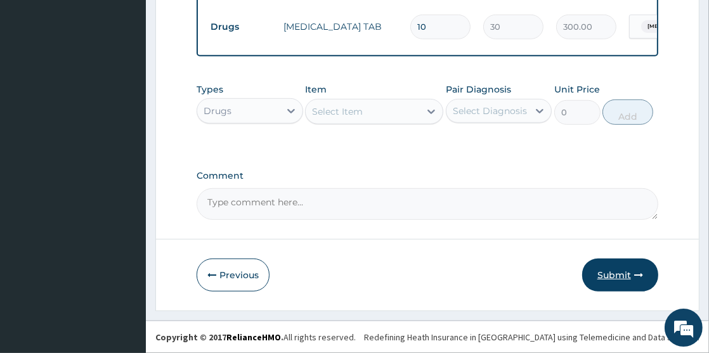
type input "10"
click at [606, 270] on button "Submit" at bounding box center [620, 275] width 76 height 33
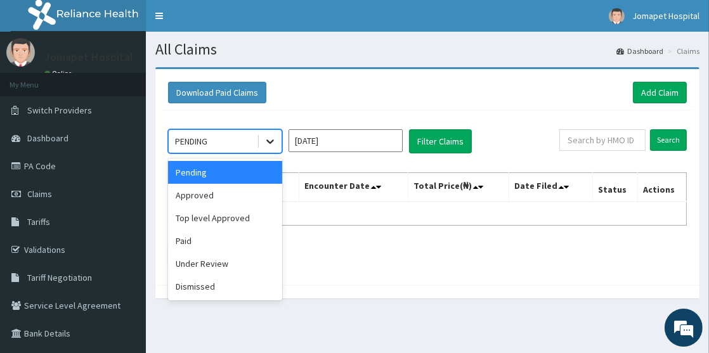
click at [266, 135] on icon at bounding box center [270, 141] width 13 height 13
click at [245, 192] on div "Approved" at bounding box center [225, 195] width 114 height 23
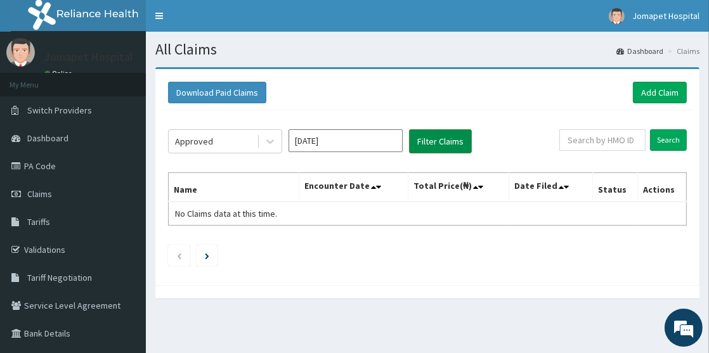
click at [426, 139] on button "Filter Claims" at bounding box center [440, 141] width 63 height 24
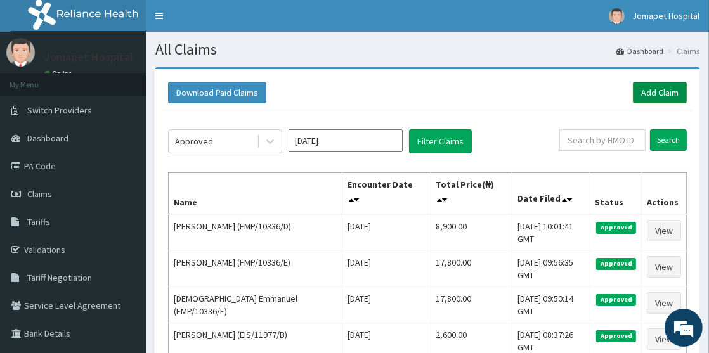
click at [654, 91] on link "Add Claim" at bounding box center [660, 93] width 54 height 22
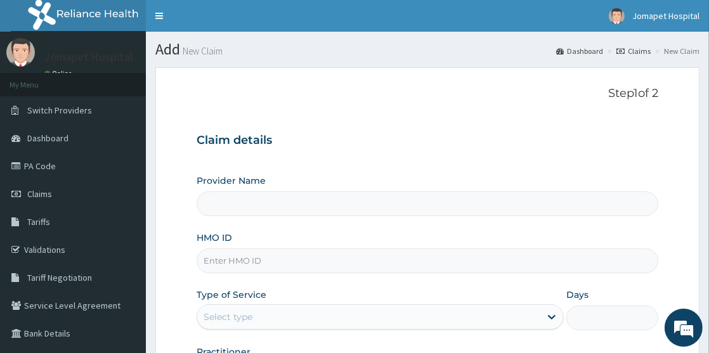
type input "Jomapet Hospital"
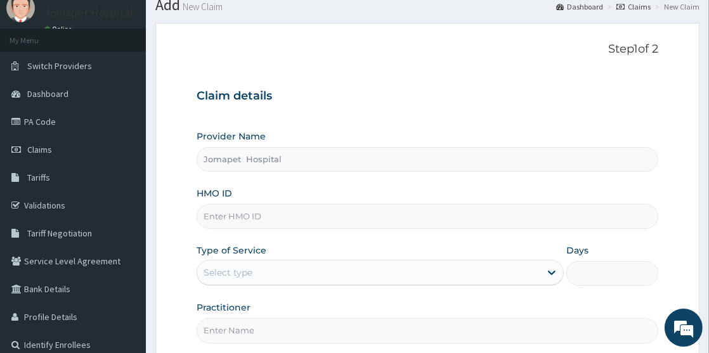
scroll to position [83, 0]
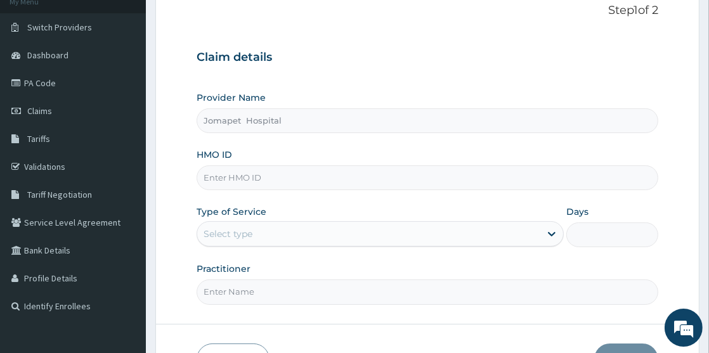
click at [272, 166] on input "HMO ID" at bounding box center [428, 178] width 462 height 25
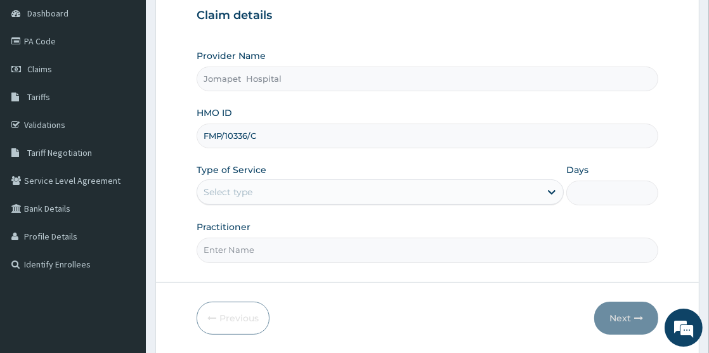
scroll to position [128, 0]
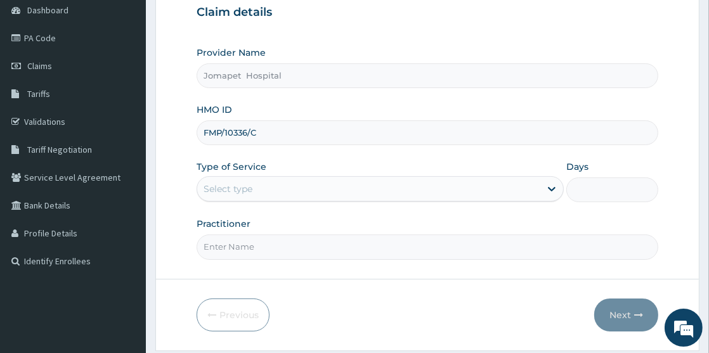
type input "FMP/10336/C"
click at [269, 179] on div "Select type" at bounding box center [368, 189] width 343 height 20
click at [270, 177] on div "Select type" at bounding box center [380, 188] width 367 height 25
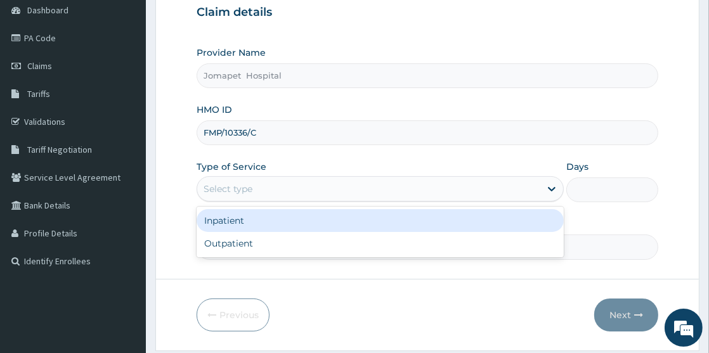
drag, startPoint x: 270, startPoint y: 177, endPoint x: 266, endPoint y: 228, distance: 51.5
click at [266, 202] on div "option Inpatient focused, 1 of 2. 2 results available. Use Up and Down to choos…" at bounding box center [380, 188] width 367 height 25
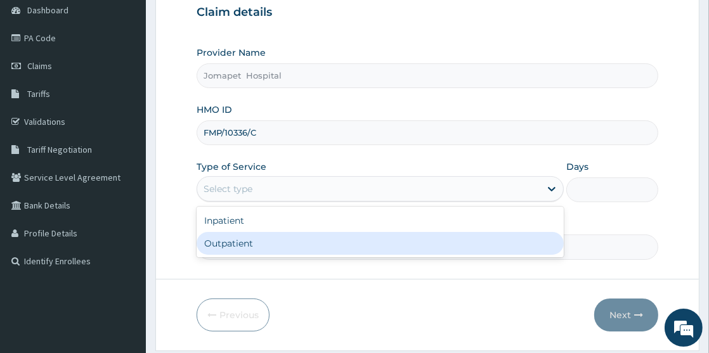
click at [251, 241] on div "Outpatient" at bounding box center [380, 243] width 367 height 23
type input "1"
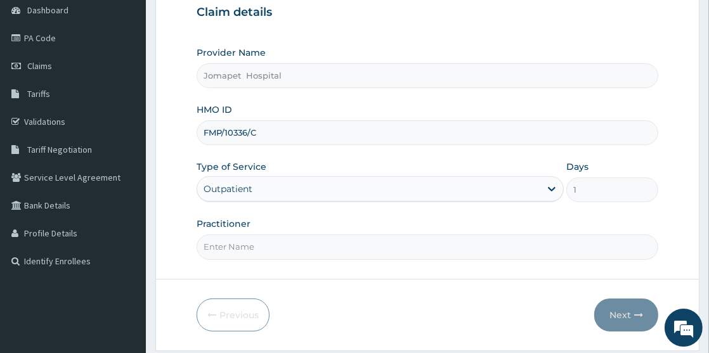
click at [266, 242] on input "Practitioner" at bounding box center [428, 247] width 462 height 25
type input "[PERSON_NAME]"
click at [621, 317] on button "Next" at bounding box center [626, 315] width 64 height 33
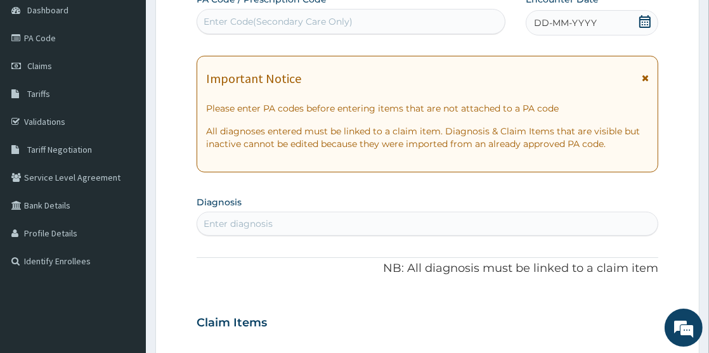
click at [537, 20] on span "DD-MM-YYYY" at bounding box center [565, 22] width 63 height 13
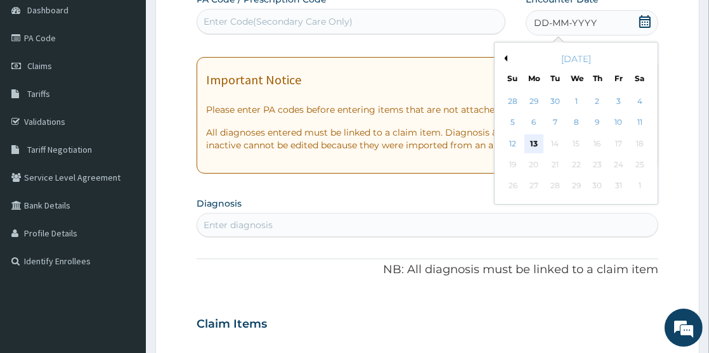
click at [535, 145] on div "13" at bounding box center [533, 143] width 19 height 19
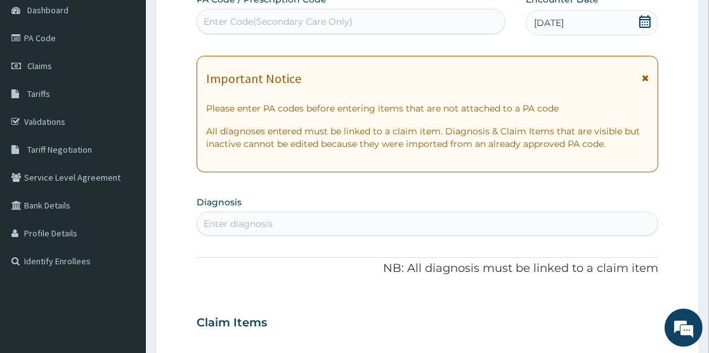
click at [231, 216] on div "Enter diagnosis" at bounding box center [427, 224] width 460 height 20
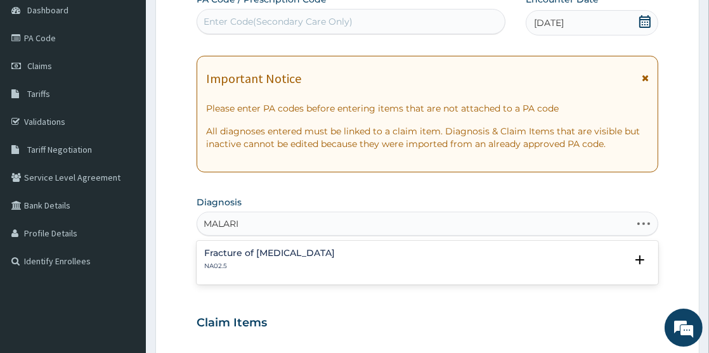
type input "[MEDICAL_DATA]"
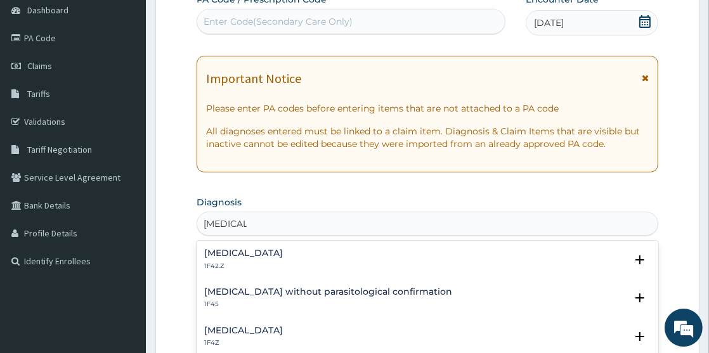
click at [250, 249] on h4 "[MEDICAL_DATA]" at bounding box center [243, 254] width 79 height 10
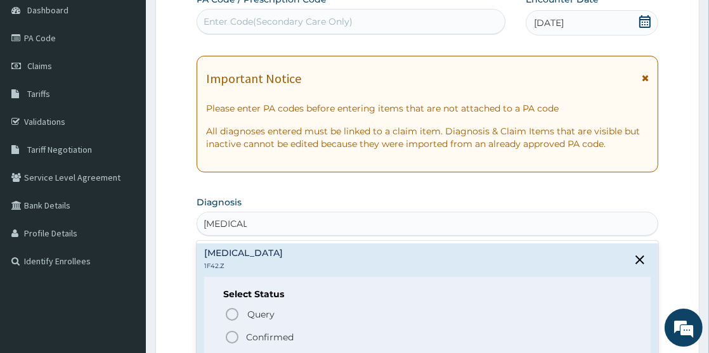
click at [235, 333] on icon "status option filled" at bounding box center [231, 337] width 15 height 15
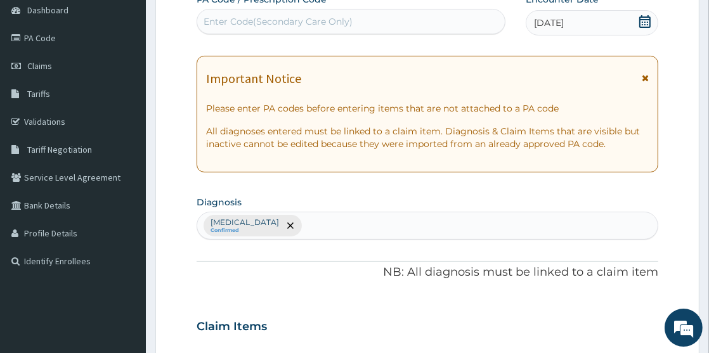
click at [460, 223] on div "[MEDICAL_DATA] Confirmed" at bounding box center [427, 225] width 460 height 27
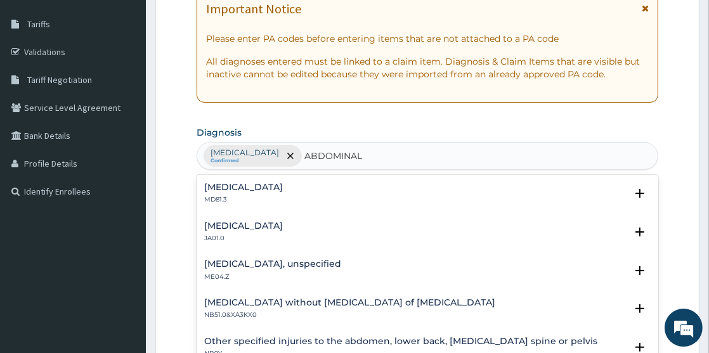
scroll to position [209, 0]
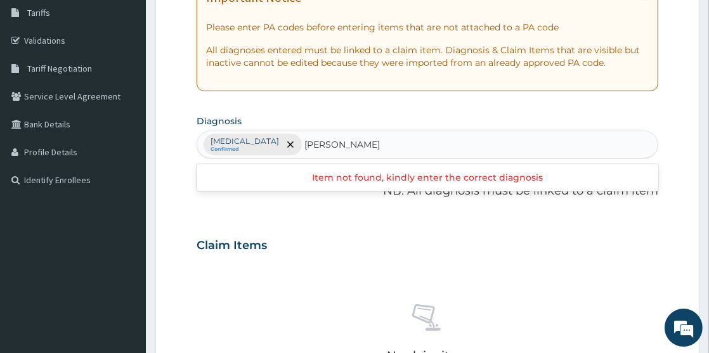
type input "ABDOMINAL PAIN"
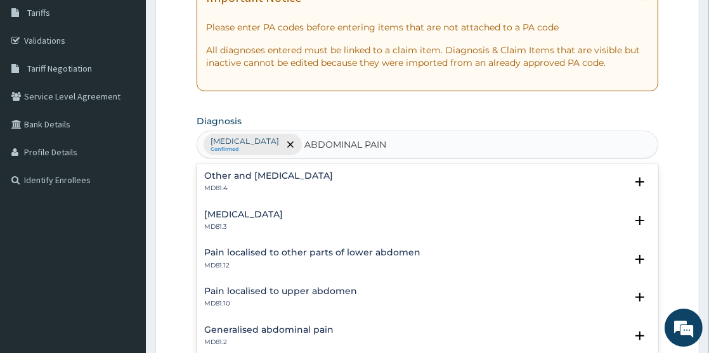
click at [316, 173] on h4 "Other and [MEDICAL_DATA]" at bounding box center [268, 176] width 129 height 10
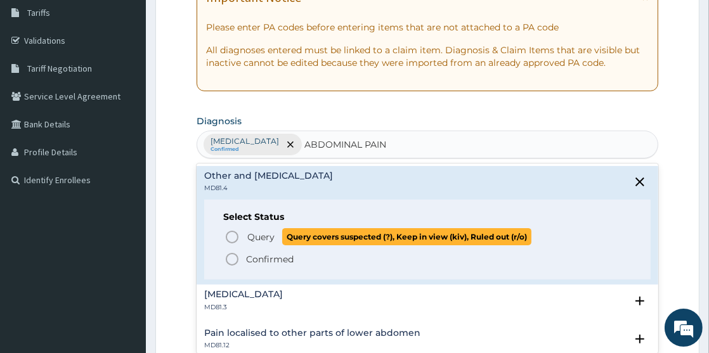
click at [235, 237] on icon "status option query" at bounding box center [231, 237] width 15 height 15
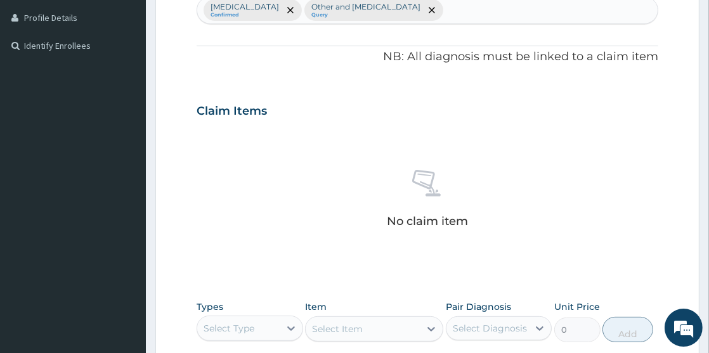
scroll to position [358, 0]
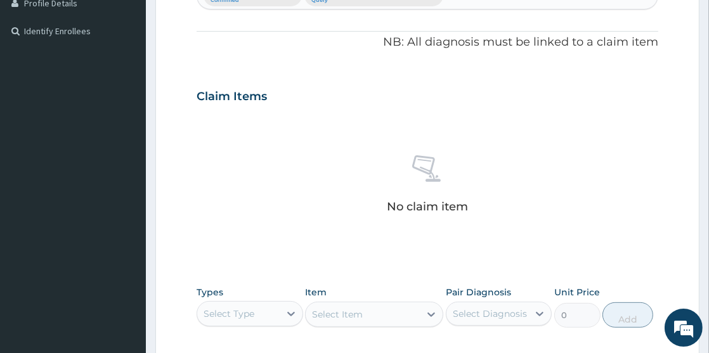
drag, startPoint x: 707, startPoint y: 218, endPoint x: 713, endPoint y: 240, distance: 22.3
click at [708, 240] on html "R EL Toggle navigation Jomapet Hospital Jomapet Hospital - [EMAIL_ADDRESS][DOMA…" at bounding box center [354, 99] width 709 height 914
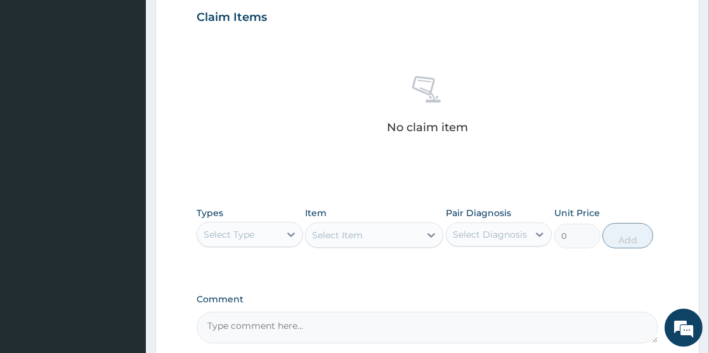
scroll to position [518, 0]
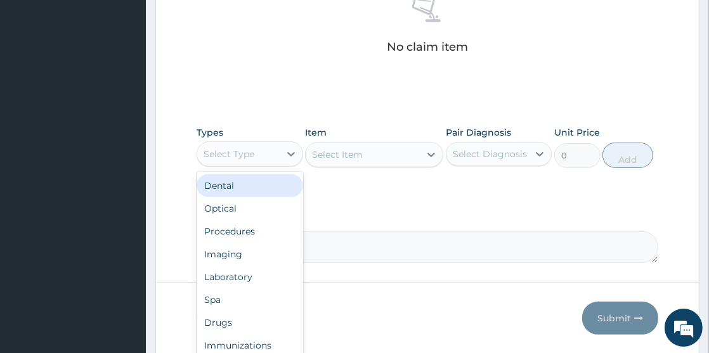
click at [270, 150] on div "Select Type" at bounding box center [238, 154] width 82 height 20
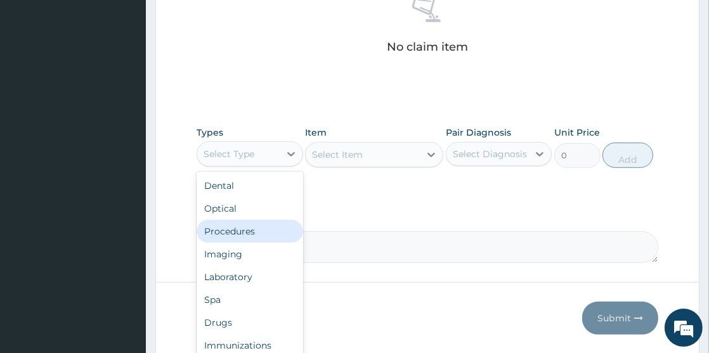
click at [245, 233] on div "Procedures" at bounding box center [250, 231] width 106 height 23
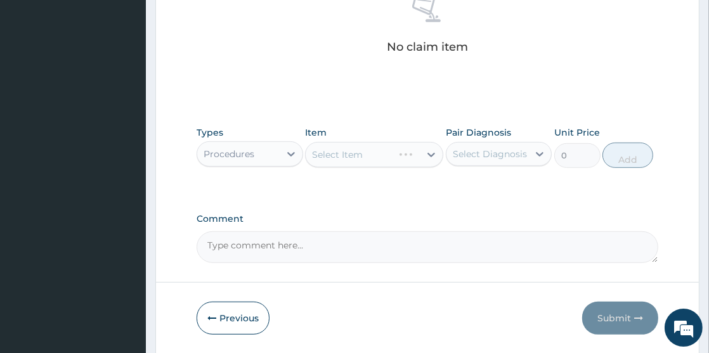
click at [310, 160] on div "Select Item" at bounding box center [374, 154] width 138 height 25
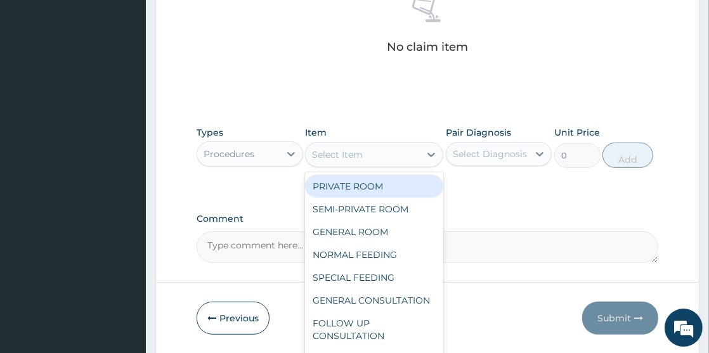
click at [316, 156] on div "Select Item" at bounding box center [337, 154] width 51 height 13
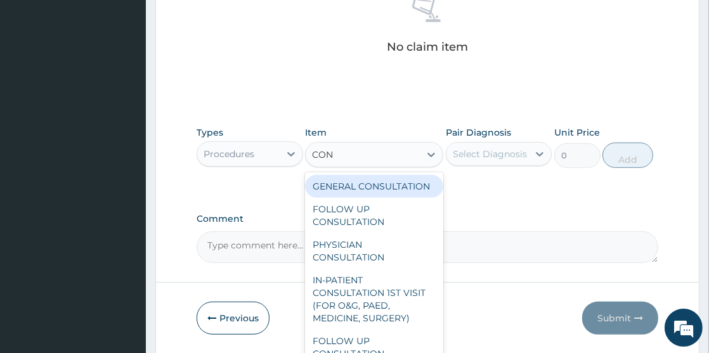
type input "CONS"
click at [351, 198] on div "GENERAL CONSULTATION" at bounding box center [374, 186] width 138 height 23
type input "2000"
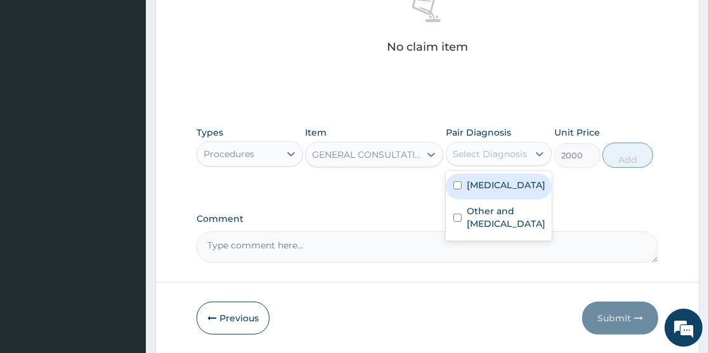
click at [457, 153] on div "Select Diagnosis" at bounding box center [490, 154] width 74 height 13
click at [457, 190] on input "checkbox" at bounding box center [457, 185] width 8 height 8
checkbox input "true"
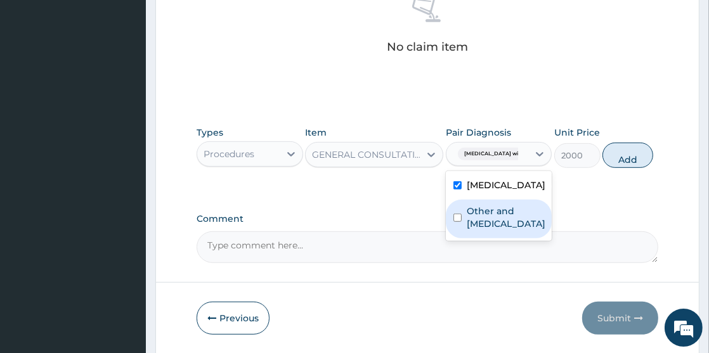
click at [456, 222] on input "checkbox" at bounding box center [457, 218] width 8 height 8
checkbox input "true"
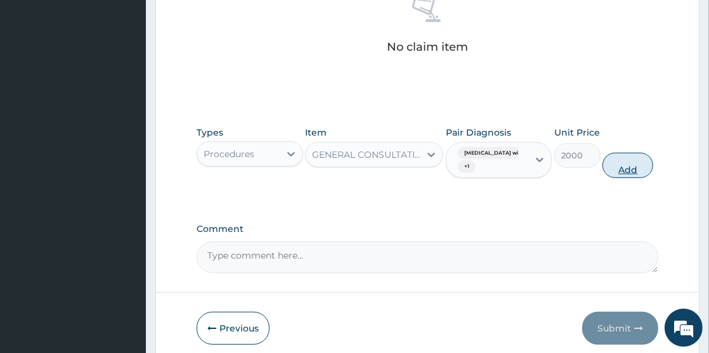
click at [645, 164] on button "Add" at bounding box center [627, 165] width 51 height 25
type input "0"
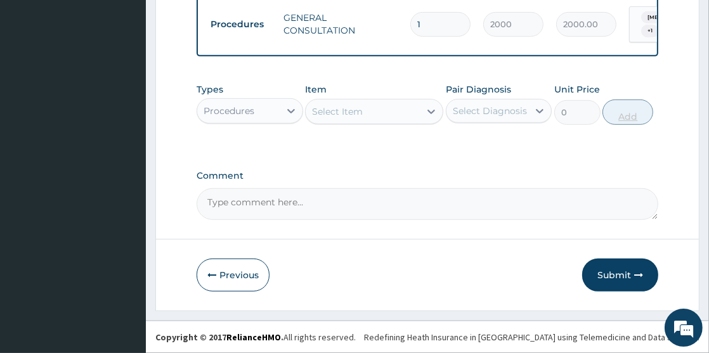
scroll to position [514, 0]
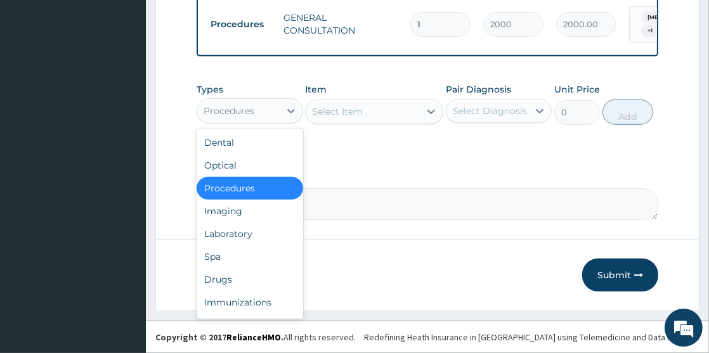
click at [272, 113] on div "Procedures" at bounding box center [238, 111] width 82 height 20
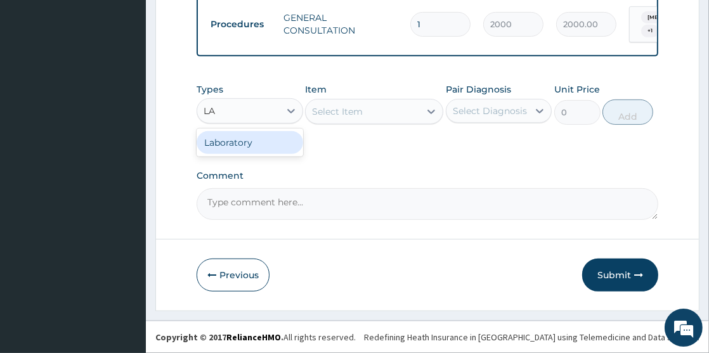
type input "LAB"
click at [270, 148] on div "Laboratory" at bounding box center [250, 142] width 106 height 23
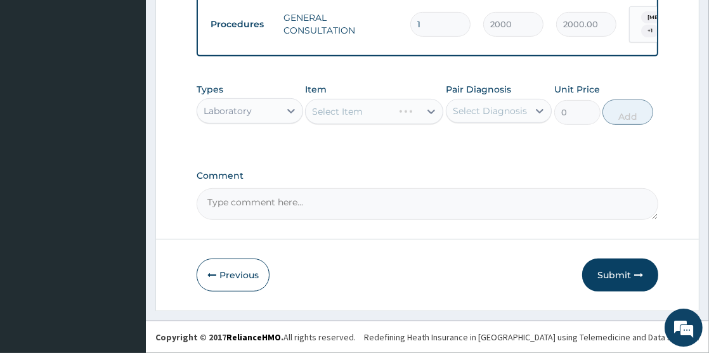
click at [325, 108] on div "Select Item" at bounding box center [374, 111] width 138 height 25
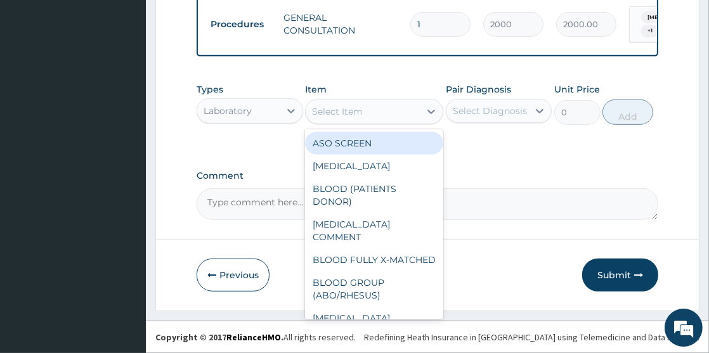
click at [323, 108] on div "Select Item" at bounding box center [337, 111] width 51 height 13
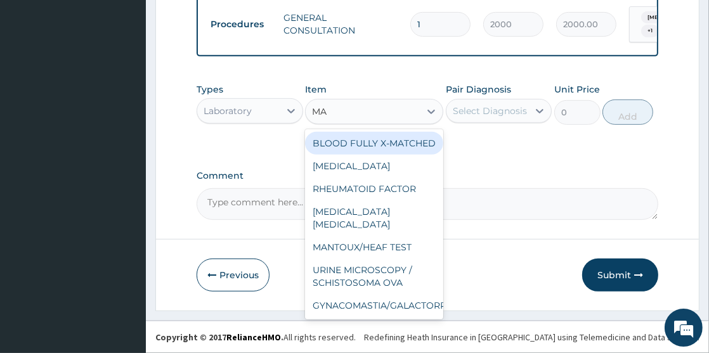
type input "MAL"
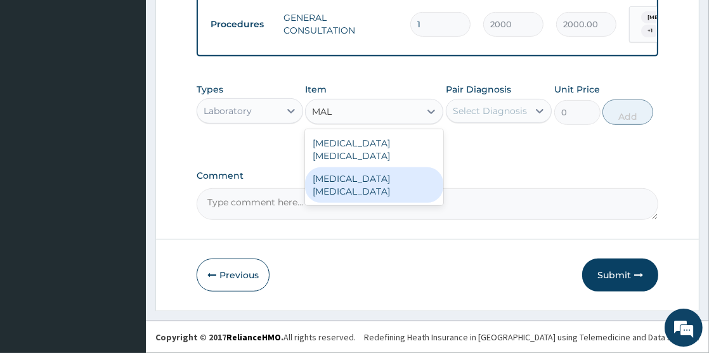
click at [346, 167] on div "Malaria parasite" at bounding box center [374, 185] width 138 height 36
type input "1300"
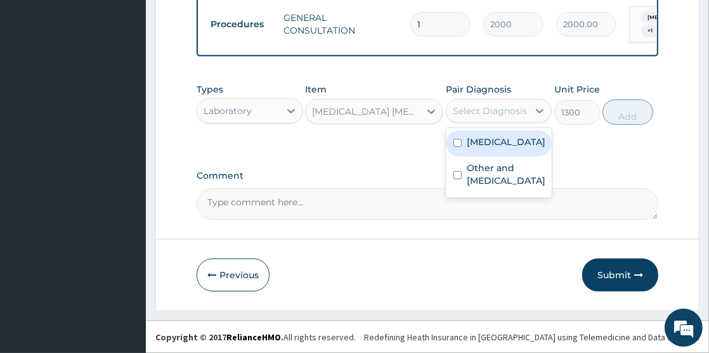
click at [453, 108] on div "Select Diagnosis" at bounding box center [490, 111] width 74 height 13
click at [458, 147] on input "checkbox" at bounding box center [457, 143] width 8 height 8
checkbox input "true"
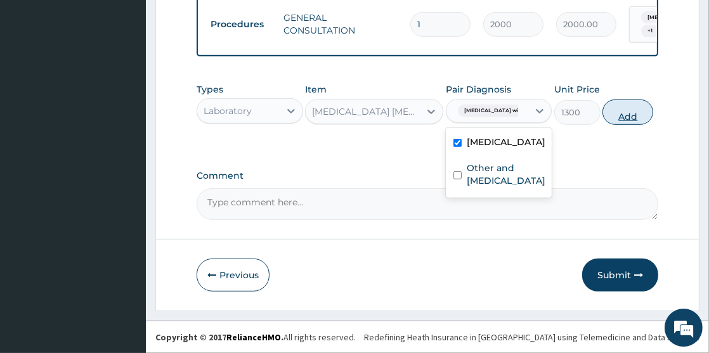
click at [641, 118] on button "Add" at bounding box center [627, 112] width 51 height 25
type input "0"
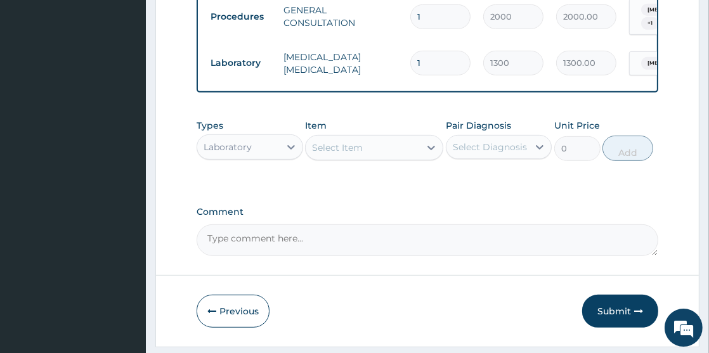
click at [269, 154] on div "Laboratory" at bounding box center [238, 147] width 82 height 20
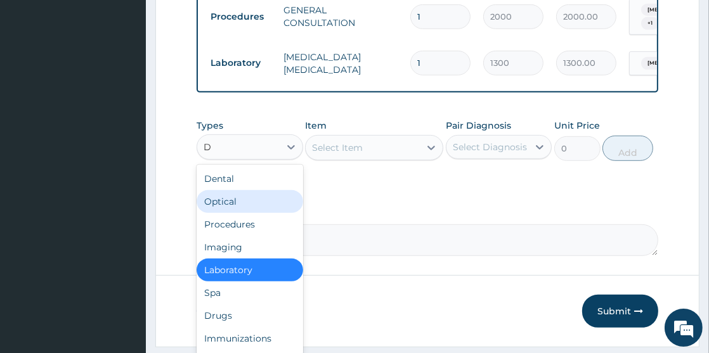
type input "DR"
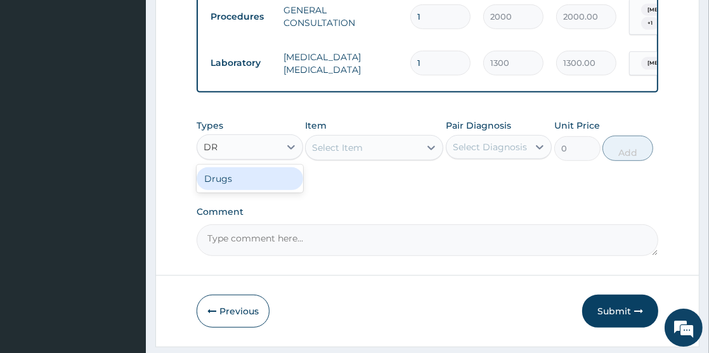
click at [230, 190] on div "Drugs" at bounding box center [250, 178] width 106 height 23
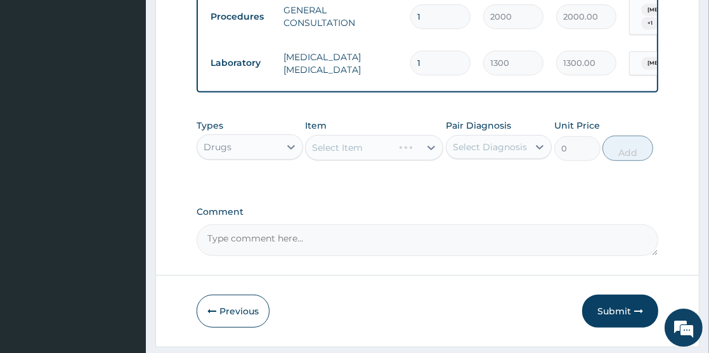
click at [313, 159] on div "Select Item" at bounding box center [374, 147] width 138 height 25
click at [313, 154] on div "Select Item" at bounding box center [337, 147] width 51 height 13
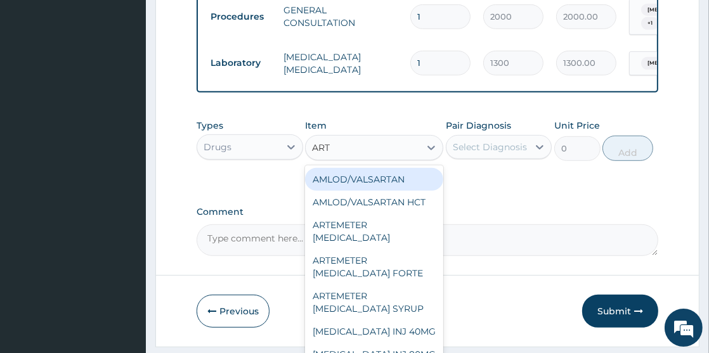
type input "ARTE"
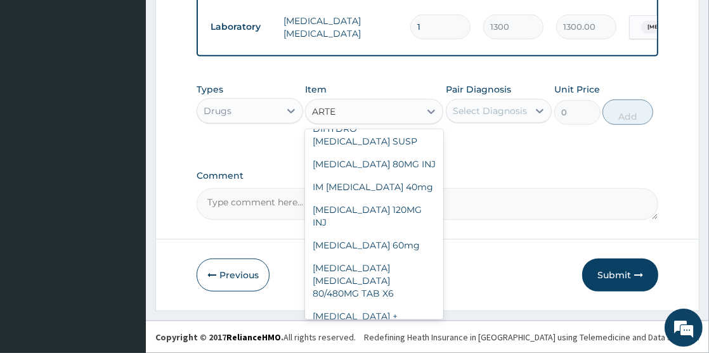
scroll to position [445, 0]
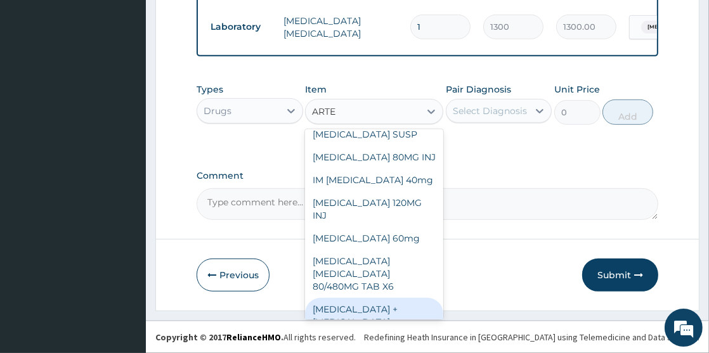
click at [393, 298] on div "Artemether + Lumefantrine 180/1080mg Suspension 180/1080mg" at bounding box center [374, 328] width 138 height 61
type input "1500"
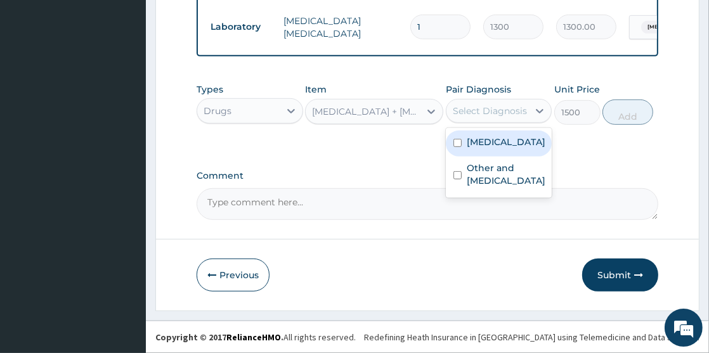
click at [468, 108] on div "Select Diagnosis" at bounding box center [490, 111] width 74 height 13
click at [457, 147] on input "checkbox" at bounding box center [457, 143] width 8 height 8
checkbox input "true"
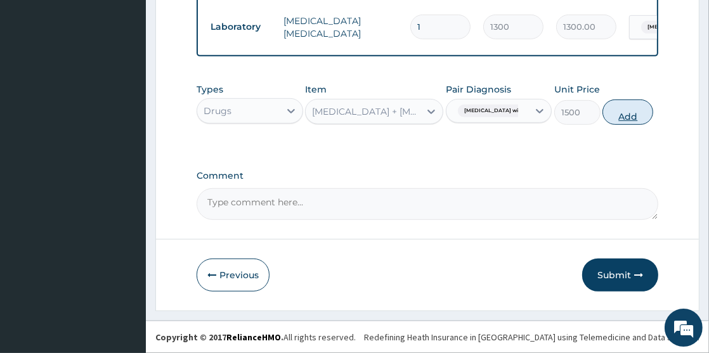
click at [631, 119] on button "Add" at bounding box center [627, 112] width 51 height 25
type input "0"
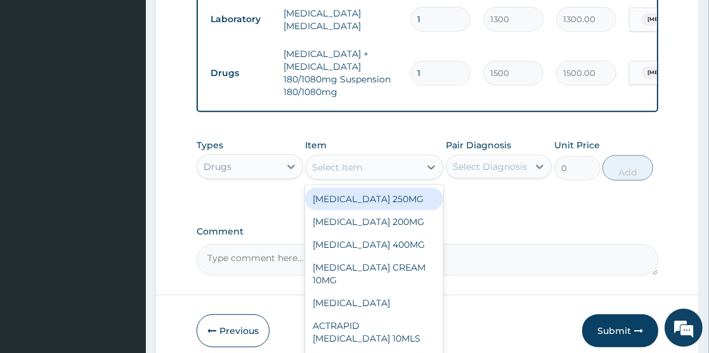
click at [387, 178] on div "Select Item" at bounding box center [363, 167] width 114 height 20
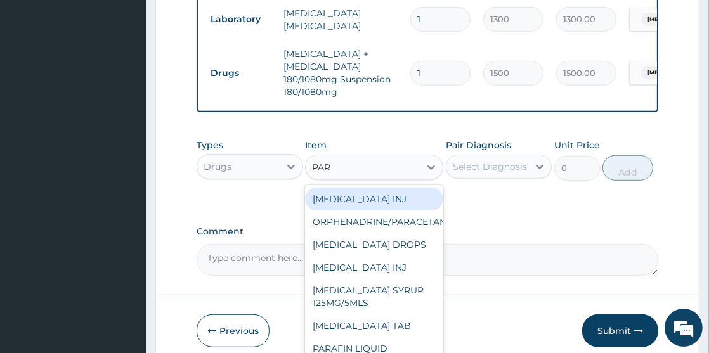
type input "PARA"
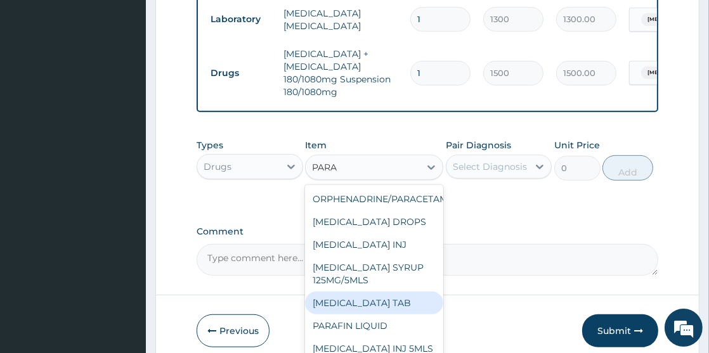
click at [395, 313] on div "PARACETAMOL TAB" at bounding box center [374, 303] width 138 height 23
type input "30"
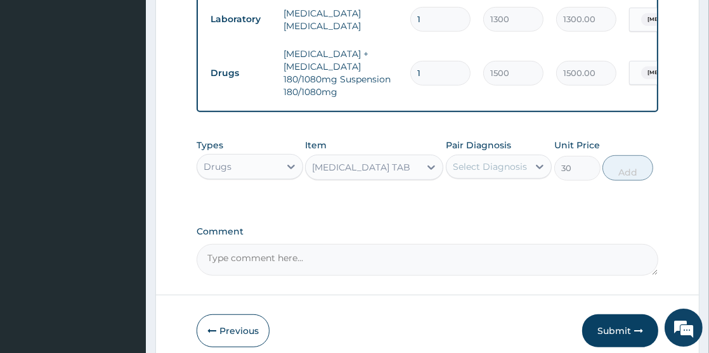
click at [472, 177] on div "Select Diagnosis" at bounding box center [487, 167] width 82 height 20
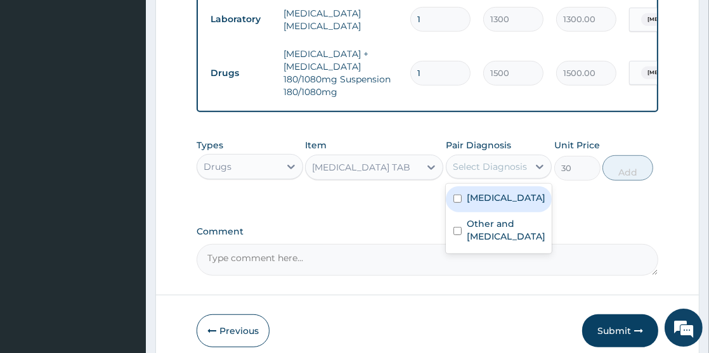
click at [459, 203] on input "checkbox" at bounding box center [457, 199] width 8 height 8
checkbox input "true"
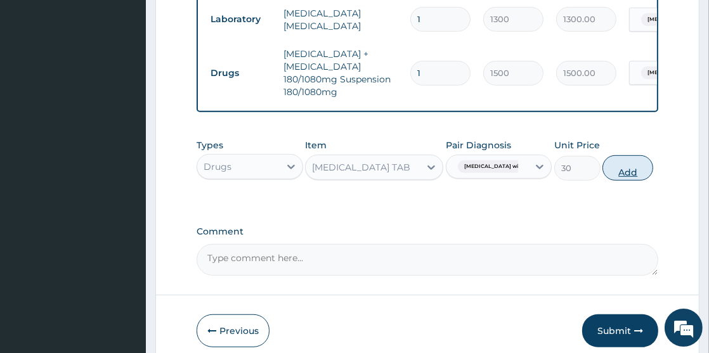
click at [634, 176] on button "Add" at bounding box center [627, 167] width 51 height 25
type input "0"
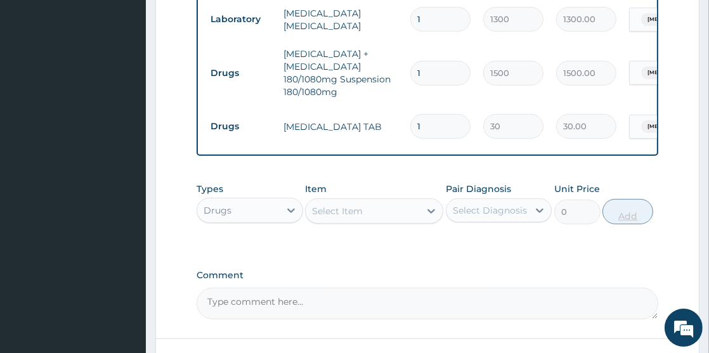
type input "15"
type input "450.00"
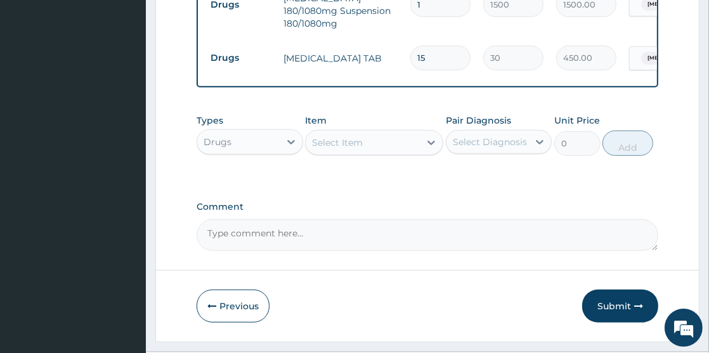
scroll to position [665, 0]
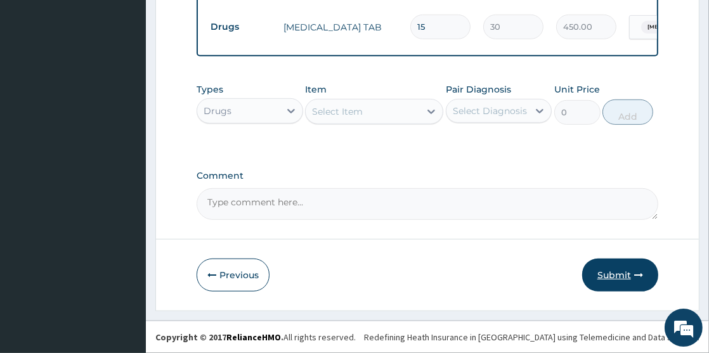
type input "15"
click at [630, 273] on button "Submit" at bounding box center [620, 275] width 76 height 33
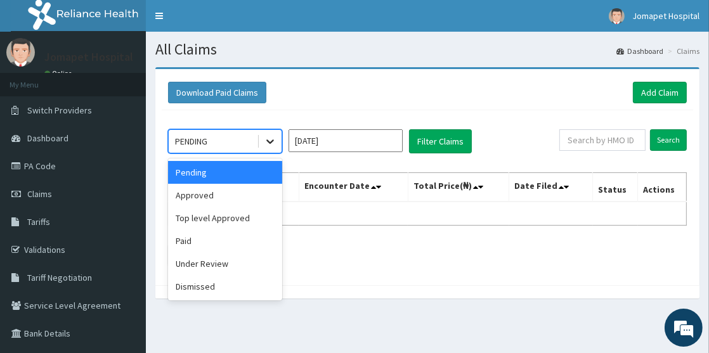
click at [270, 145] on icon at bounding box center [270, 141] width 13 height 13
click at [220, 201] on div "Approved" at bounding box center [225, 195] width 114 height 23
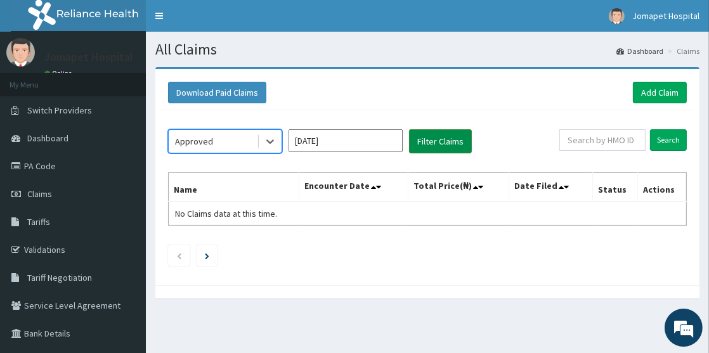
click at [429, 146] on button "Filter Claims" at bounding box center [440, 141] width 63 height 24
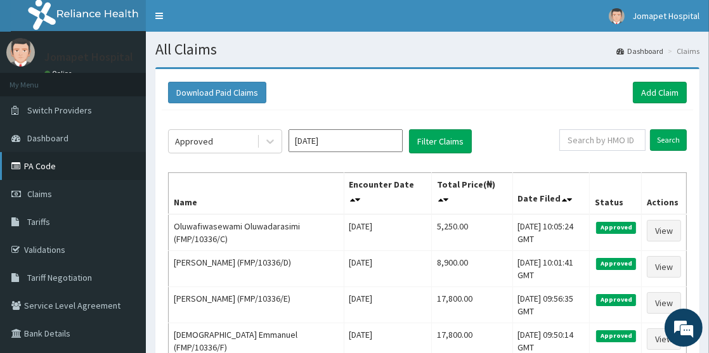
click at [43, 166] on link "PA Code" at bounding box center [73, 166] width 146 height 28
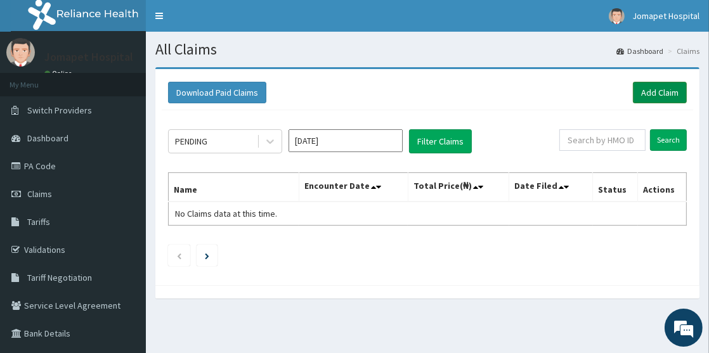
click at [665, 96] on link "Add Claim" at bounding box center [660, 93] width 54 height 22
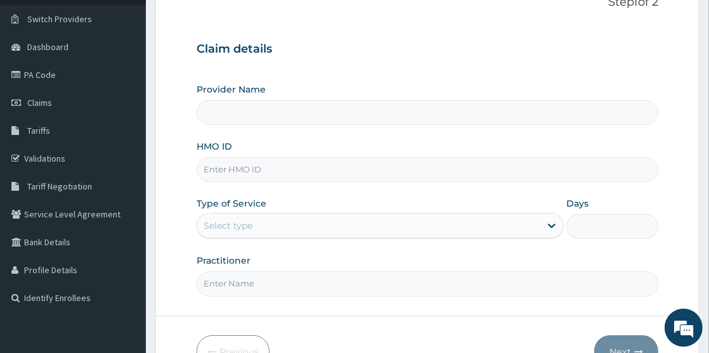
scroll to position [100, 0]
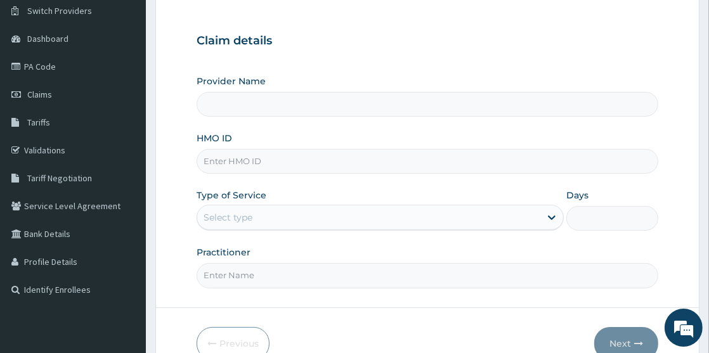
type input "Jomapet Hospital"
click at [283, 159] on input "HMO ID" at bounding box center [428, 161] width 462 height 25
type input "FMP/10336/A"
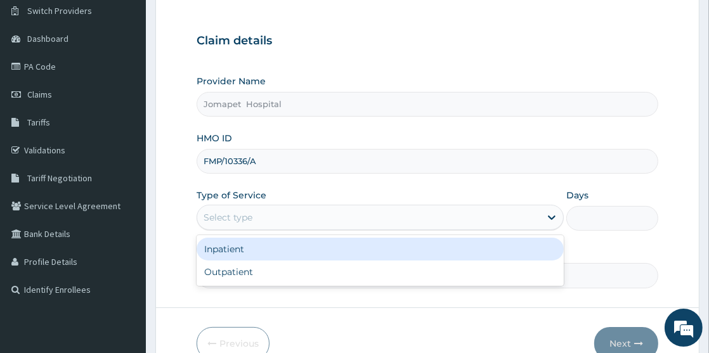
click at [253, 216] on div "Select type" at bounding box center [368, 217] width 343 height 20
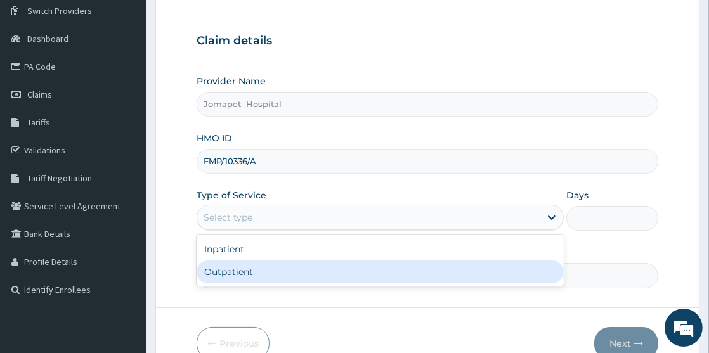
click at [252, 270] on div "Outpatient" at bounding box center [380, 272] width 367 height 23
type input "1"
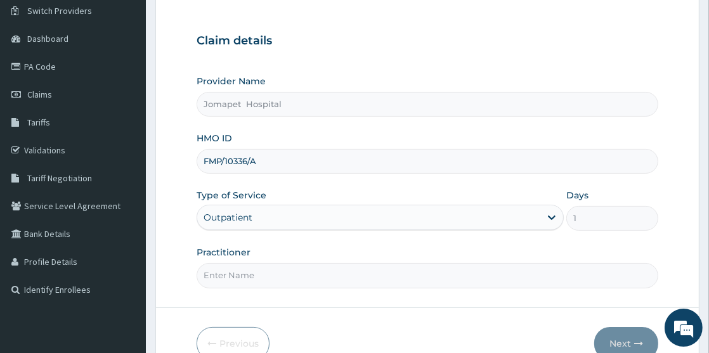
click at [266, 276] on input "Practitioner" at bounding box center [428, 275] width 462 height 25
type input "DR PAUL"
click at [623, 344] on button "Next" at bounding box center [626, 343] width 64 height 33
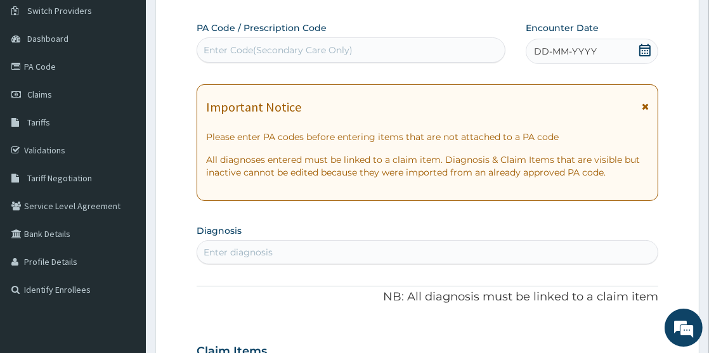
click at [364, 46] on div "Enter Code(Secondary Care Only)" at bounding box center [351, 50] width 308 height 20
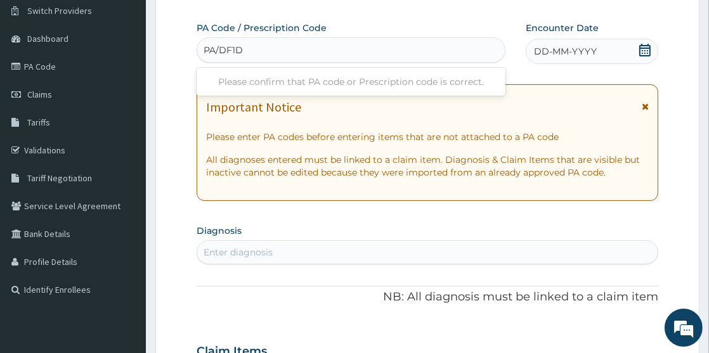
click at [233, 50] on input "PA/DF1D" at bounding box center [224, 50] width 41 height 13
type input "PA/DFD1D"
click at [254, 50] on div "PA/DFD1D" at bounding box center [351, 50] width 308 height 20
type input "PA/DFD1D5"
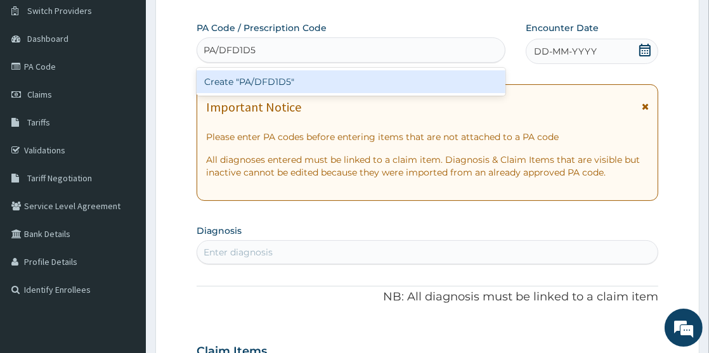
click at [222, 81] on div "Create "PA/DFD1D5"" at bounding box center [351, 81] width 309 height 23
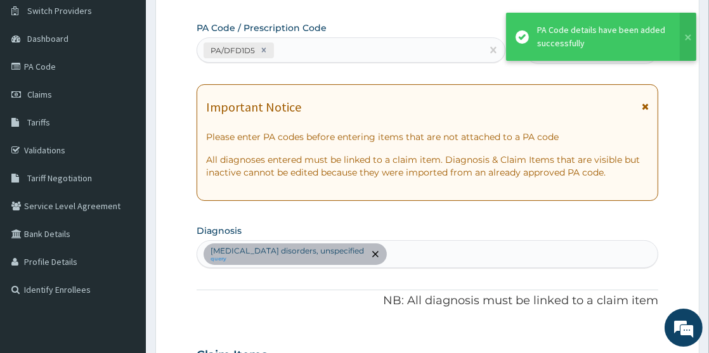
scroll to position [350, 0]
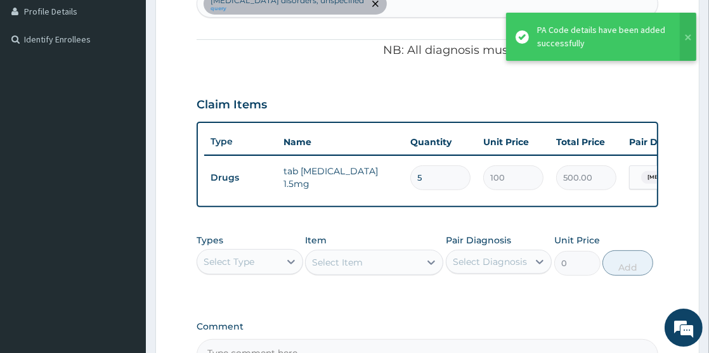
click at [260, 270] on div "Select Type" at bounding box center [238, 262] width 82 height 20
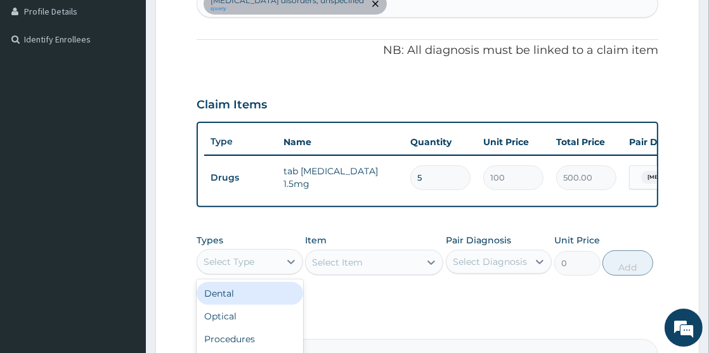
type input "P"
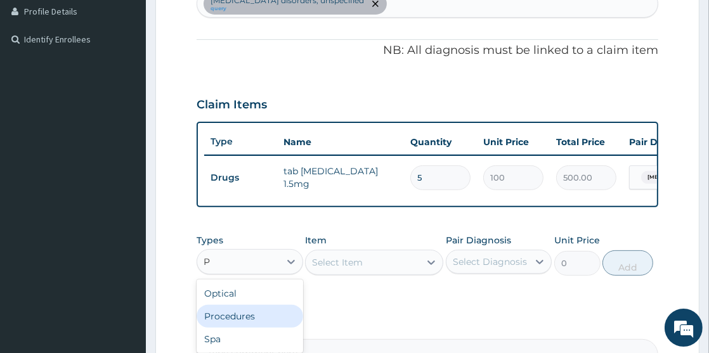
click at [260, 320] on div "Procedures" at bounding box center [250, 316] width 106 height 23
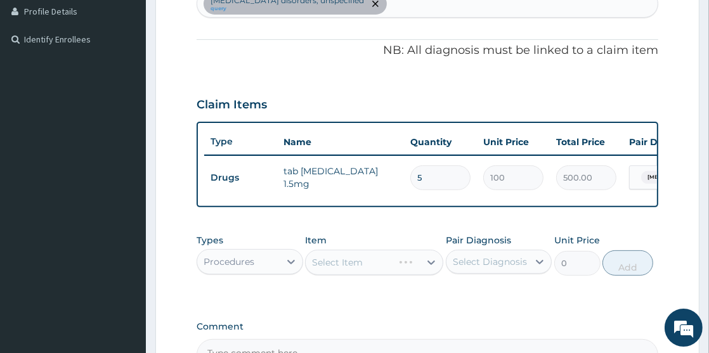
click at [322, 265] on div "Select Item" at bounding box center [374, 262] width 138 height 25
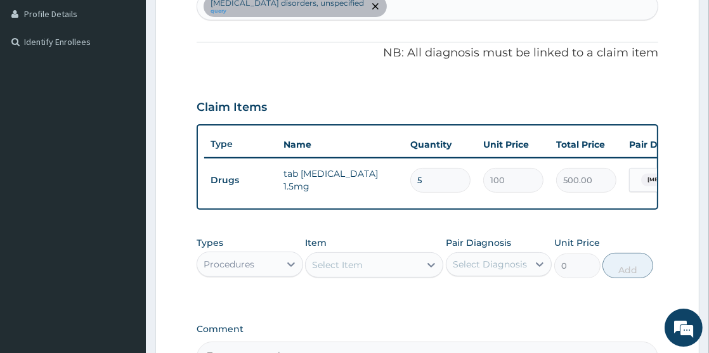
click at [361, 6] on div "Insomnia disorders, unspecified query" at bounding box center [427, 6] width 460 height 27
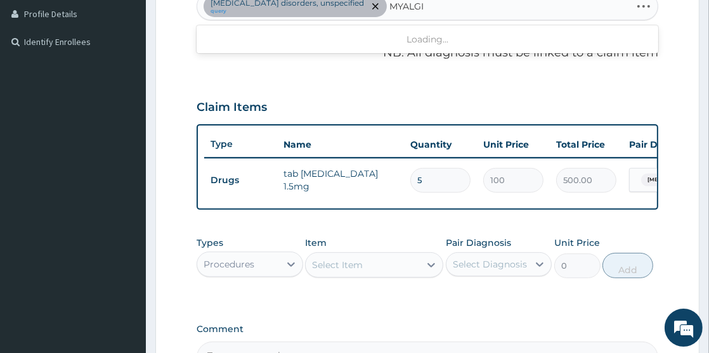
type input "MYALGIA"
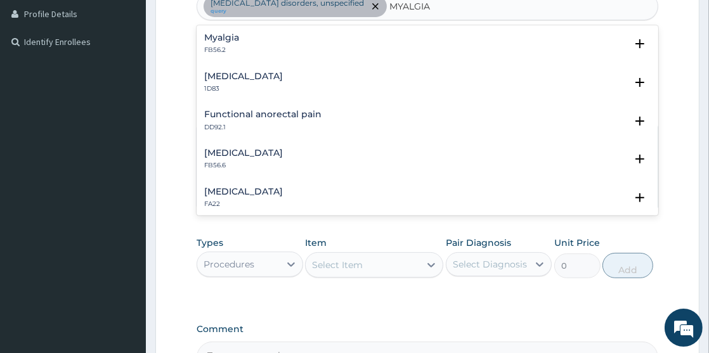
click at [249, 43] on div "Myalgia FB56.2" at bounding box center [427, 44] width 446 height 22
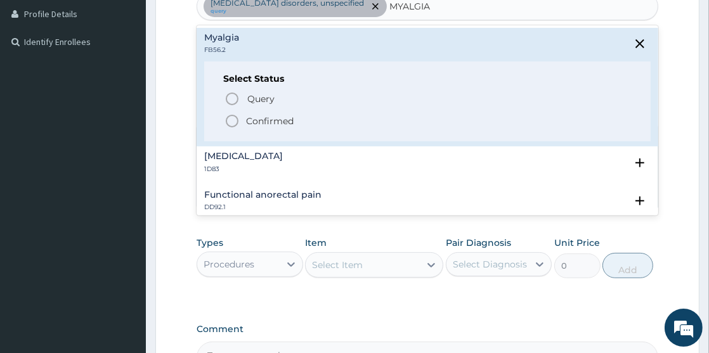
click at [238, 116] on icon "status option filled" at bounding box center [231, 121] width 15 height 15
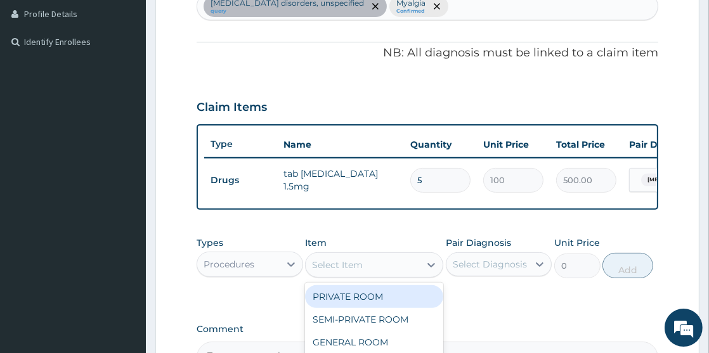
click at [313, 271] on div "Select Item" at bounding box center [337, 265] width 51 height 13
type input "CONS"
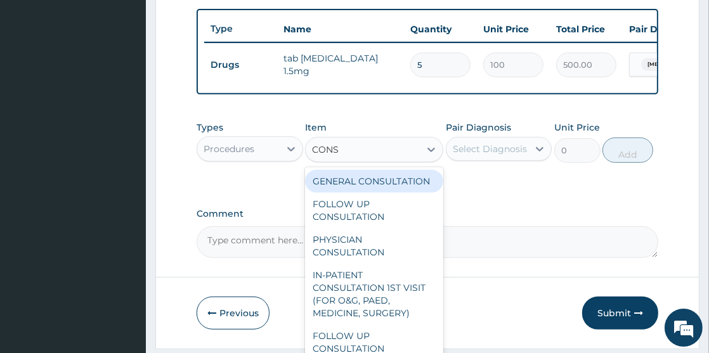
scroll to position [472, 0]
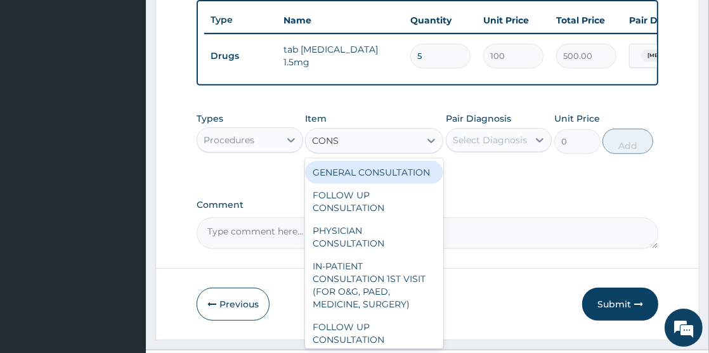
click at [356, 168] on div "GENERAL CONSULTATION" at bounding box center [374, 172] width 138 height 23
type input "2000"
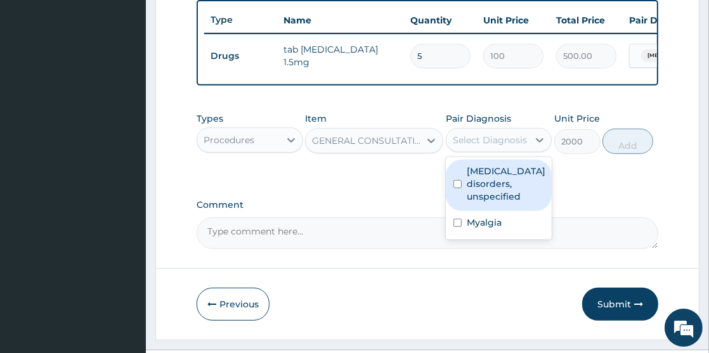
click at [467, 138] on div "Select Diagnosis" at bounding box center [487, 140] width 82 height 20
click at [457, 188] on input "checkbox" at bounding box center [457, 184] width 8 height 8
checkbox input "true"
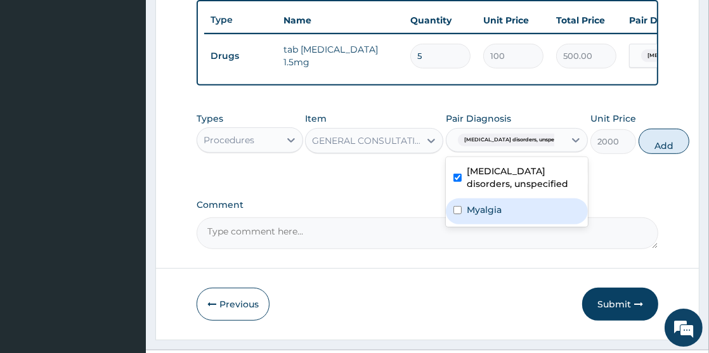
click at [455, 214] on input "checkbox" at bounding box center [457, 210] width 8 height 8
checkbox input "true"
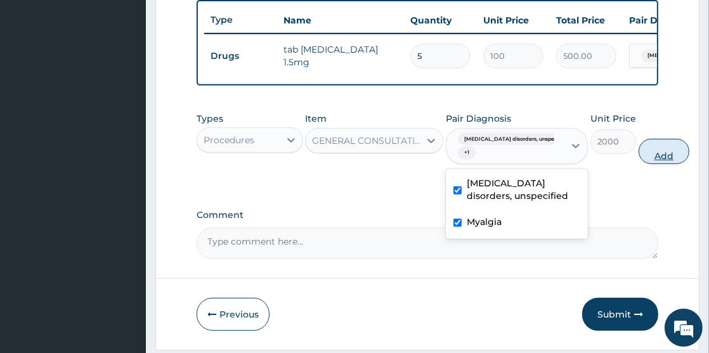
click at [639, 162] on button "Add" at bounding box center [664, 151] width 51 height 25
type input "0"
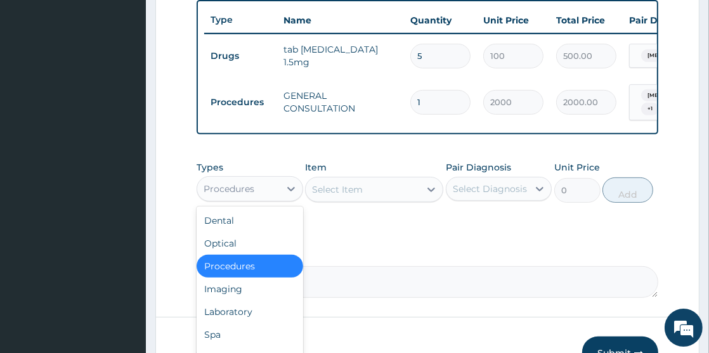
click at [275, 198] on div "Procedures" at bounding box center [238, 189] width 82 height 20
type input "DR"
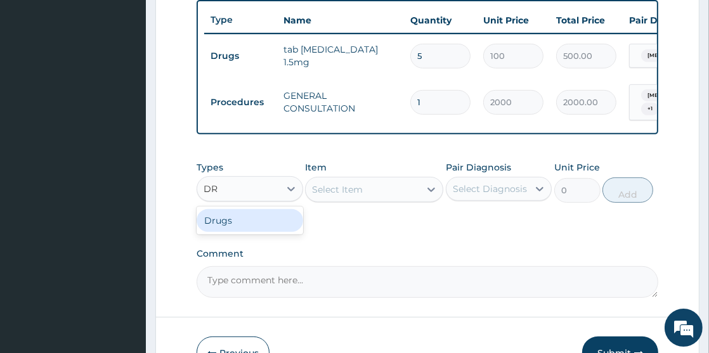
click at [259, 228] on div "Drugs" at bounding box center [250, 220] width 106 height 23
click at [312, 199] on div "Select Item" at bounding box center [374, 189] width 138 height 25
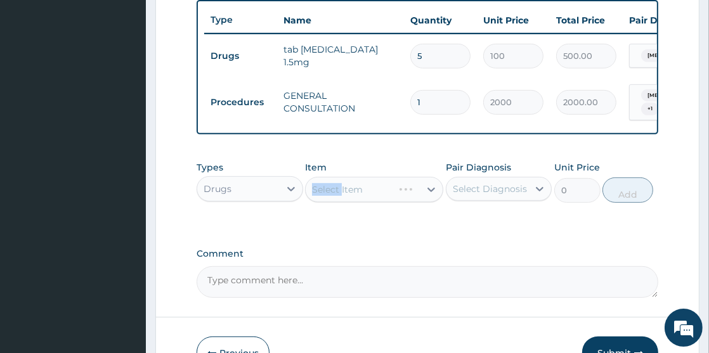
click at [312, 199] on div "Select Item" at bounding box center [374, 189] width 138 height 25
click at [312, 199] on div "Select Item" at bounding box center [363, 189] width 114 height 20
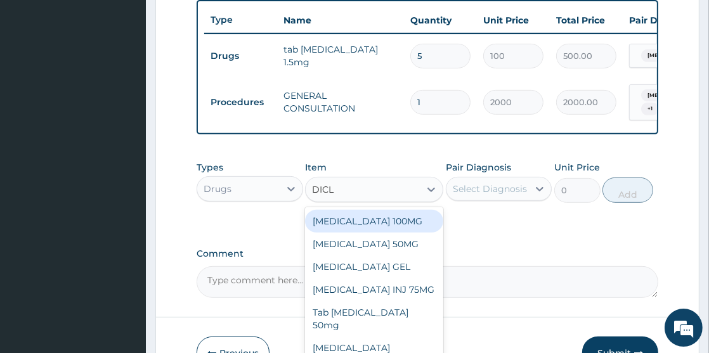
type input "DICLO"
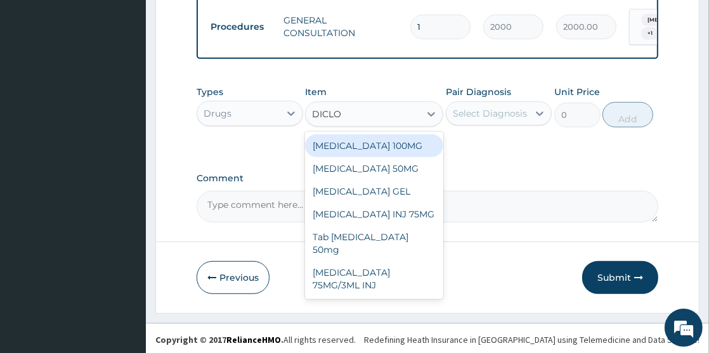
scroll to position [557, 0]
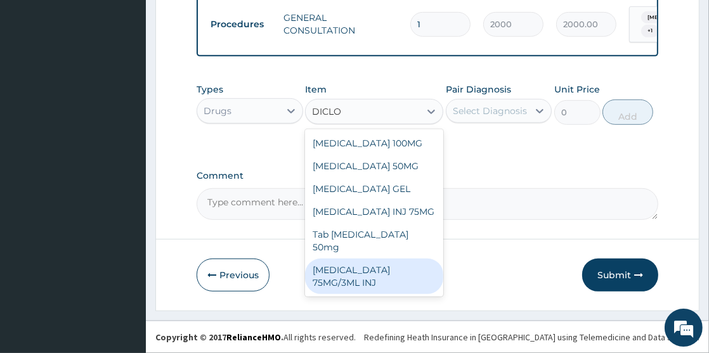
click at [374, 260] on div "DICLOFENAC 75MG/3ML INJ" at bounding box center [374, 277] width 138 height 36
type input "1000"
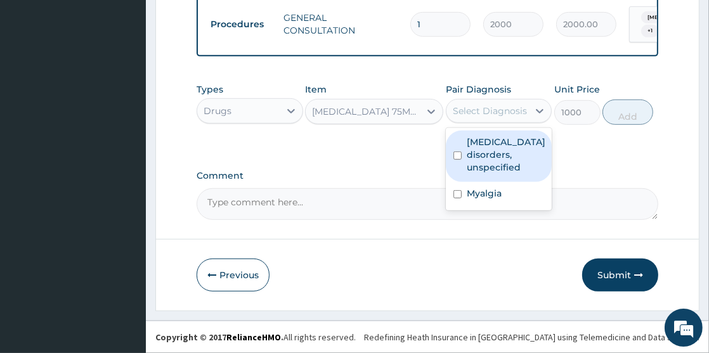
click at [450, 114] on div "Select Diagnosis" at bounding box center [487, 111] width 82 height 20
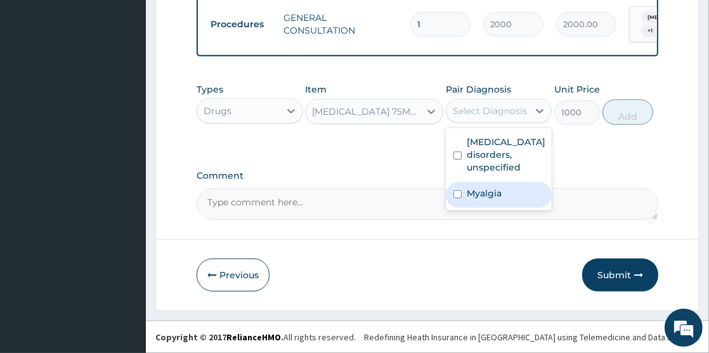
click at [455, 192] on input "checkbox" at bounding box center [457, 194] width 8 height 8
checkbox input "true"
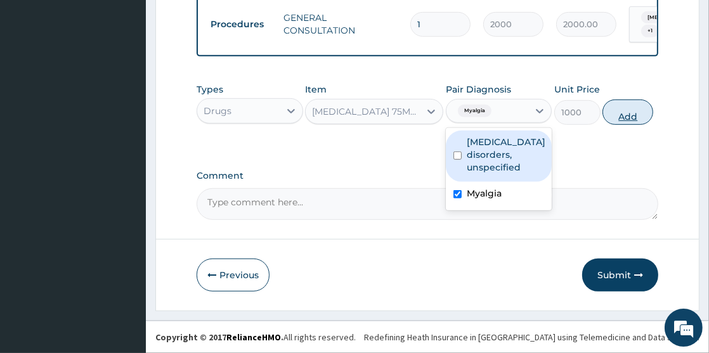
click at [613, 117] on button "Add" at bounding box center [627, 112] width 51 height 25
type input "0"
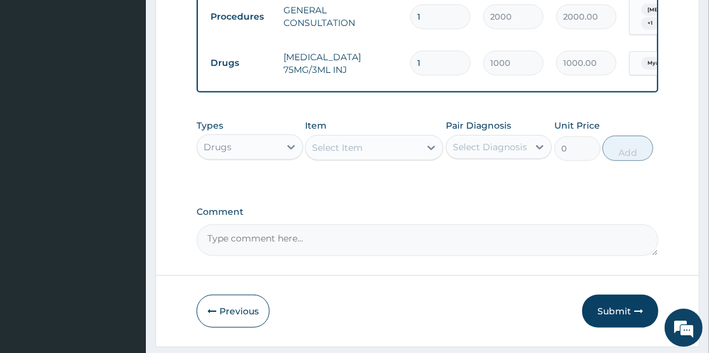
click at [316, 154] on div "Select Item" at bounding box center [337, 147] width 51 height 13
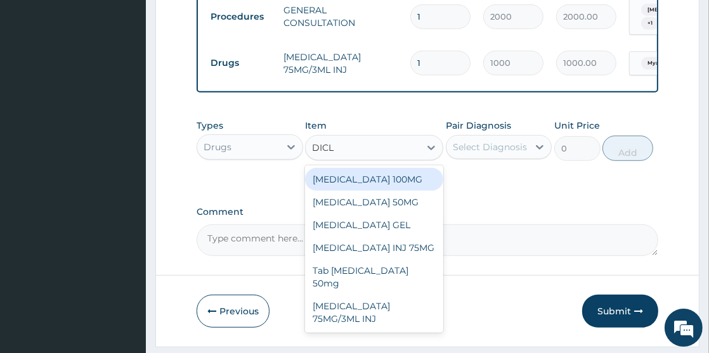
type input "DICLO"
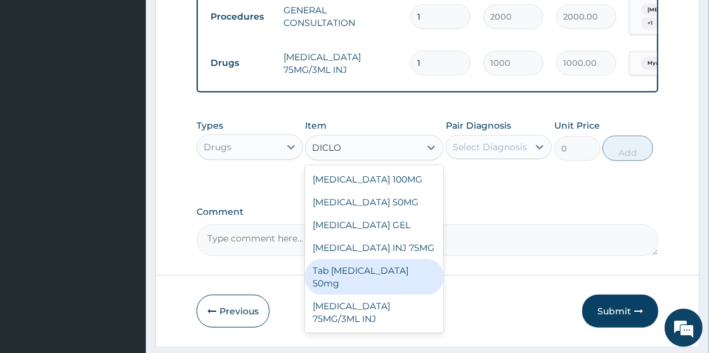
click at [391, 278] on div "Tab Diclofenac 50mg" at bounding box center [374, 277] width 138 height 36
type input "100"
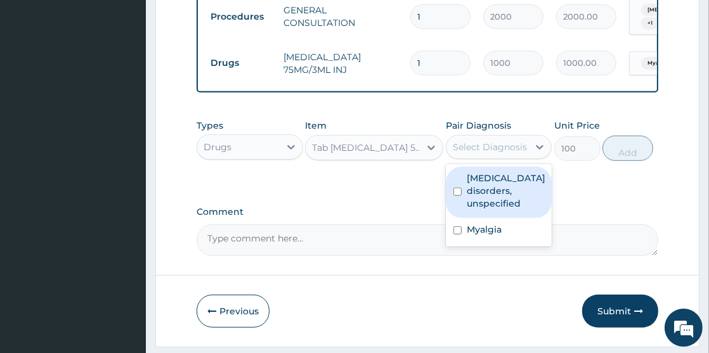
click at [479, 153] on div "Select Diagnosis" at bounding box center [490, 147] width 74 height 13
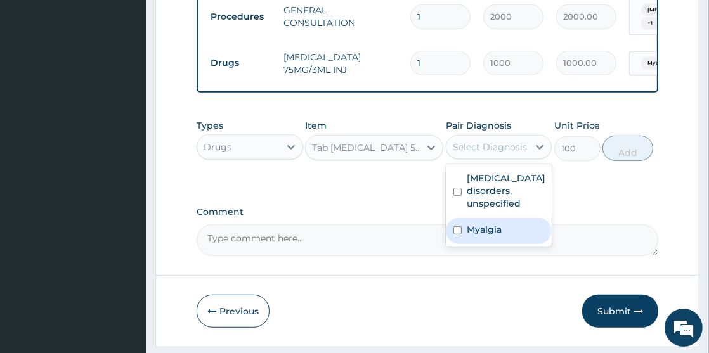
click at [460, 235] on input "checkbox" at bounding box center [457, 230] width 8 height 8
checkbox input "true"
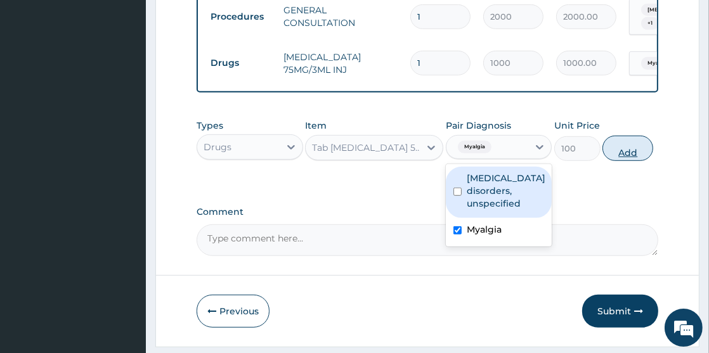
click at [630, 156] on button "Add" at bounding box center [627, 148] width 51 height 25
type input "0"
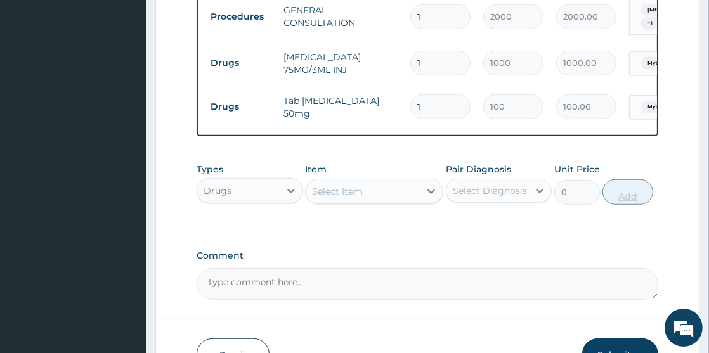
type input "10"
type input "1000.00"
type input "10"
click at [337, 197] on div "Select Item" at bounding box center [337, 191] width 51 height 13
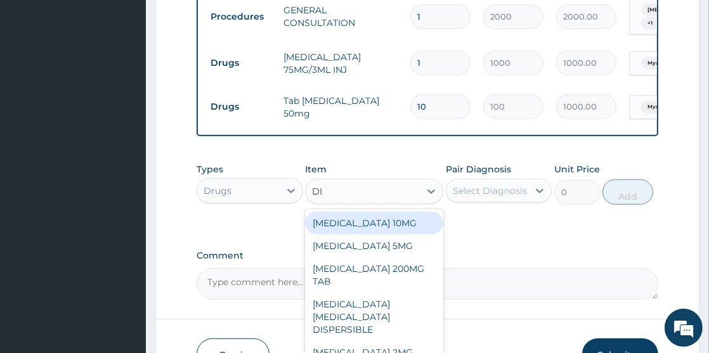
type input "D"
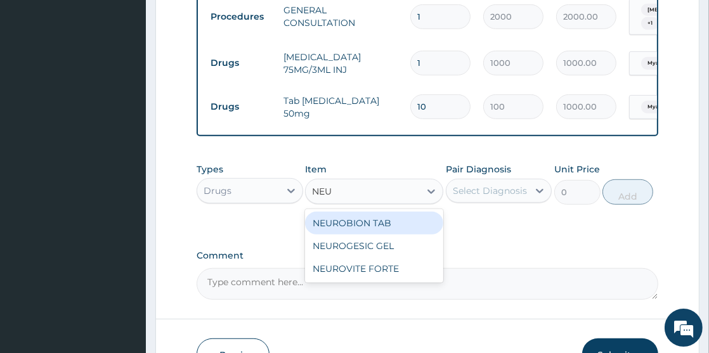
type input "NEUR"
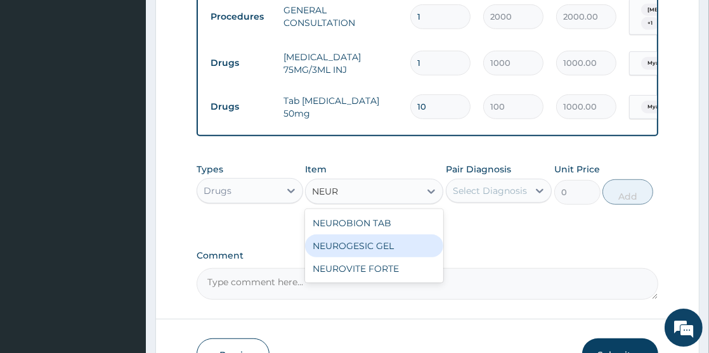
click at [363, 253] on div "NEUROGESIC GEL" at bounding box center [374, 246] width 138 height 23
type input "1500"
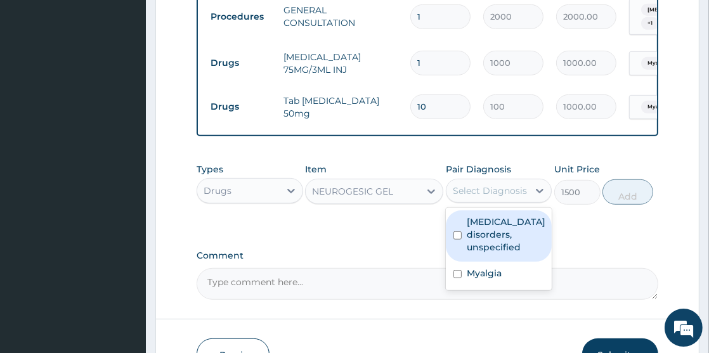
click at [457, 197] on div "Select Diagnosis" at bounding box center [490, 191] width 74 height 13
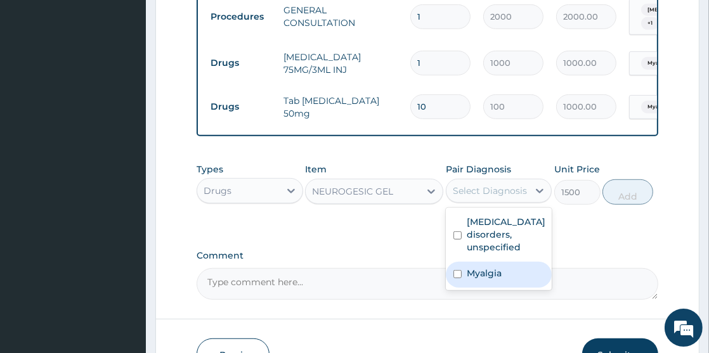
click at [459, 278] on input "checkbox" at bounding box center [457, 274] width 8 height 8
checkbox input "true"
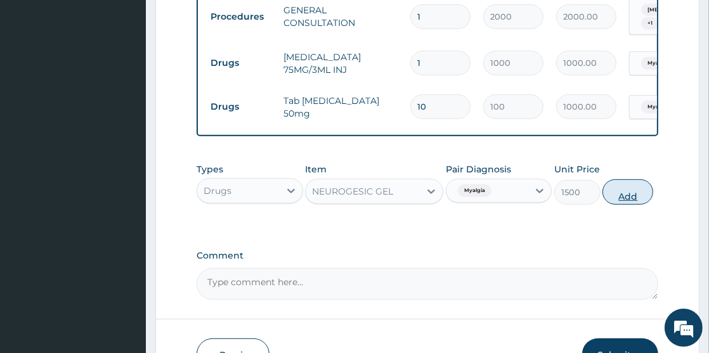
click at [635, 203] on button "Add" at bounding box center [627, 191] width 51 height 25
type input "0"
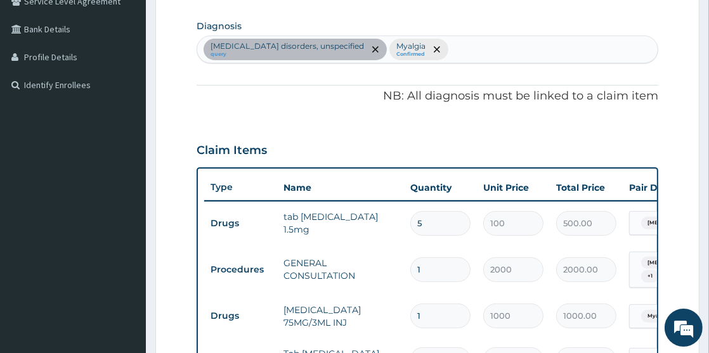
scroll to position [300, 0]
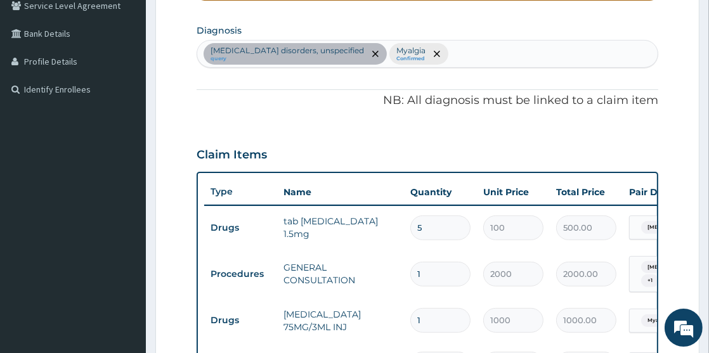
click at [488, 49] on div "Insomnia disorders, unspecified query Myalgia Confirmed" at bounding box center [427, 54] width 460 height 27
type input "ACUTE UPPER"
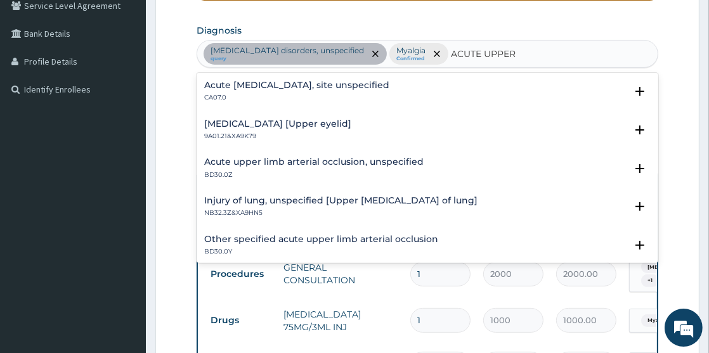
click at [389, 82] on h4 "Acute upper respiratory infection, site unspecified" at bounding box center [296, 86] width 185 height 10
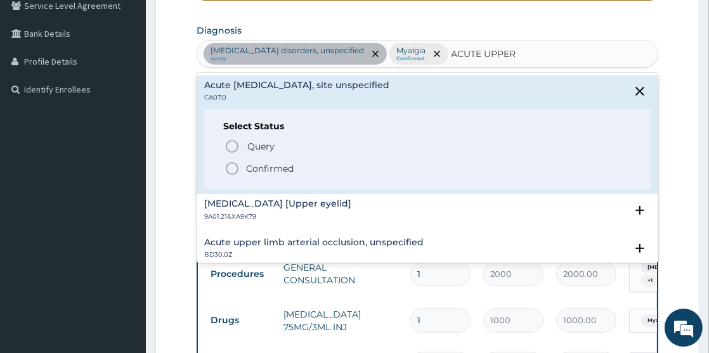
click at [313, 164] on span "Confirmed" at bounding box center [427, 168] width 407 height 15
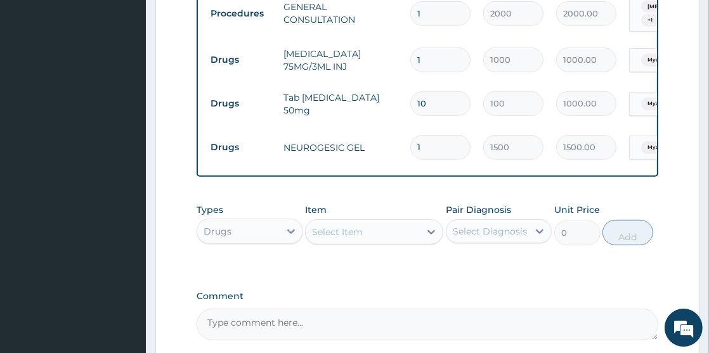
scroll to position [570, 0]
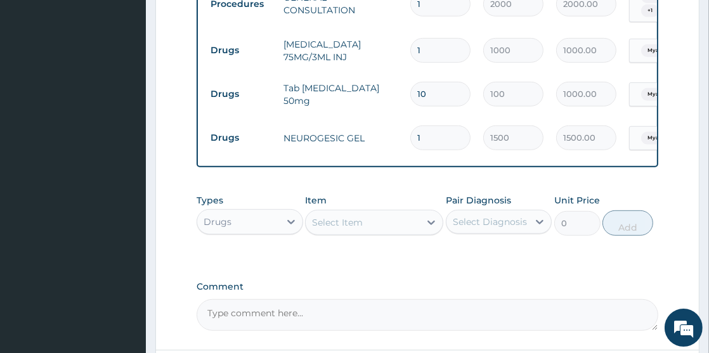
click at [377, 229] on div "Select Item" at bounding box center [363, 222] width 114 height 20
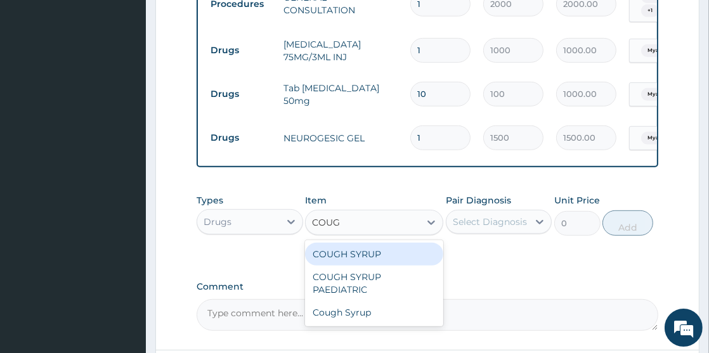
type input "COUGH"
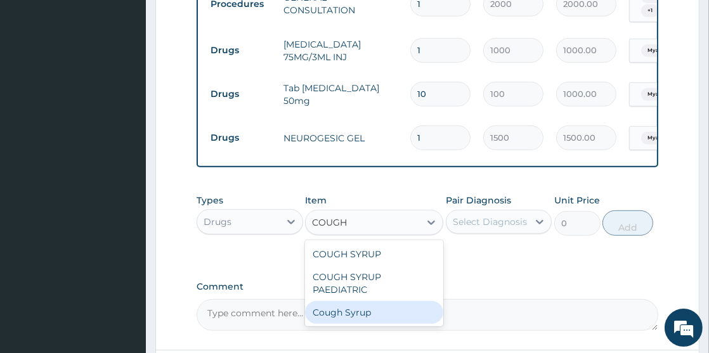
click at [373, 322] on div "Cough Syrup" at bounding box center [374, 312] width 138 height 23
type input "1000"
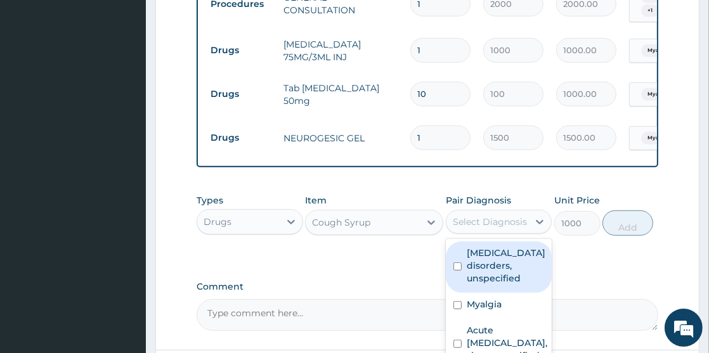
click at [458, 228] on div "Select Diagnosis" at bounding box center [490, 222] width 74 height 13
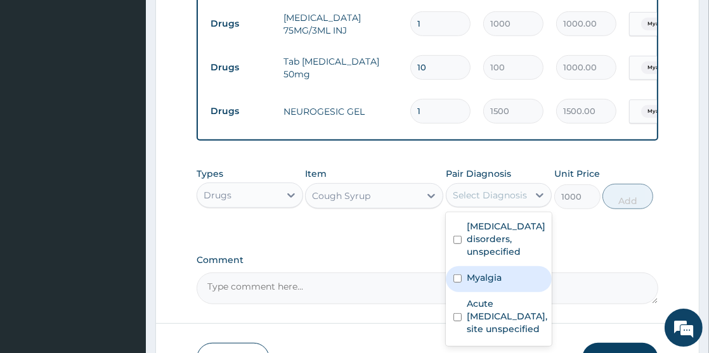
scroll to position [657, 0]
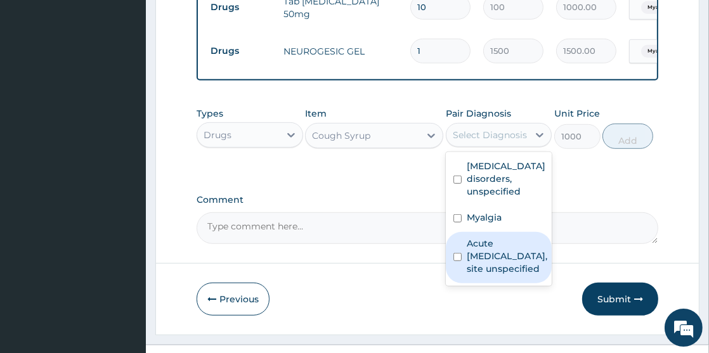
click at [457, 261] on input "checkbox" at bounding box center [457, 257] width 8 height 8
checkbox input "true"
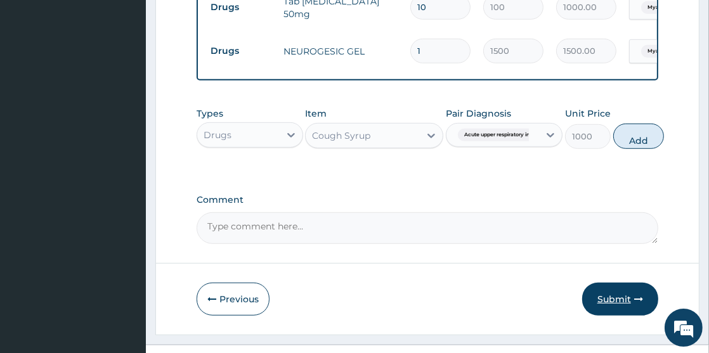
click at [621, 306] on button "Submit" at bounding box center [620, 299] width 76 height 33
click at [633, 145] on button "Add" at bounding box center [638, 136] width 51 height 25
type input "0"
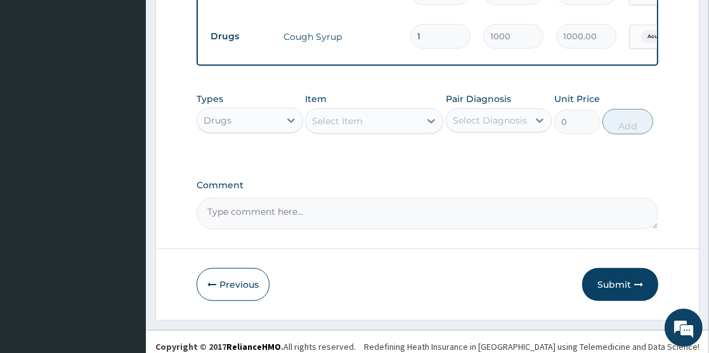
scroll to position [734, 0]
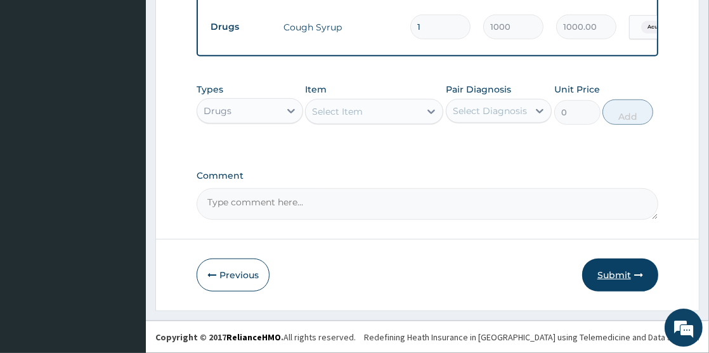
click at [616, 276] on button "Submit" at bounding box center [620, 275] width 76 height 33
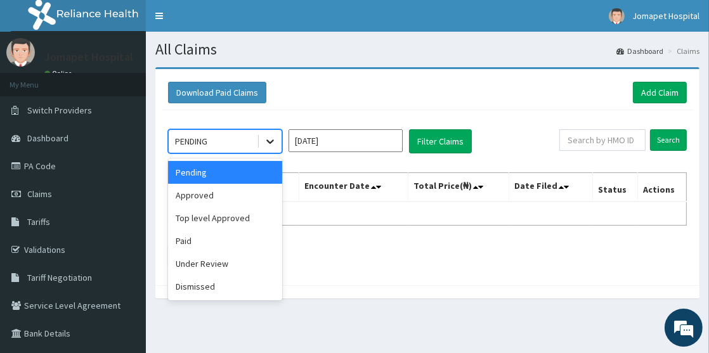
click at [271, 143] on icon at bounding box center [270, 141] width 13 height 13
click at [253, 193] on div "Approved" at bounding box center [225, 195] width 114 height 23
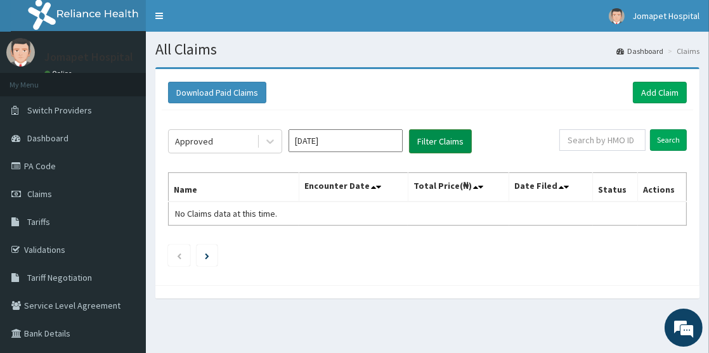
click at [431, 142] on button "Filter Claims" at bounding box center [440, 141] width 63 height 24
